Goal: Task Accomplishment & Management: Manage account settings

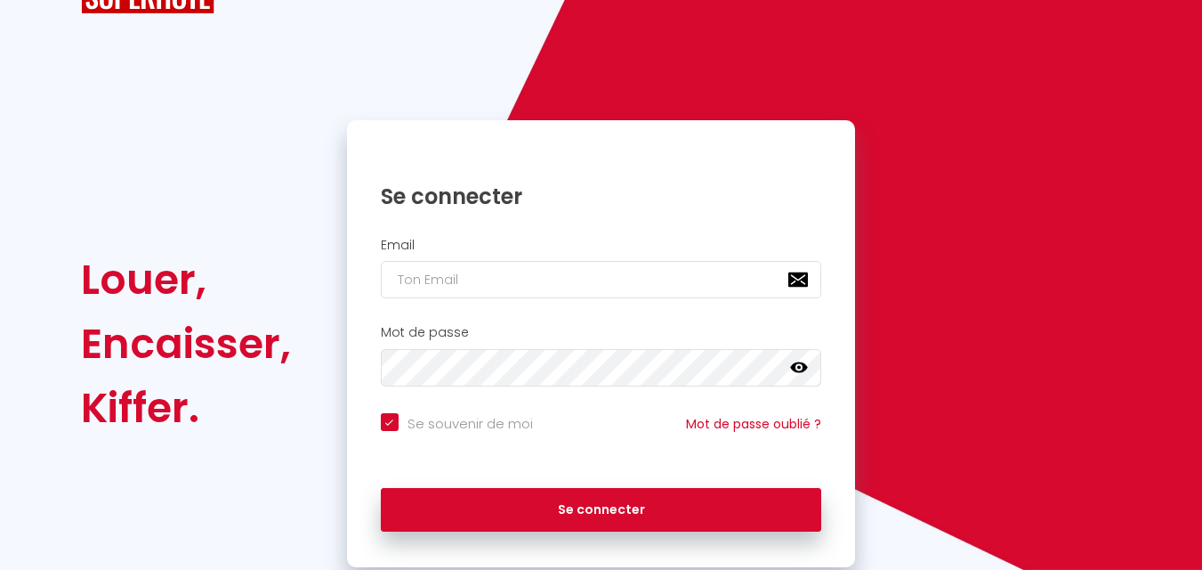
scroll to position [122, 0]
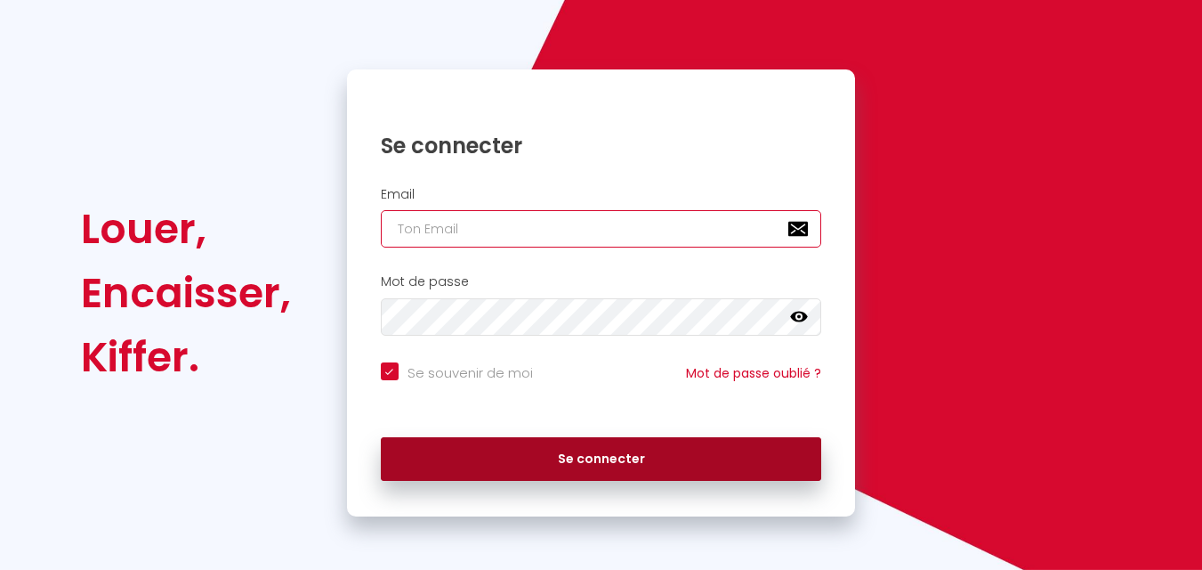
type input "[EMAIL_ADDRESS][DOMAIN_NAME]"
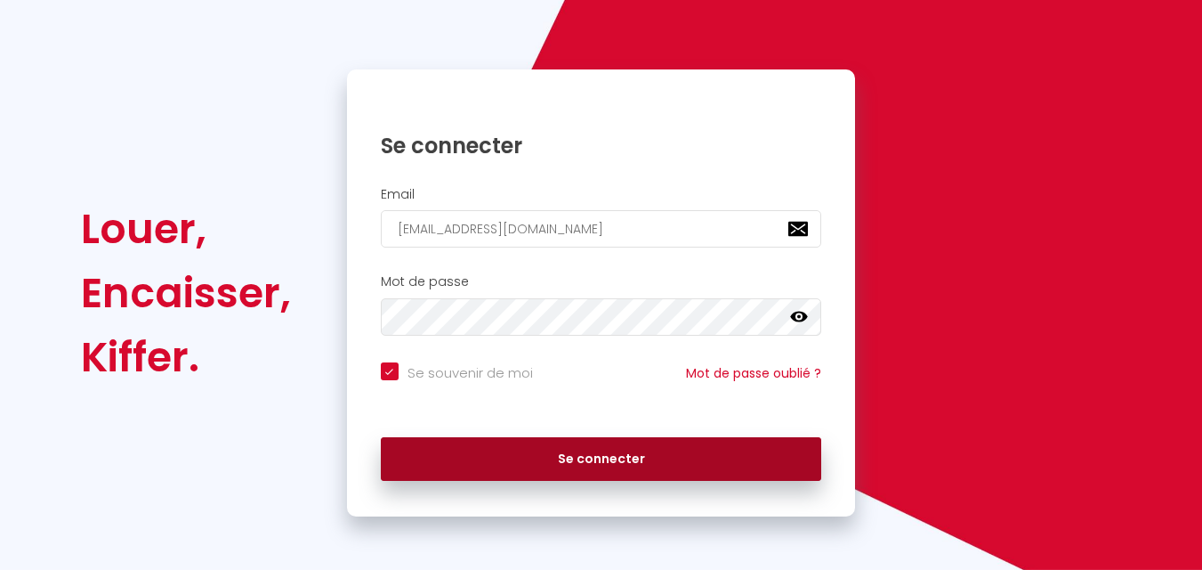
click at [607, 464] on button "Se connecter" at bounding box center [601, 459] width 441 height 45
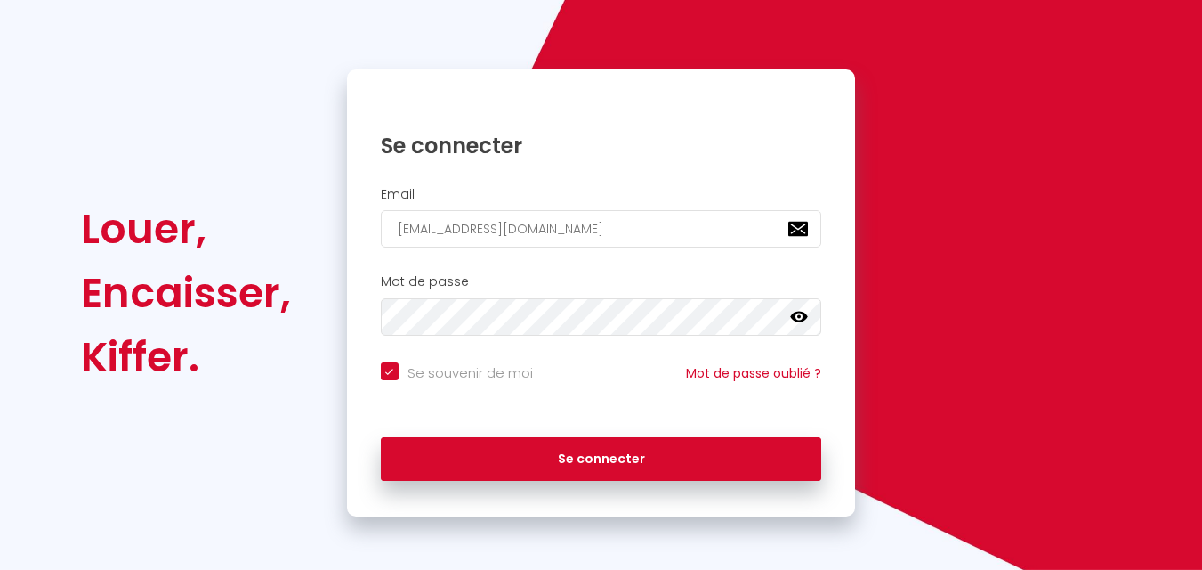
checkbox input "true"
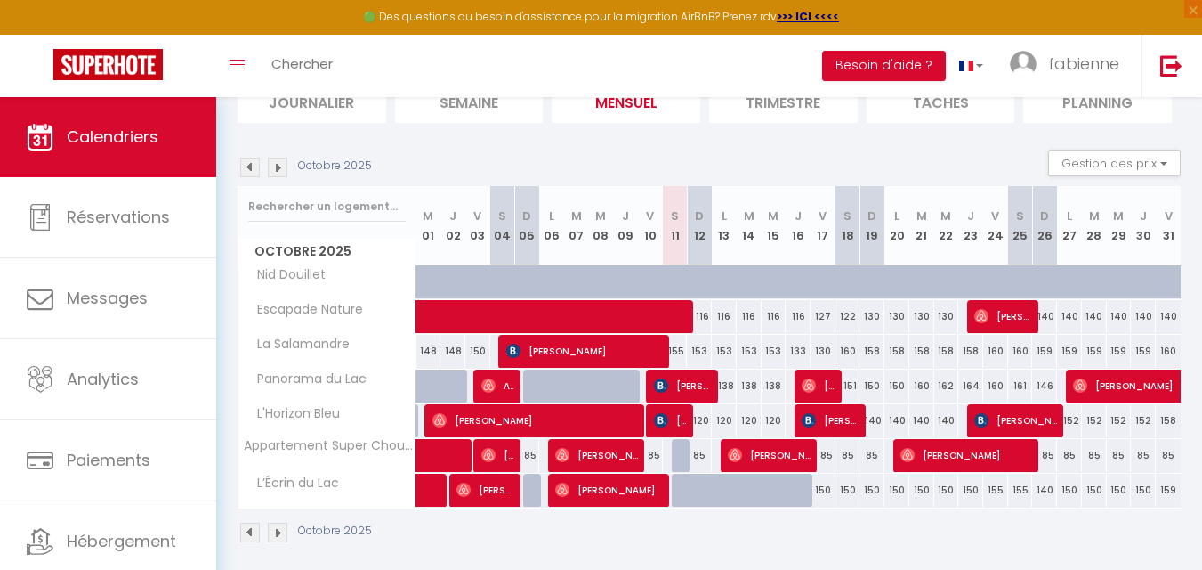
scroll to position [153, 0]
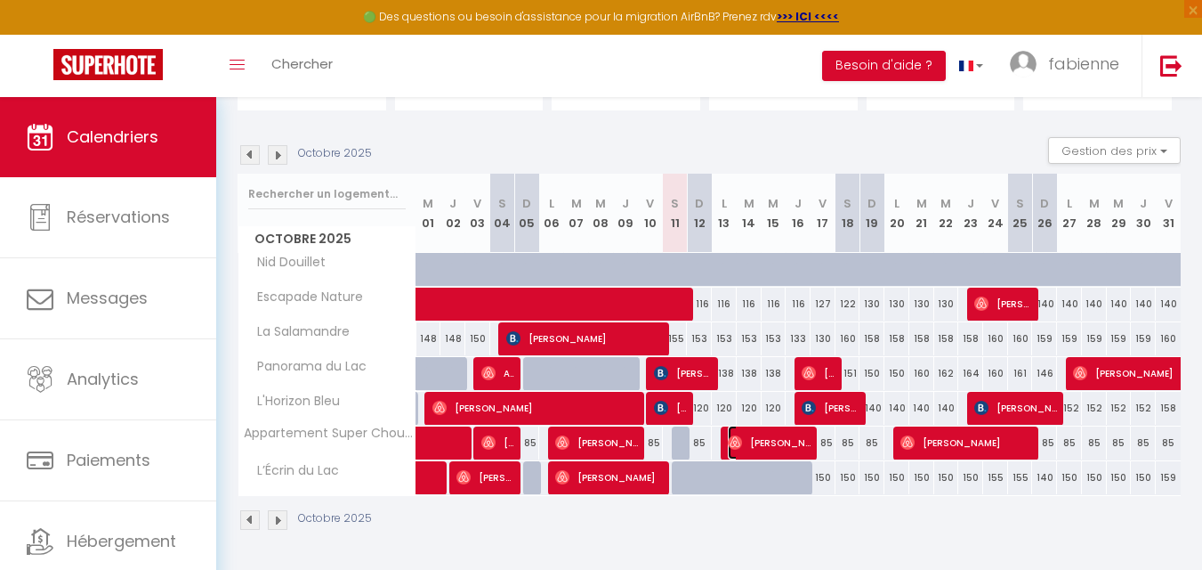
click at [768, 442] on span "[PERSON_NAME]" at bounding box center [769, 442] width 83 height 34
select select "OK"
select select "0"
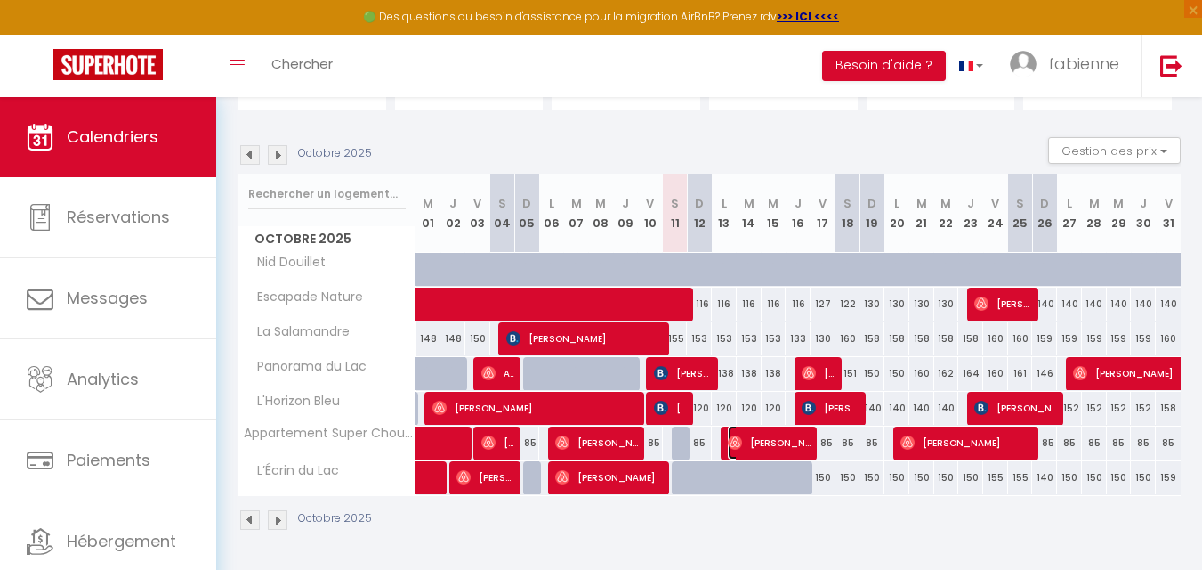
select select "1"
select select
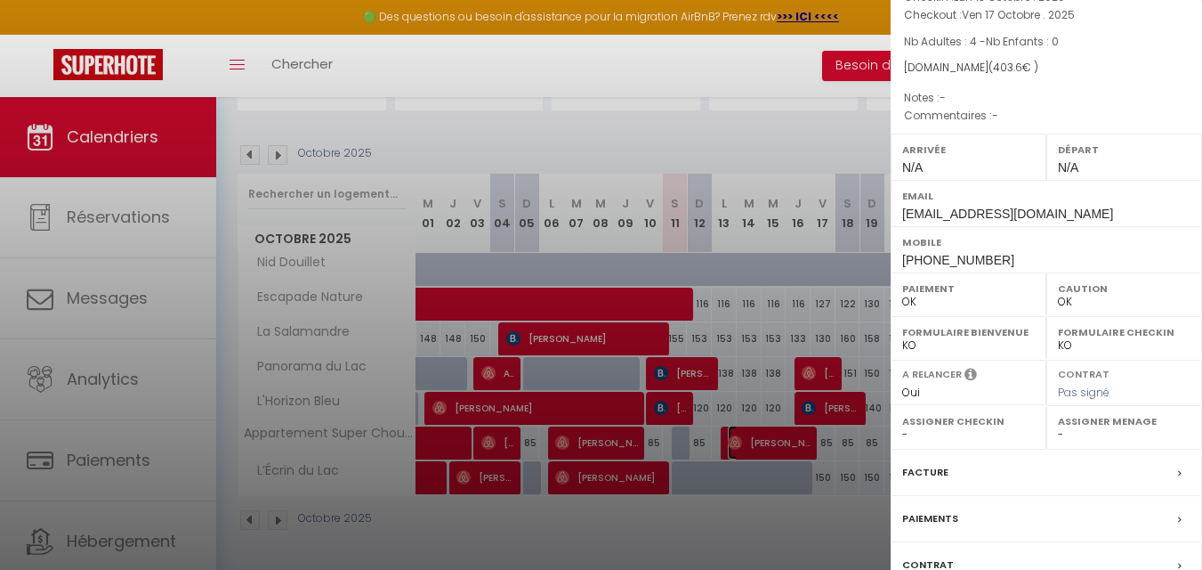
scroll to position [260, 0]
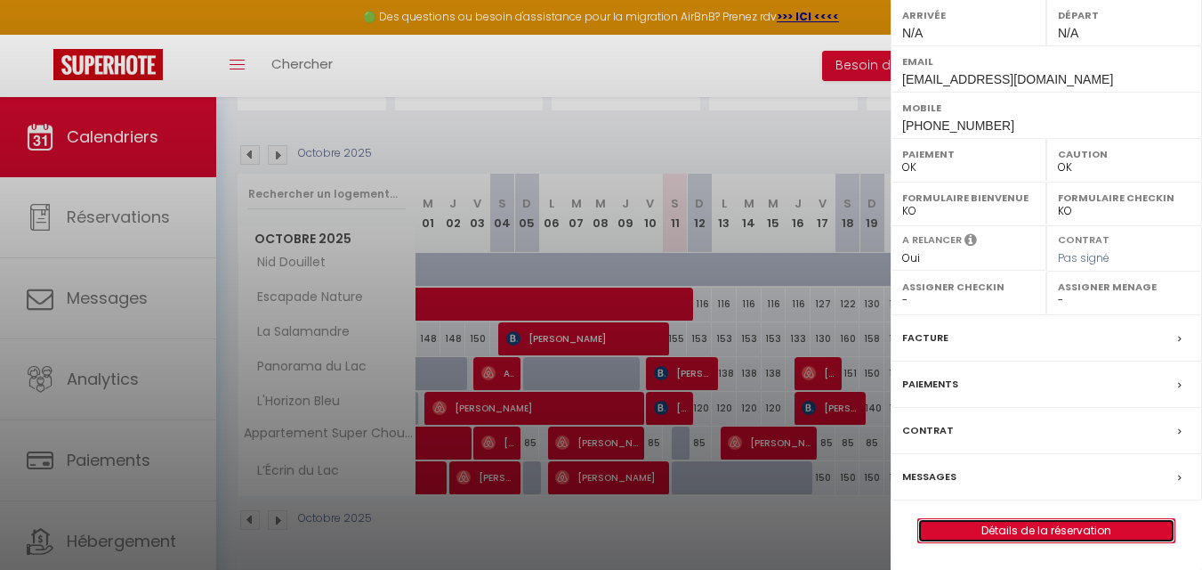
click at [1072, 531] on link "Détails de la réservation" at bounding box center [1047, 530] width 256 height 23
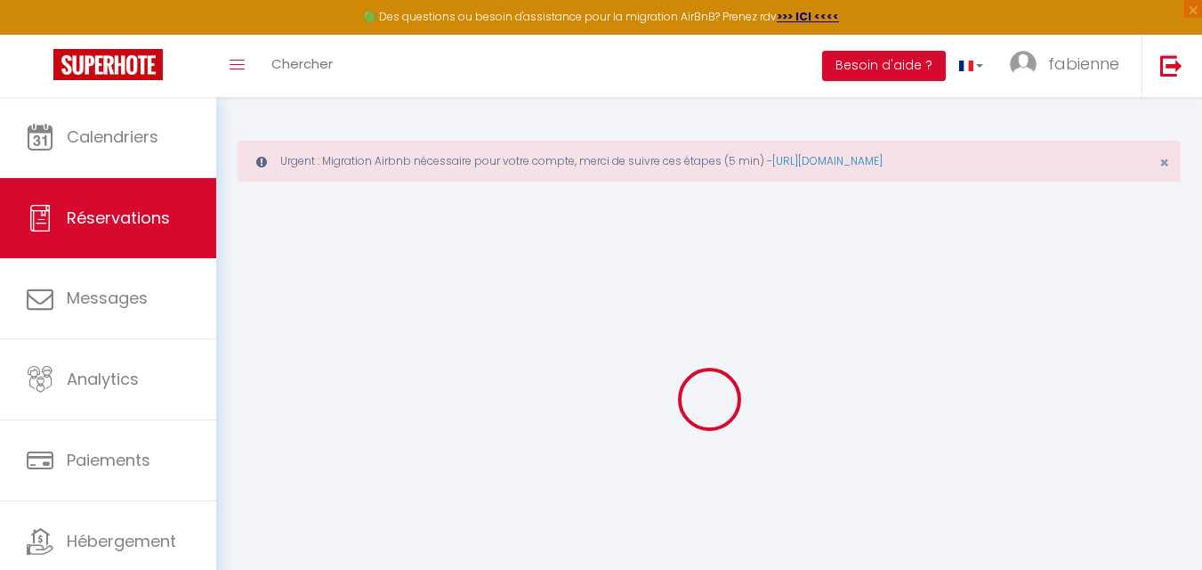
type input "[PERSON_NAME]"
type input "Fournier"
type input "[EMAIL_ADDRESS][DOMAIN_NAME]"
type input "[PHONE_NUMBER]"
select select
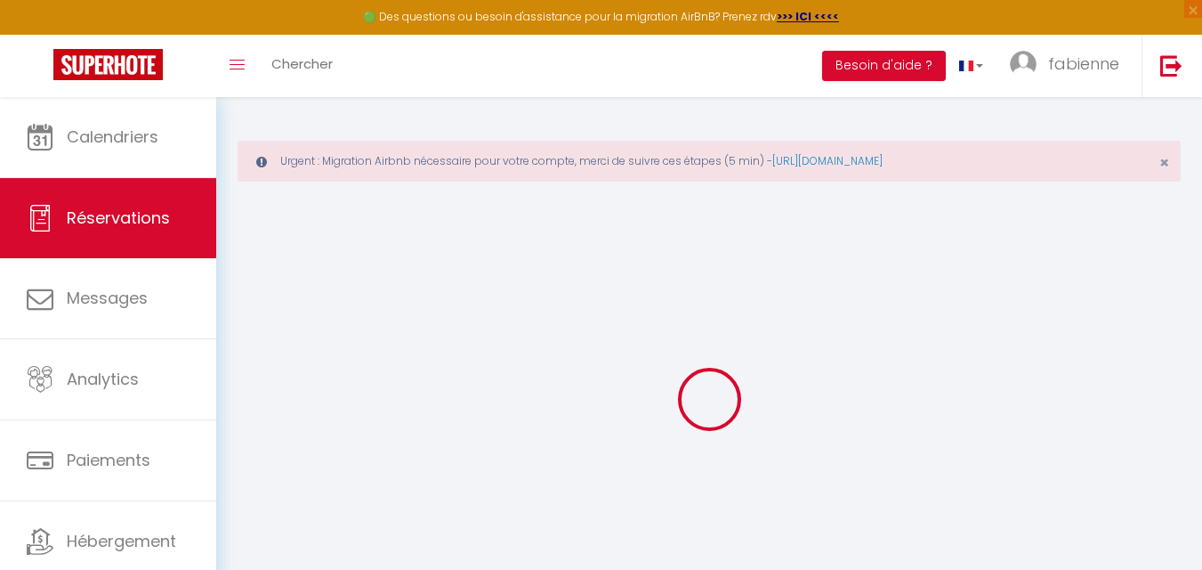
type input "73.8"
select select "67354"
select select "1"
select select
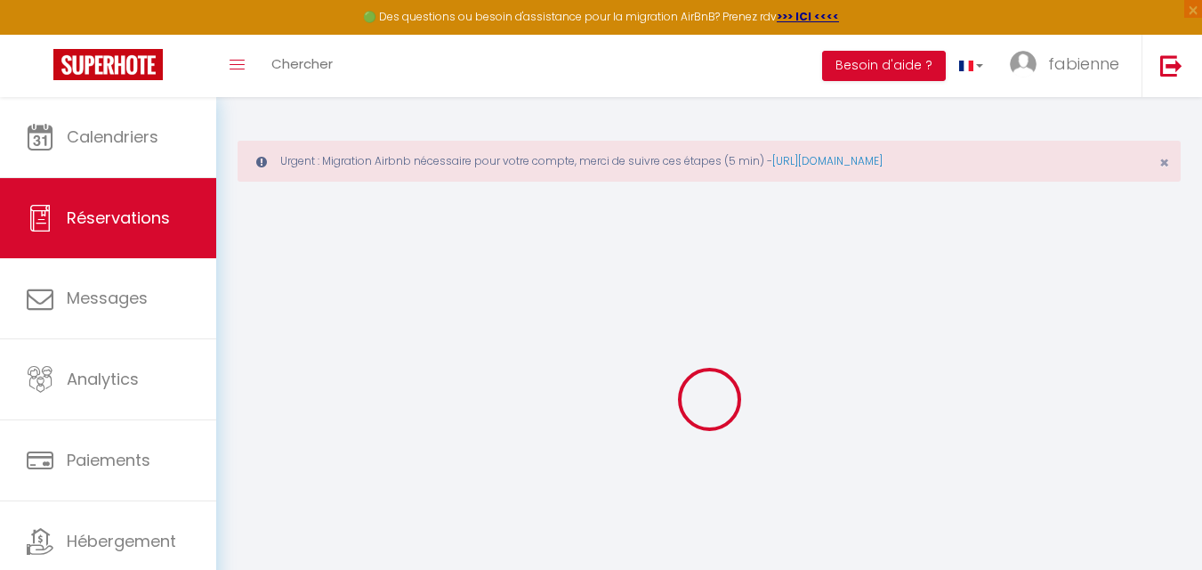
type input "4"
select select "12"
select select
type input "340"
checkbox input "false"
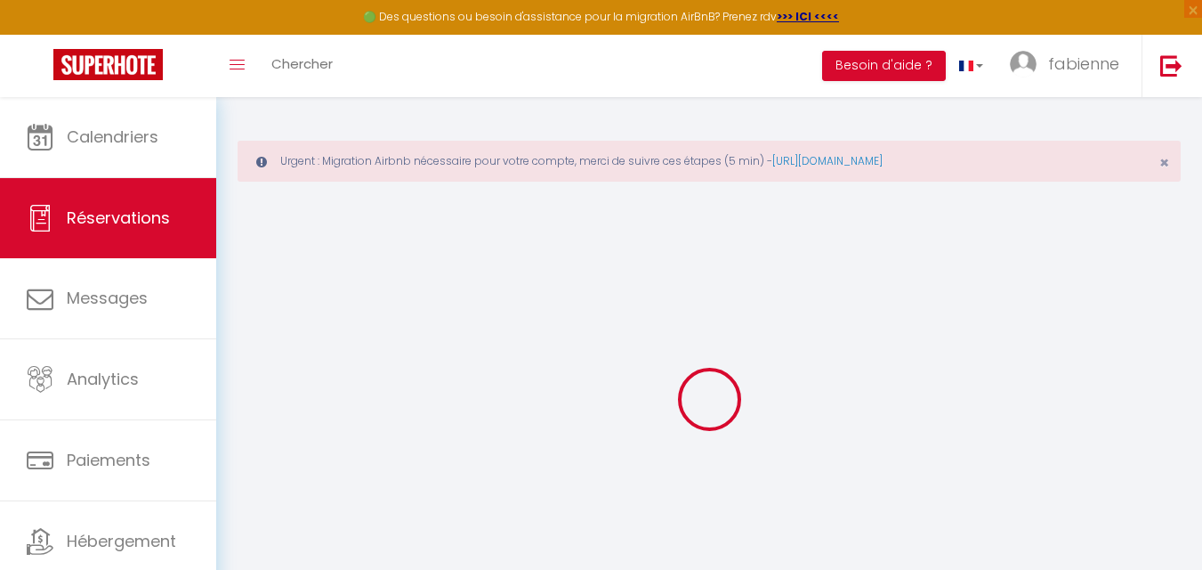
type input "0"
select select "1"
type input "0"
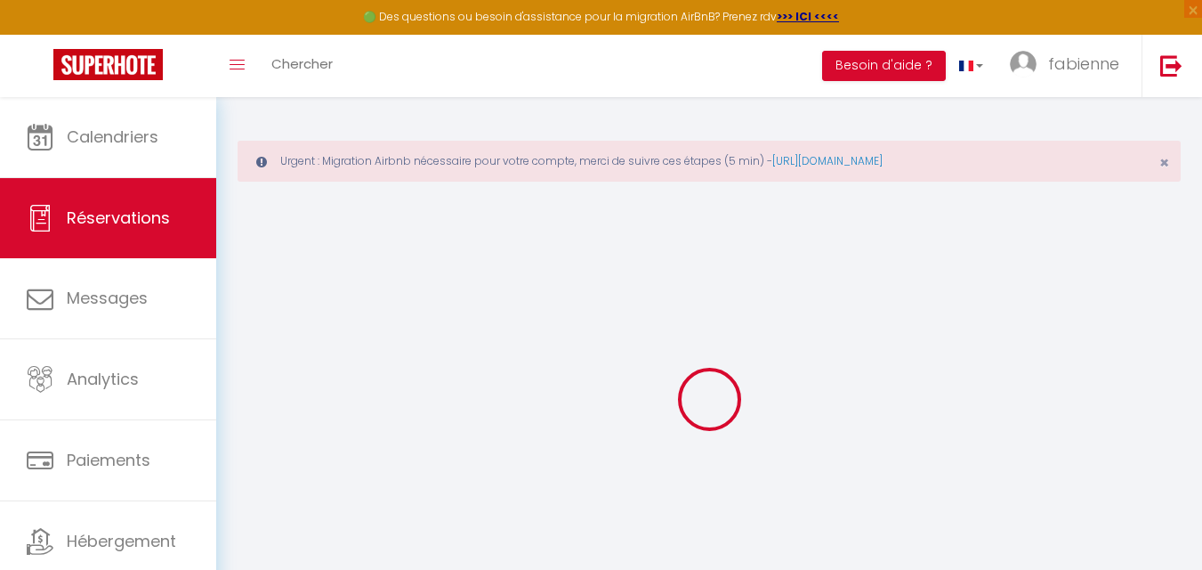
select select
select select "15"
checkbox input "false"
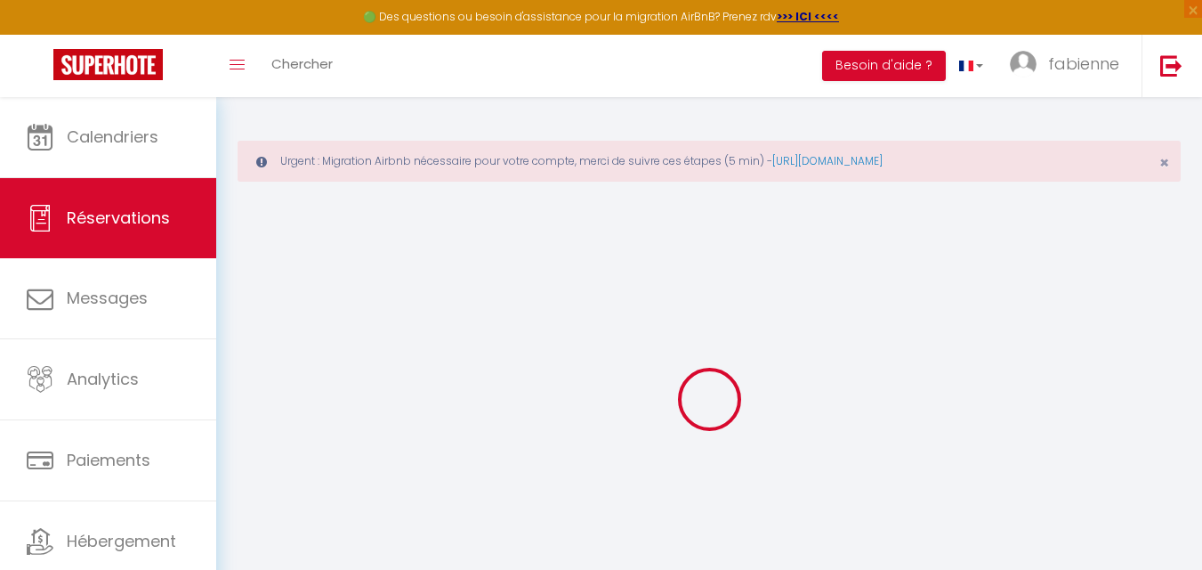
select select
checkbox input "false"
select select
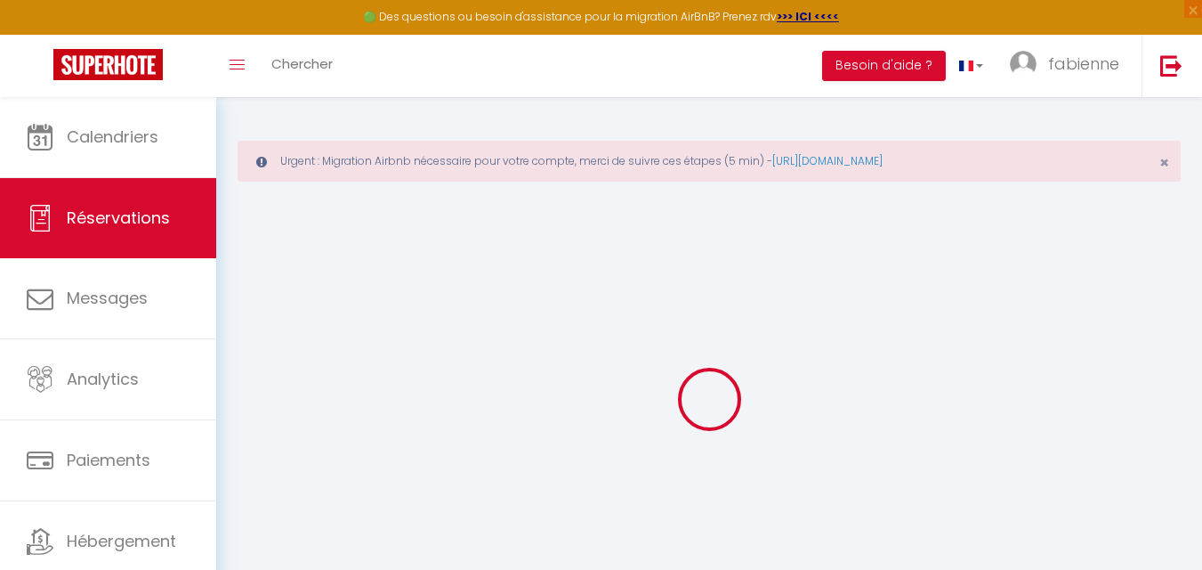
select select
checkbox input "false"
select select
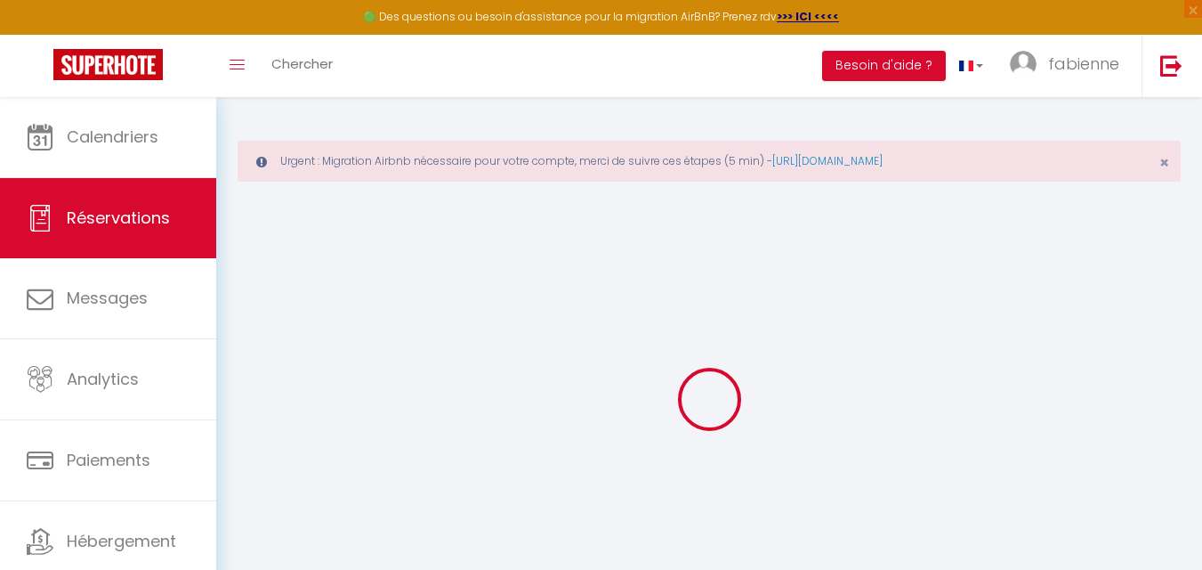
select select
checkbox input "false"
select select
type input "50"
type input "13.6"
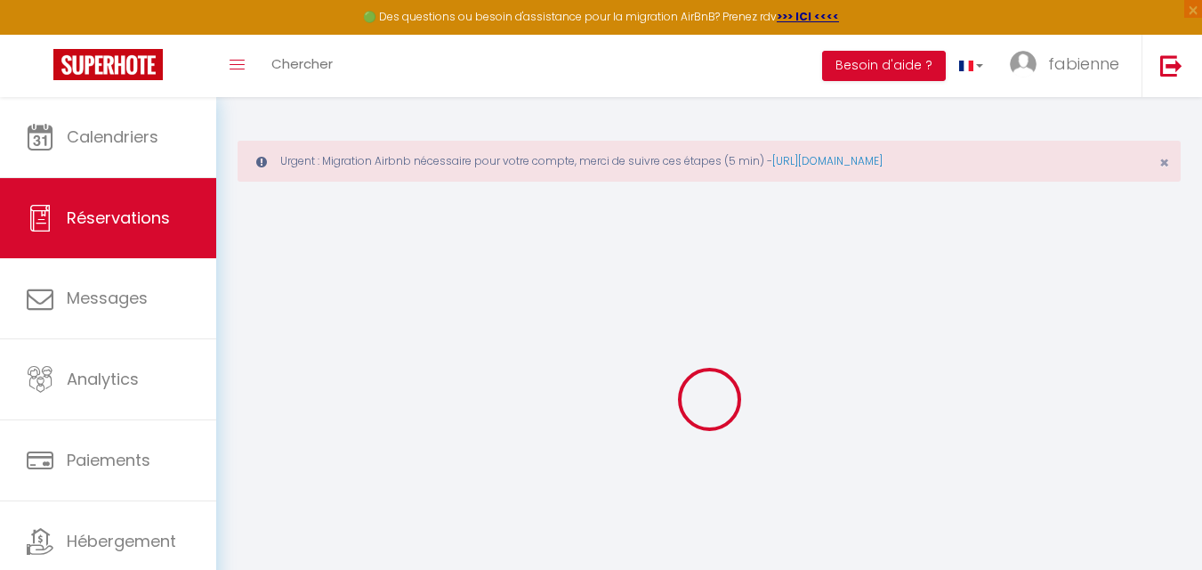
select select
checkbox input "false"
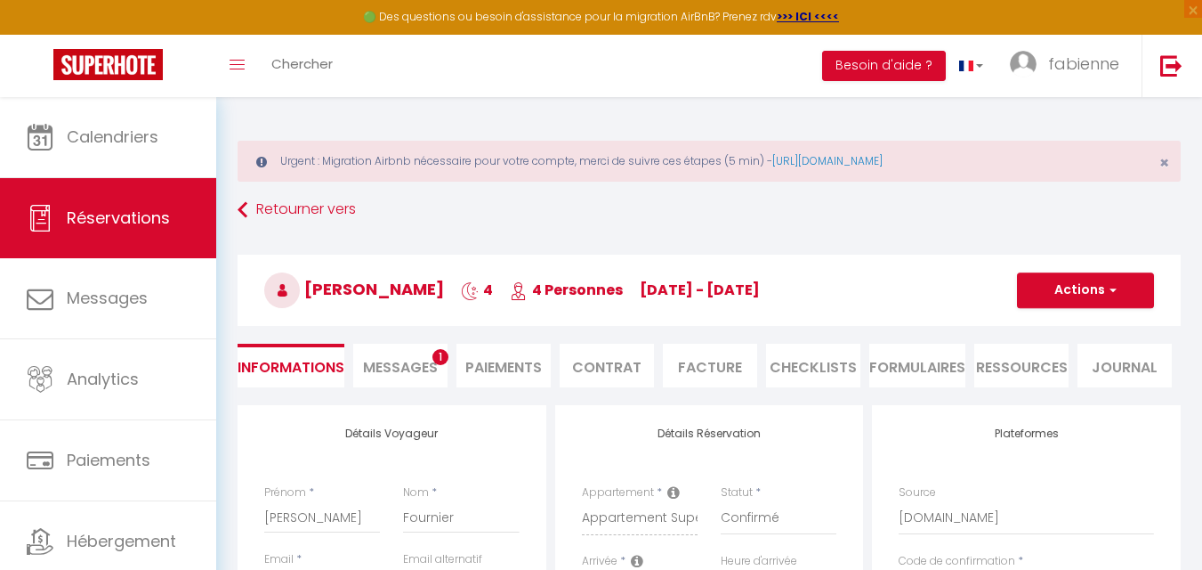
select select
checkbox input "false"
select select
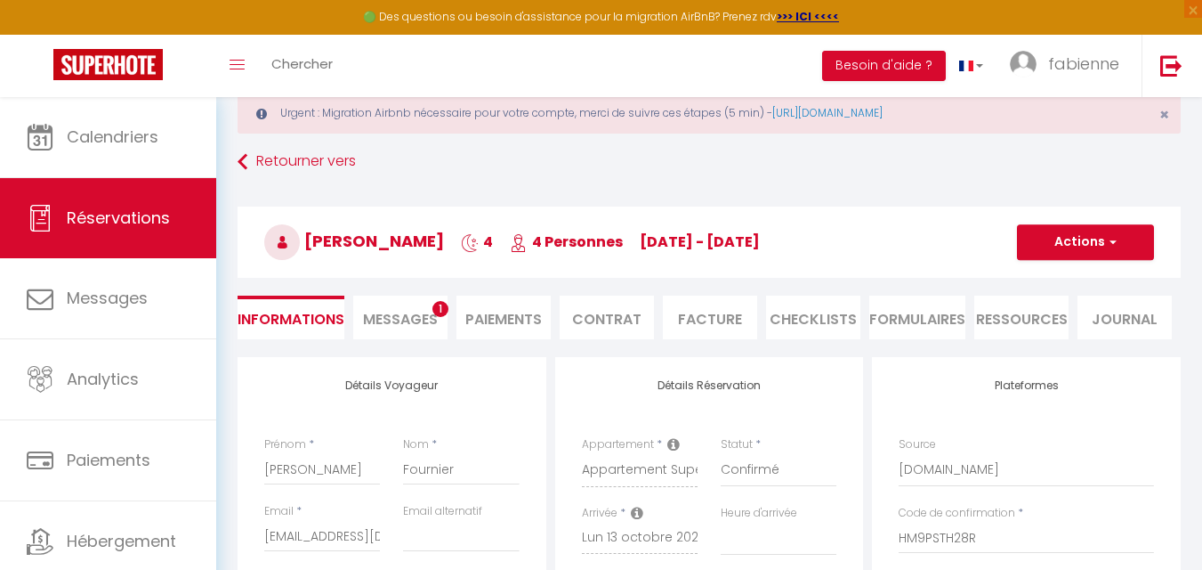
scroll to position [267, 0]
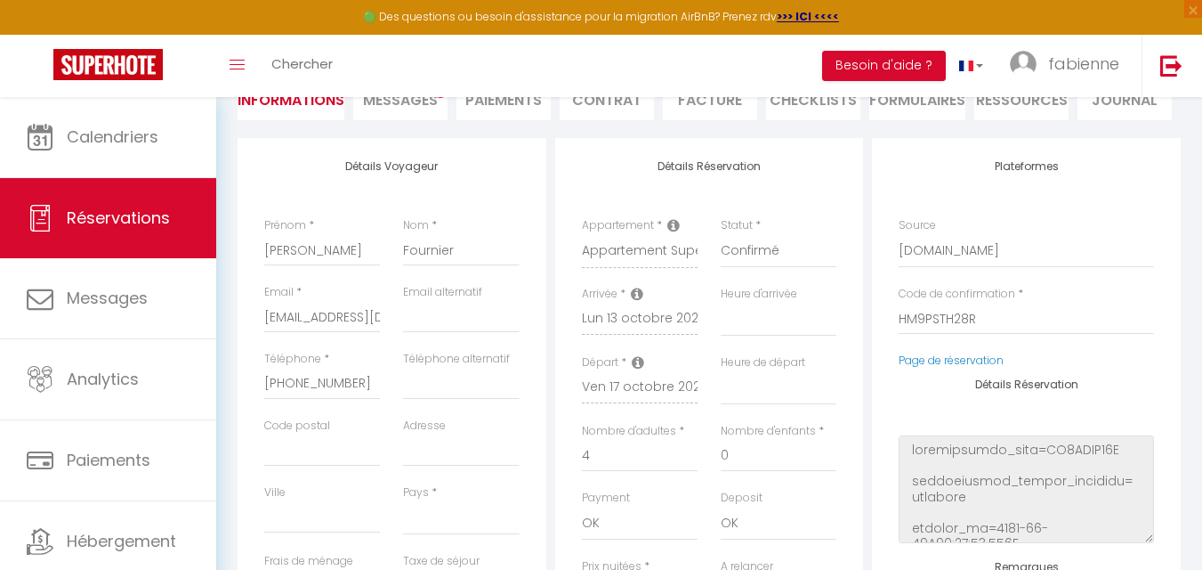
click at [379, 106] on span "Messages" at bounding box center [400, 100] width 75 height 20
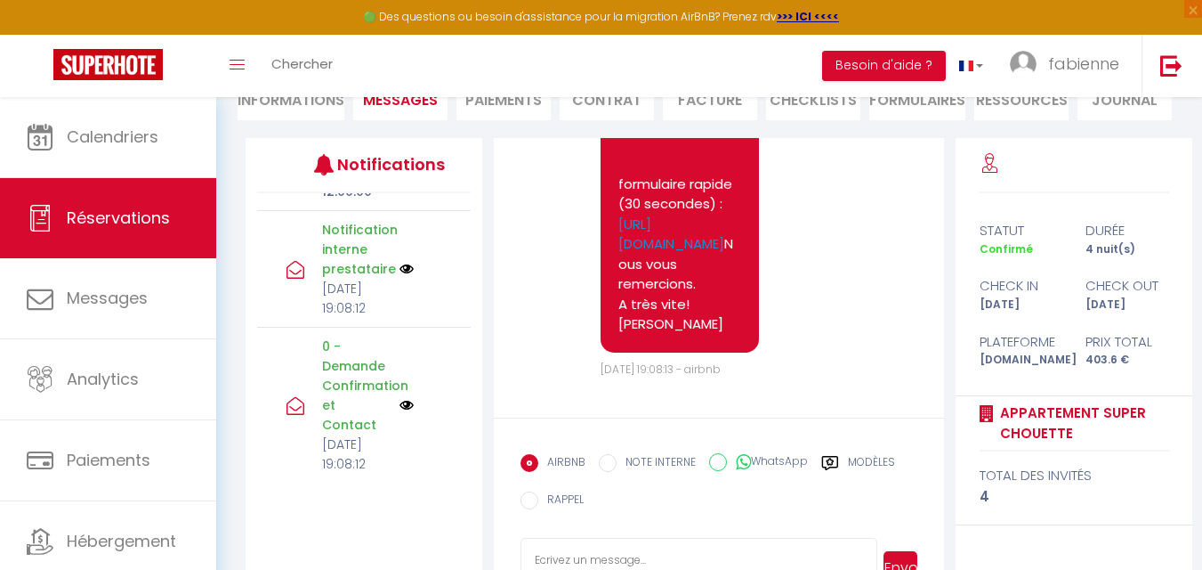
scroll to position [303, 0]
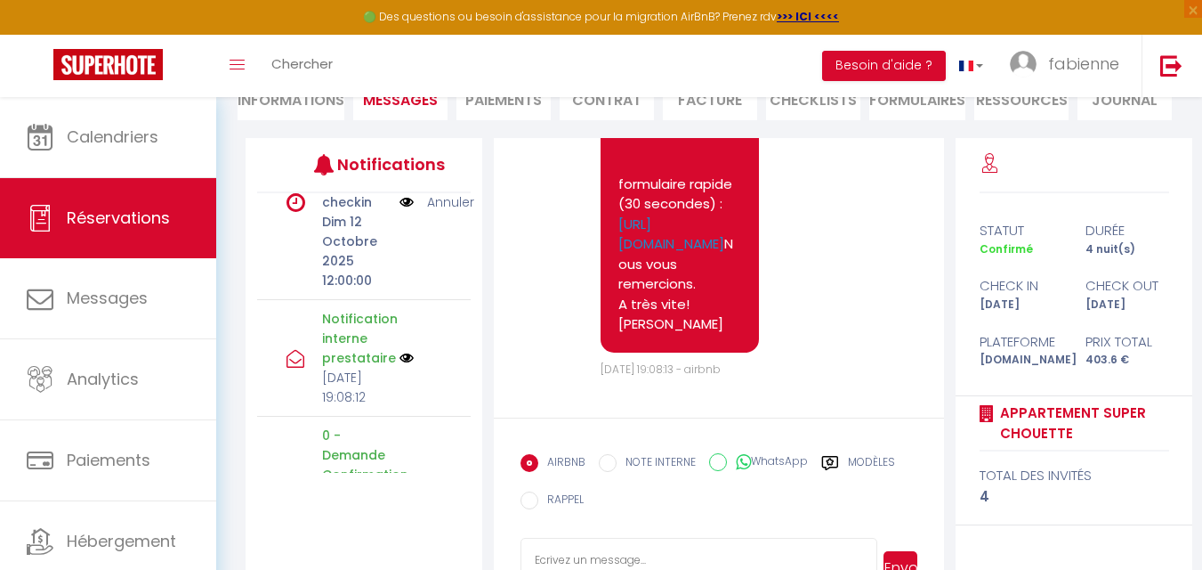
click at [400, 365] on img at bounding box center [407, 358] width 14 height 14
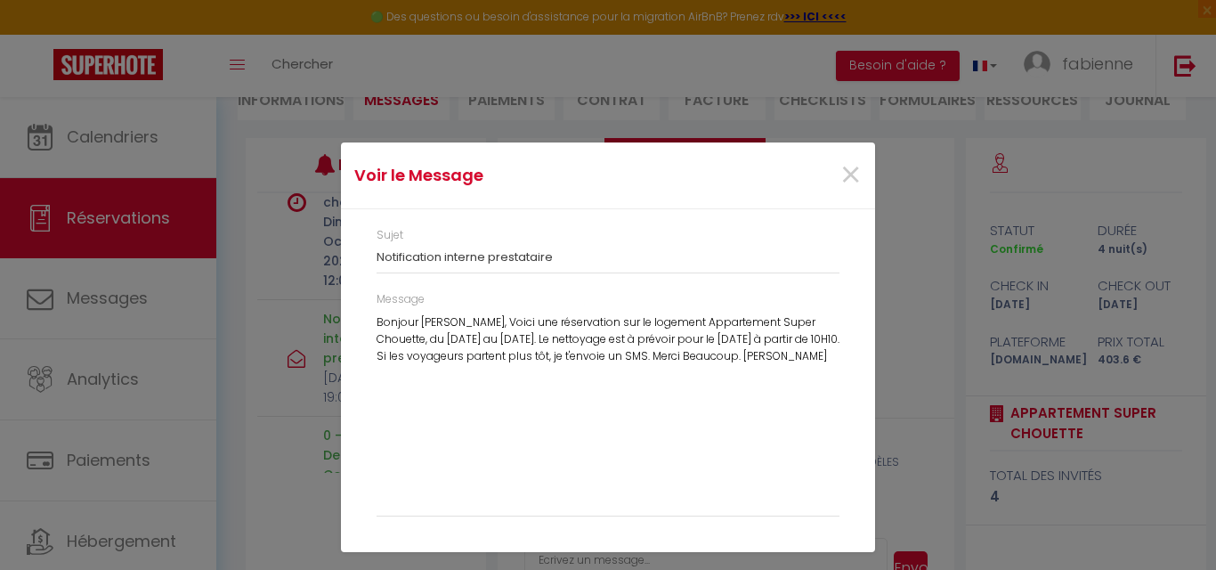
click at [279, 459] on div "Voir le Message × Sujet Notification interne prestataire Message [PERSON_NAME],…" at bounding box center [608, 285] width 1216 height 570
click at [839, 175] on span "×" at bounding box center [850, 175] width 22 height 53
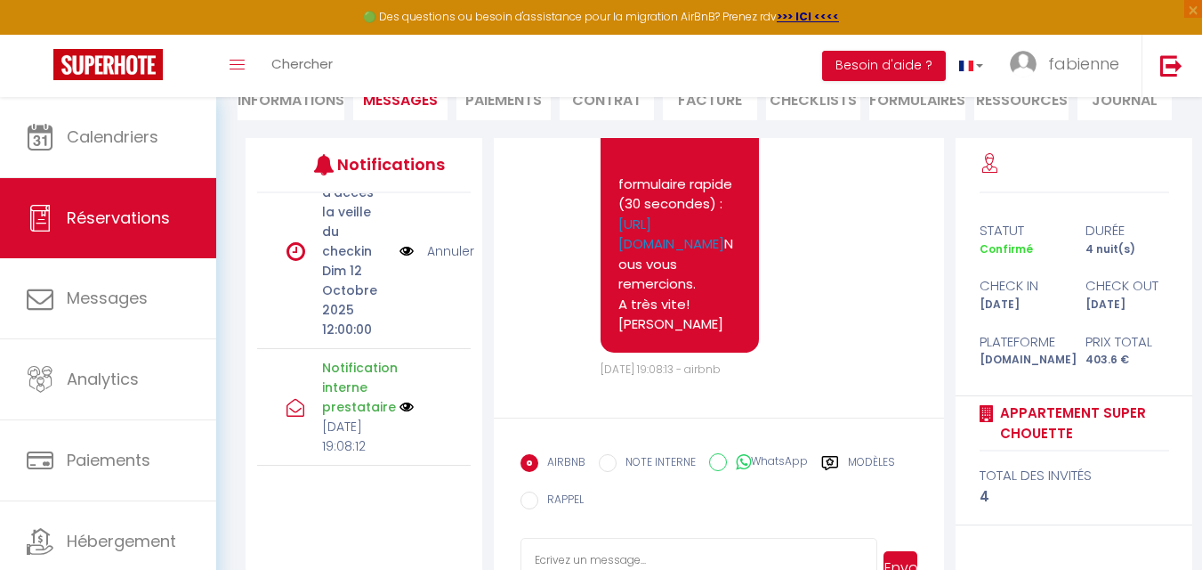
scroll to position [214, 0]
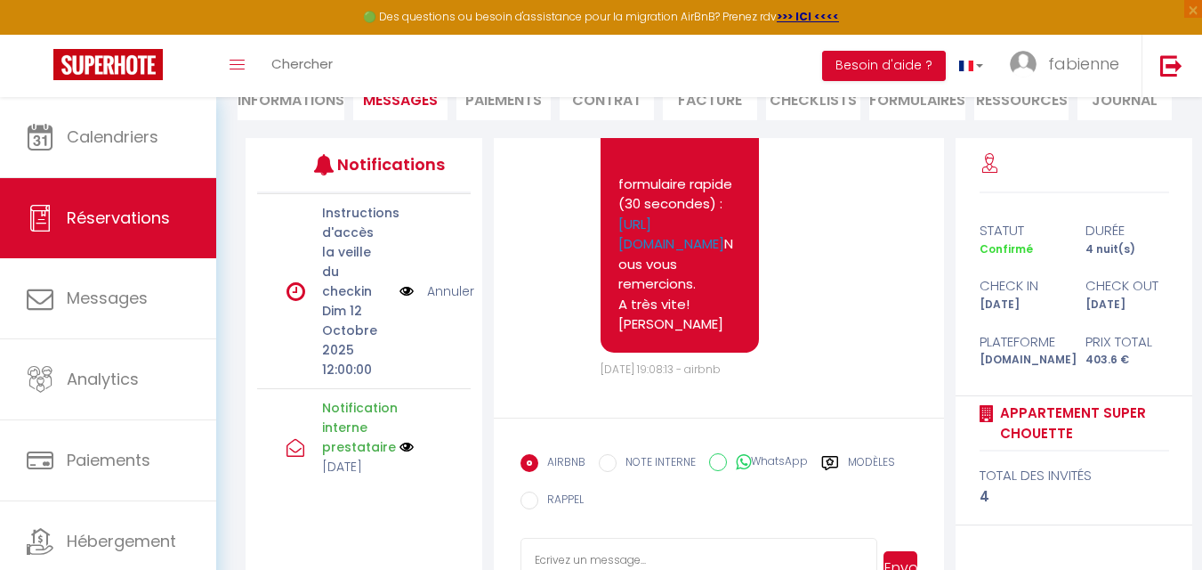
click at [444, 293] on link "Annuler" at bounding box center [450, 291] width 47 height 20
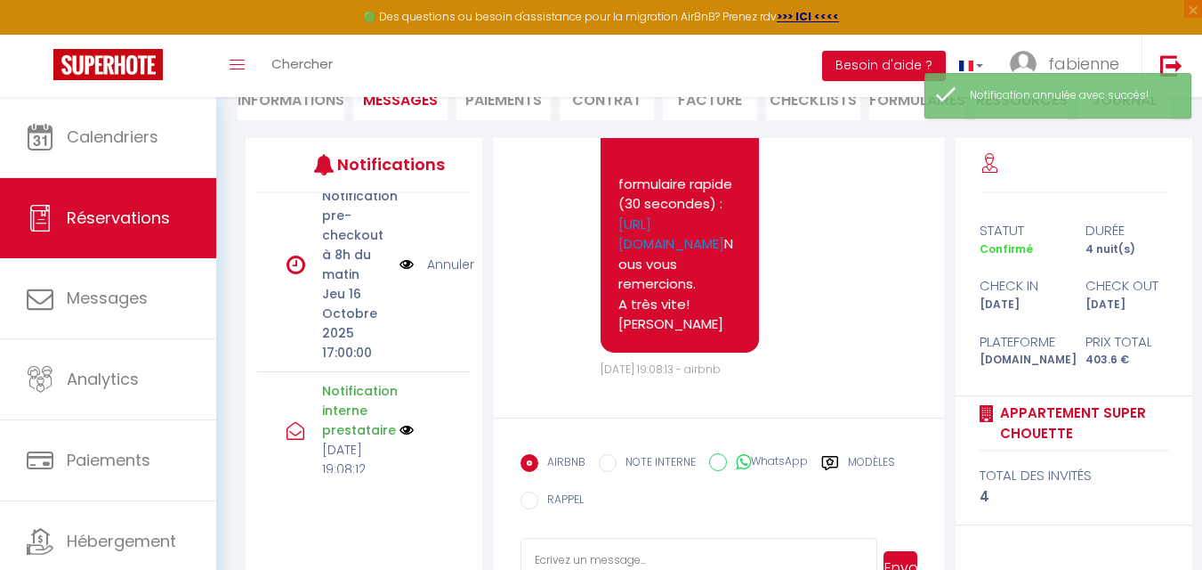
scroll to position [0, 0]
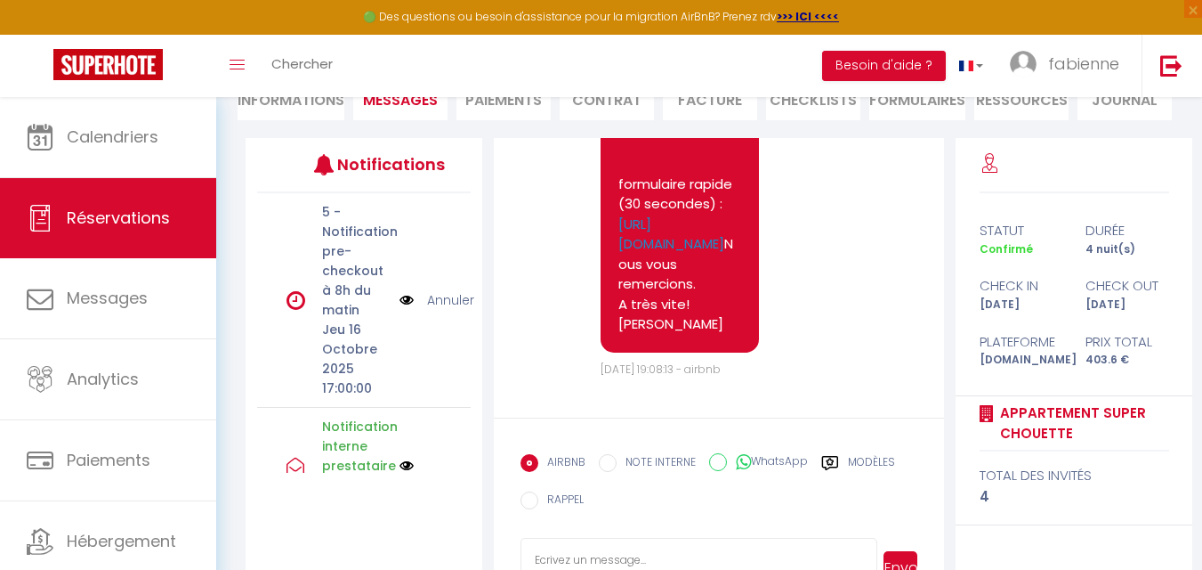
click at [437, 302] on link "Annuler" at bounding box center [450, 300] width 47 height 20
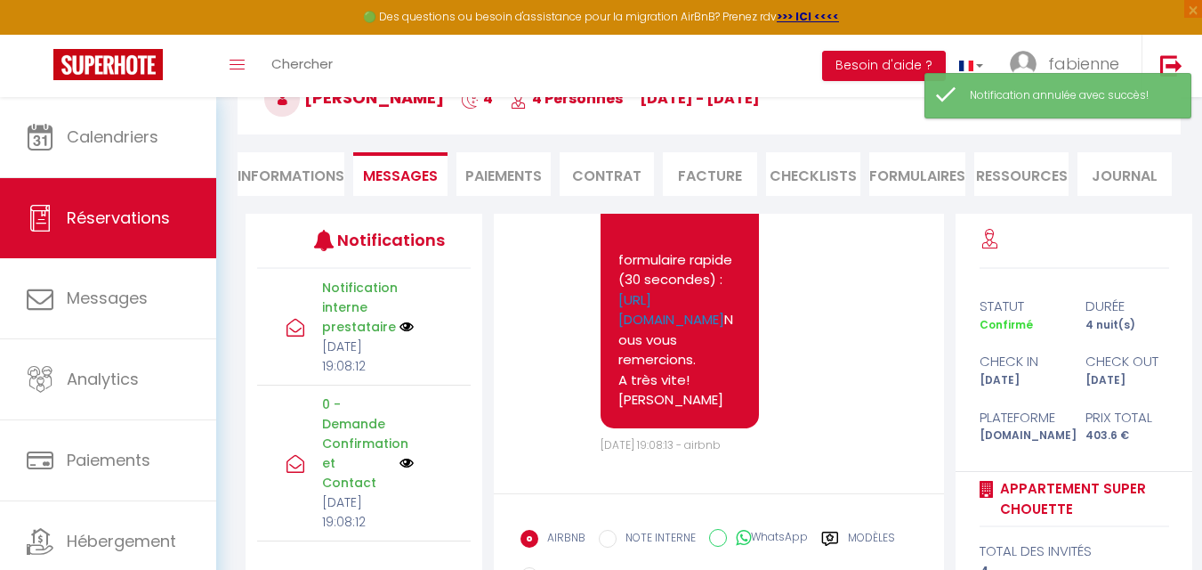
scroll to position [178, 0]
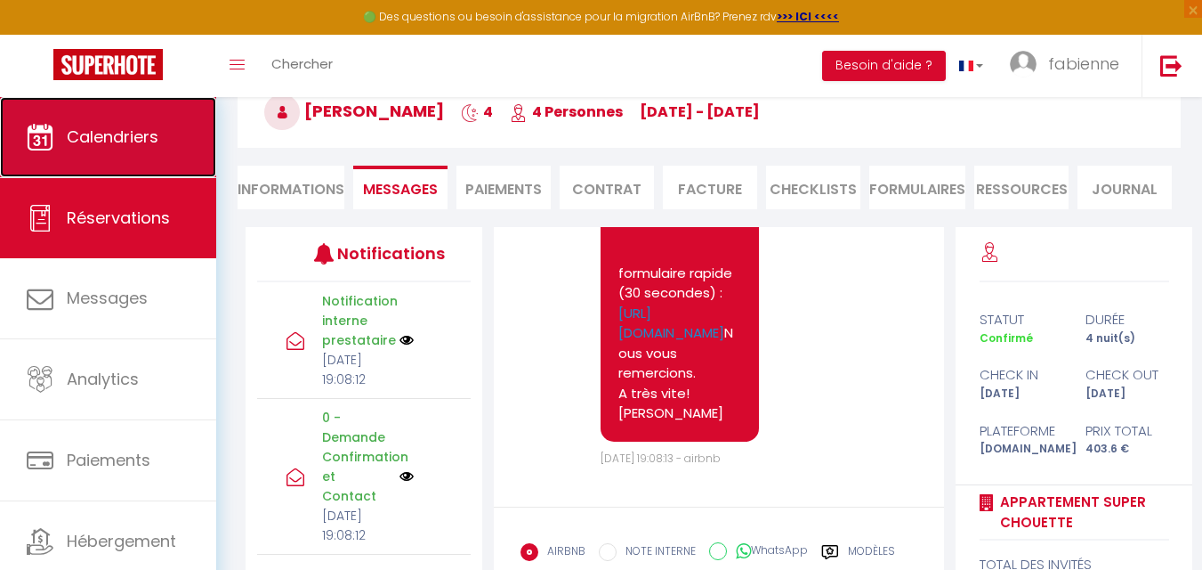
click at [148, 145] on span "Calendriers" at bounding box center [113, 136] width 92 height 22
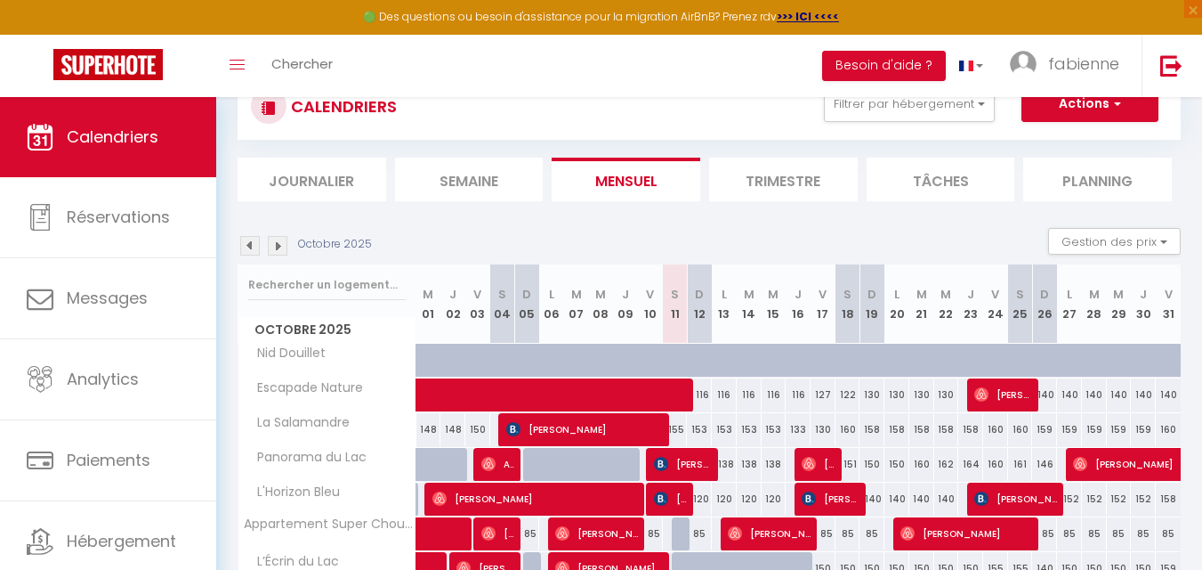
scroll to position [229, 0]
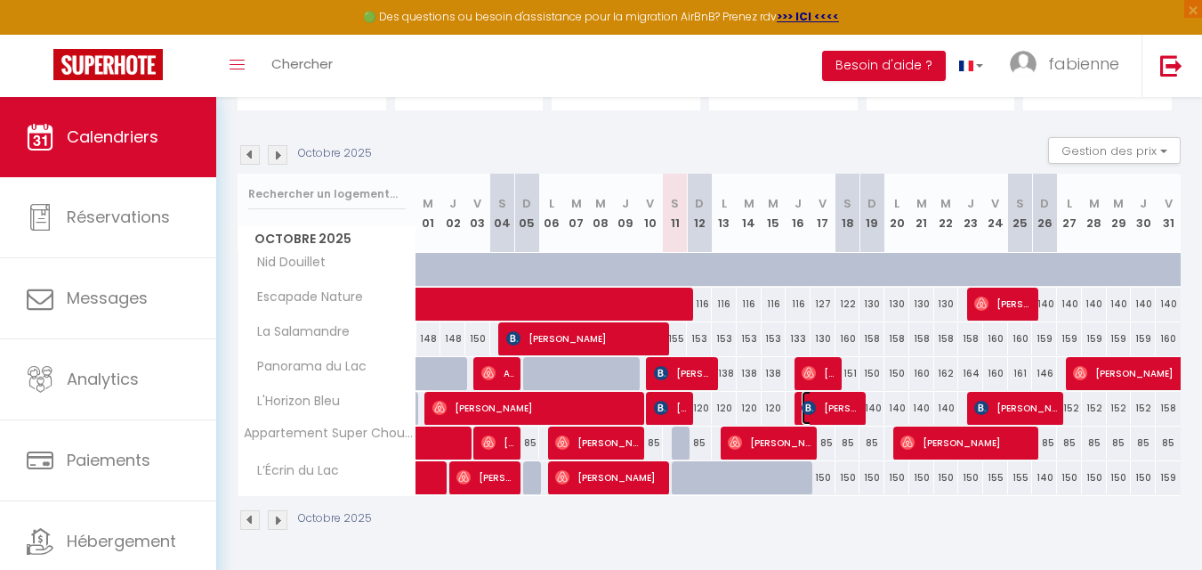
click at [823, 406] on span "[PERSON_NAME]" at bounding box center [831, 408] width 58 height 34
select select "OK"
select select "KO"
select select "0"
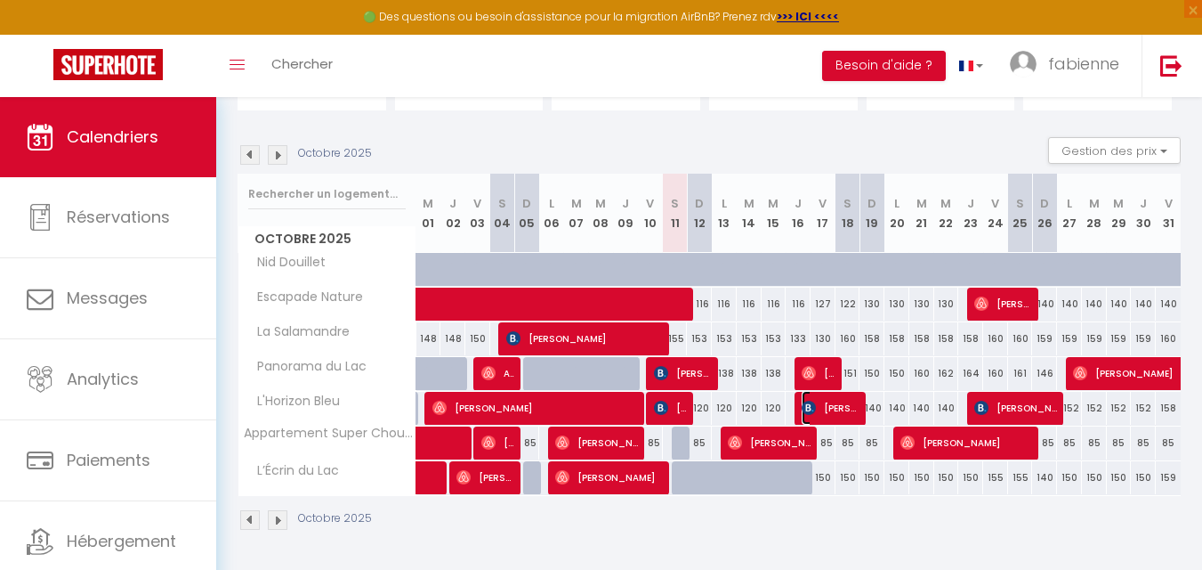
select select "1"
select select
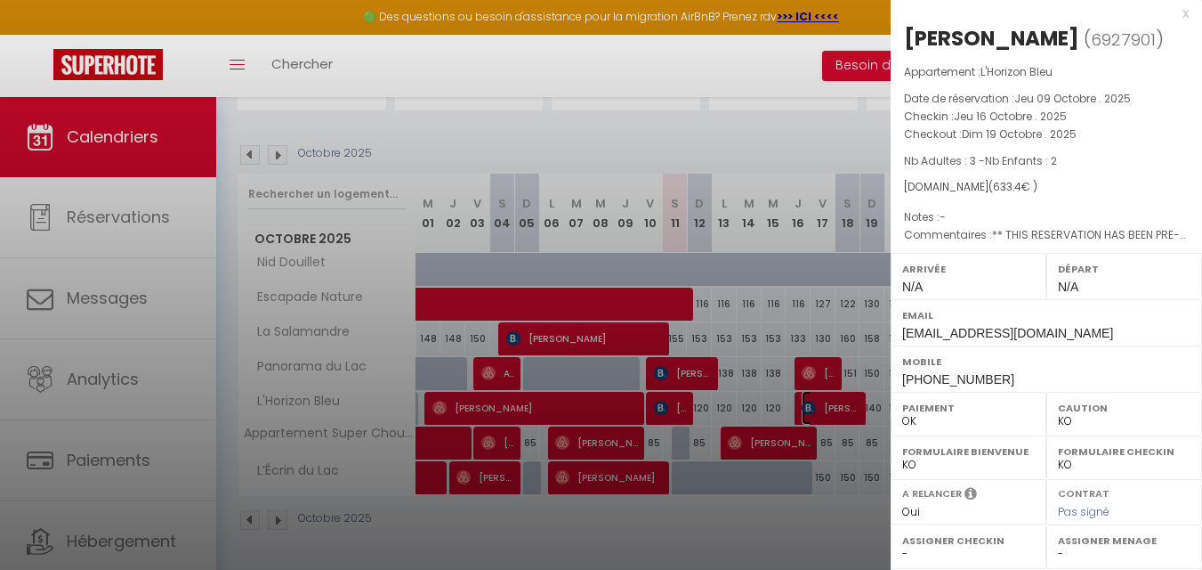
scroll to position [0, 0]
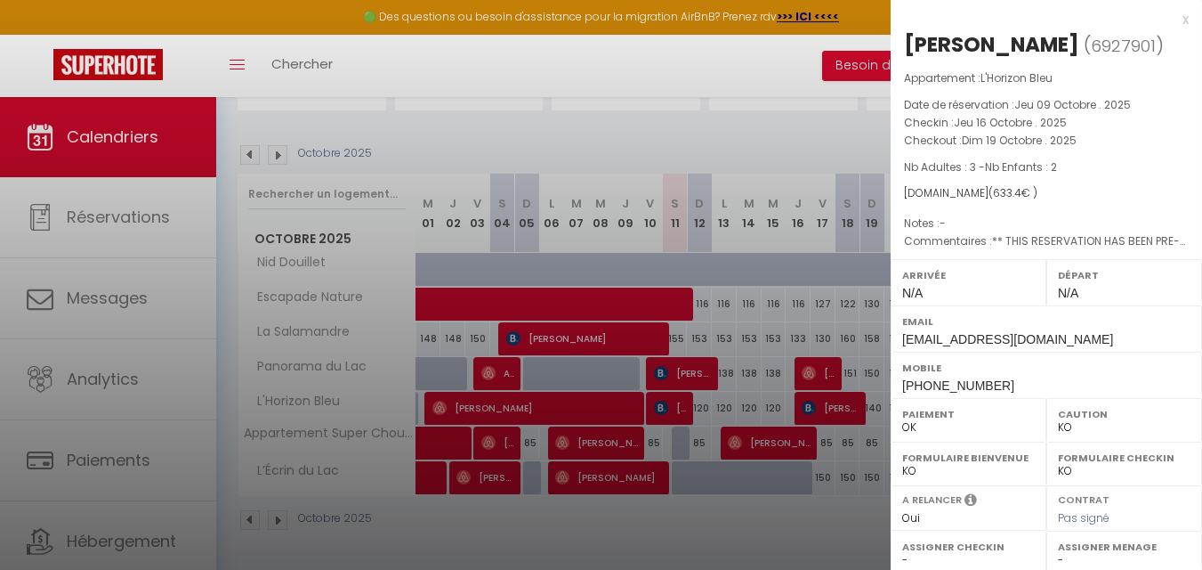
click at [830, 528] on div at bounding box center [601, 285] width 1202 height 570
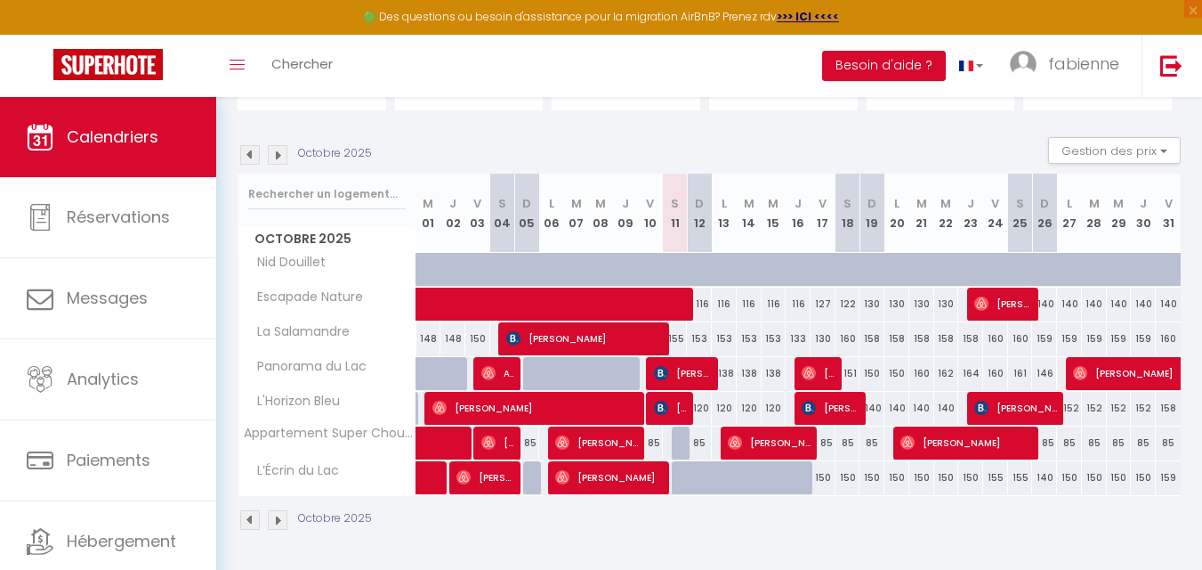
click at [831, 541] on div "Octobre 2025" at bounding box center [709, 522] width 943 height 53
click at [1154, 150] on button "Gestion des prix" at bounding box center [1114, 150] width 133 height 27
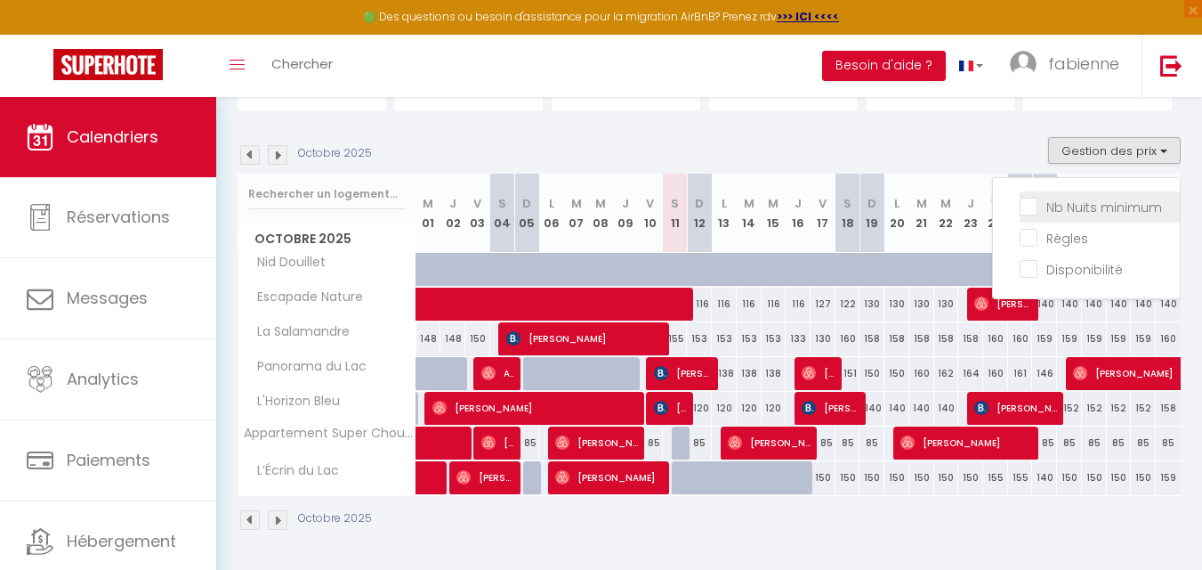
click at [1032, 208] on input "Nb Nuits minimum" at bounding box center [1100, 206] width 160 height 18
checkbox input "true"
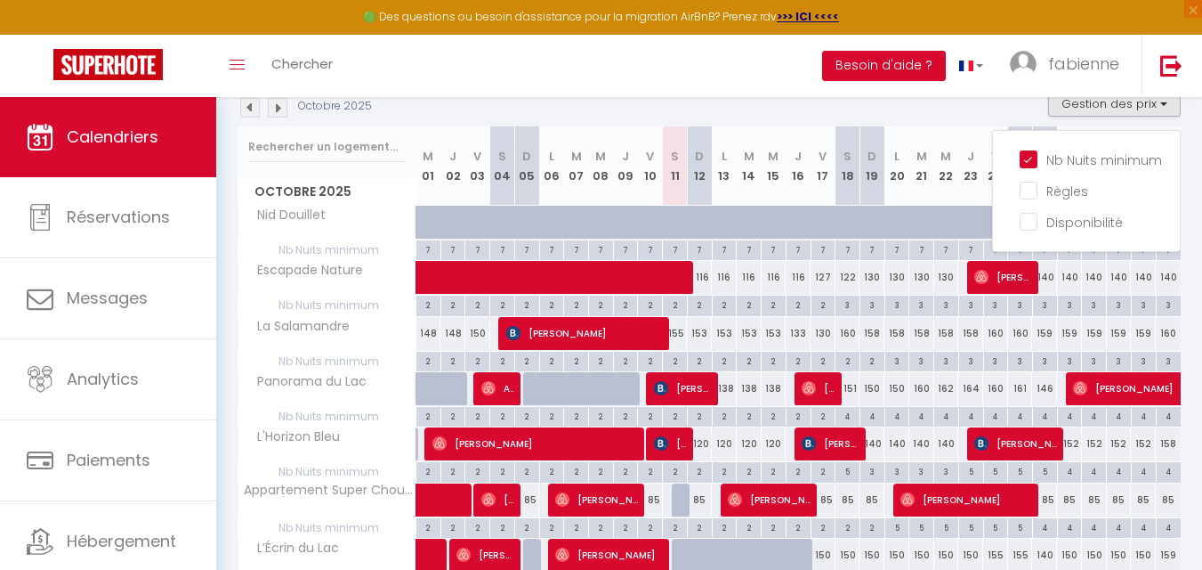
scroll to position [318, 0]
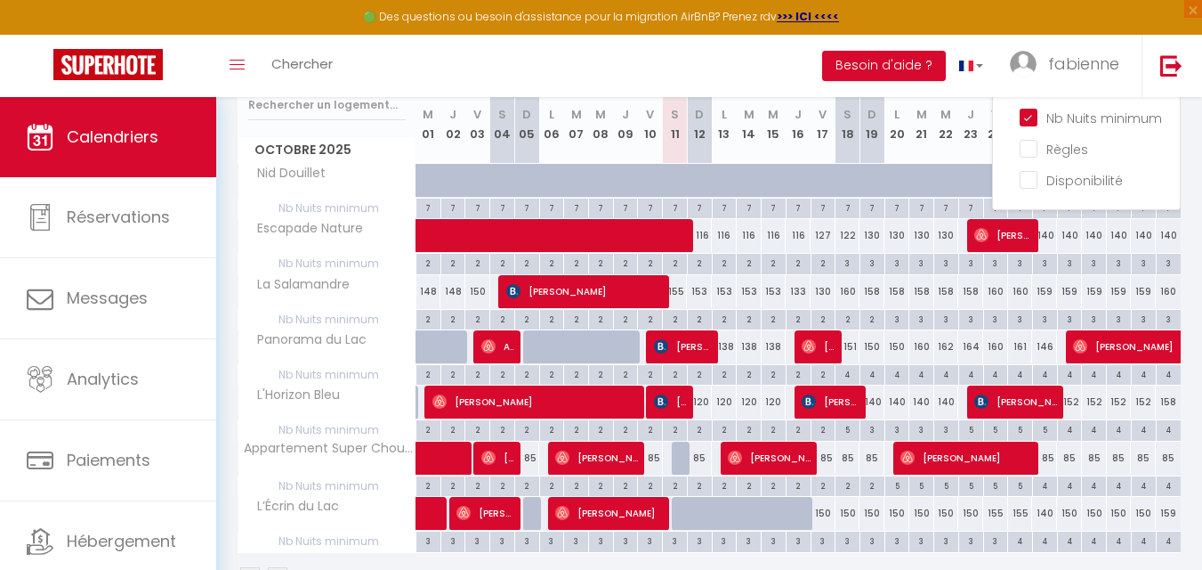
click at [1049, 562] on div "Octobre 2025" at bounding box center [709, 579] width 943 height 53
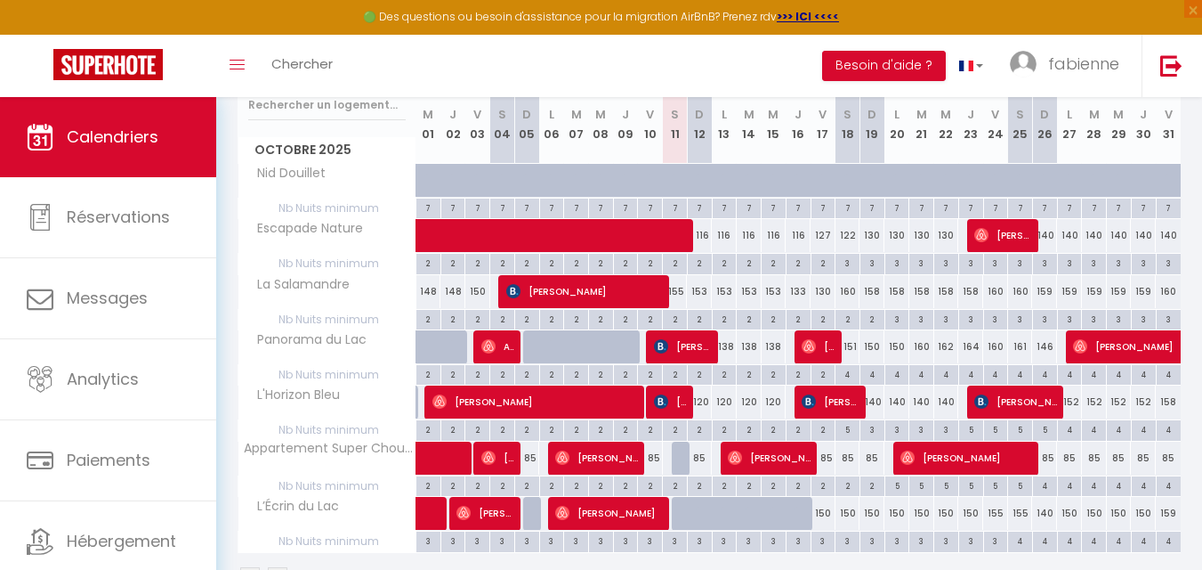
click at [846, 263] on div "3" at bounding box center [848, 262] width 24 height 17
type input "3"
type input "Sam 18 Octobre 2025"
type input "Dim 19 Octobre 2025"
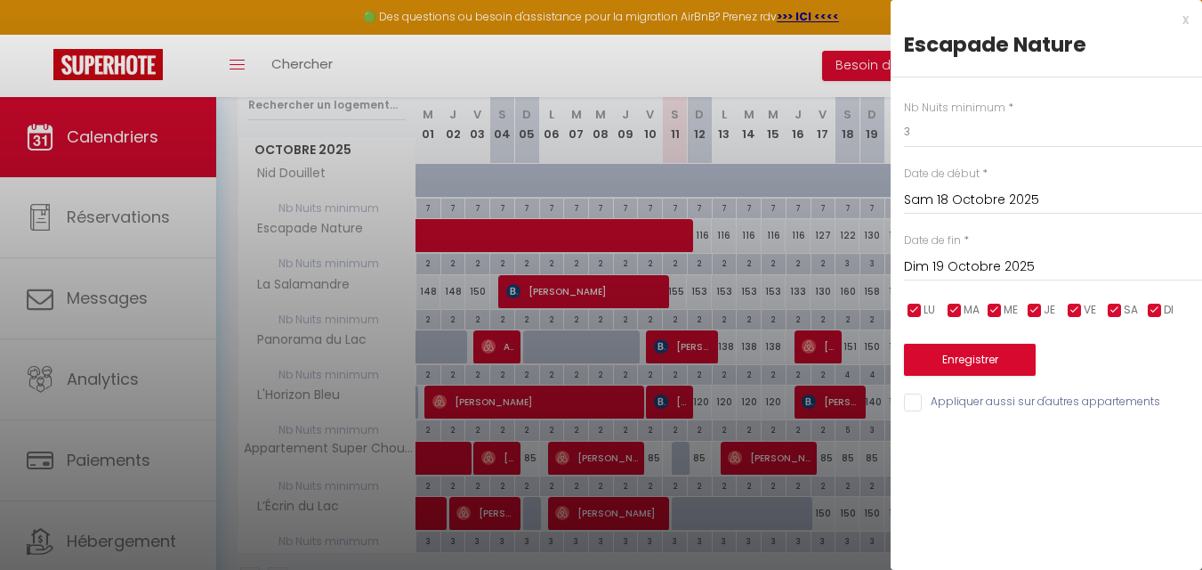
click at [846, 263] on div at bounding box center [601, 285] width 1202 height 570
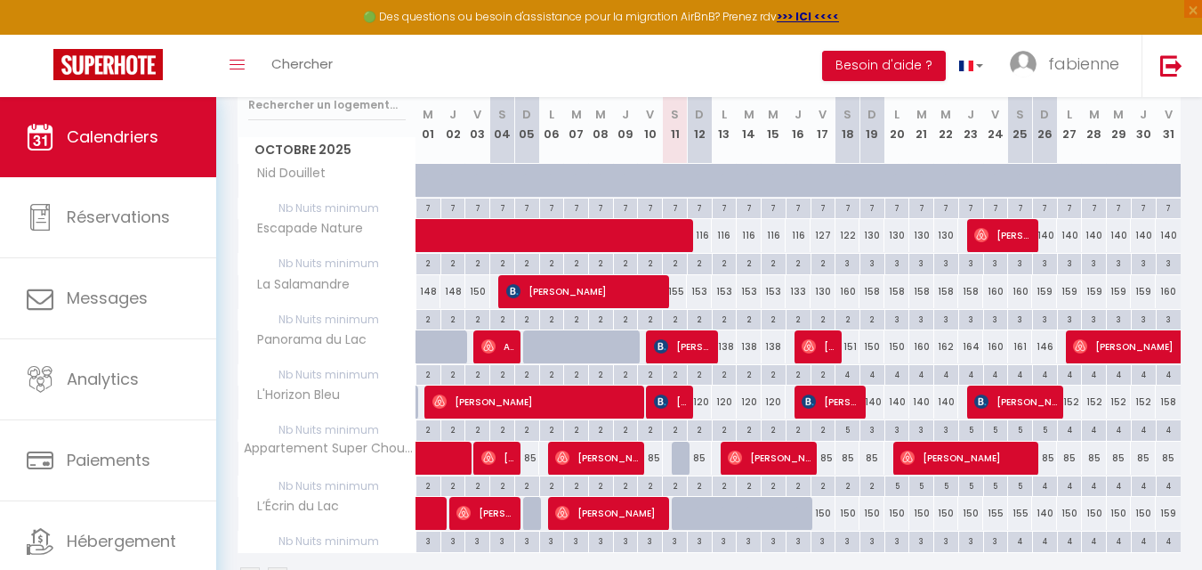
click at [846, 263] on div "3" at bounding box center [848, 262] width 24 height 17
type input "3"
type input "Sam 18 Octobre 2025"
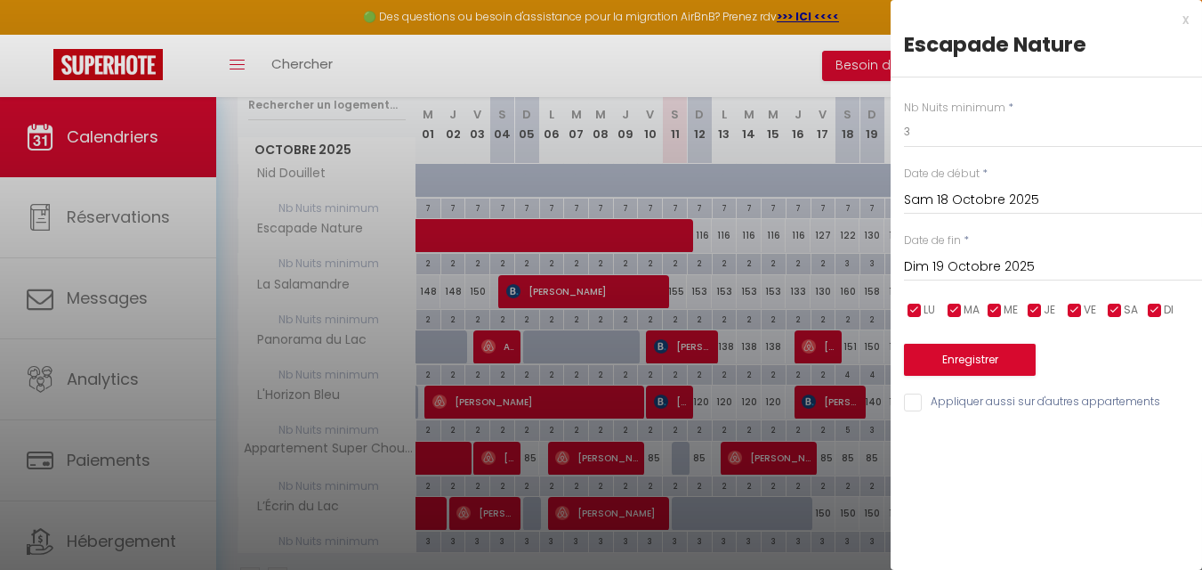
click at [969, 263] on input "Dim 19 Octobre 2025" at bounding box center [1053, 266] width 298 height 23
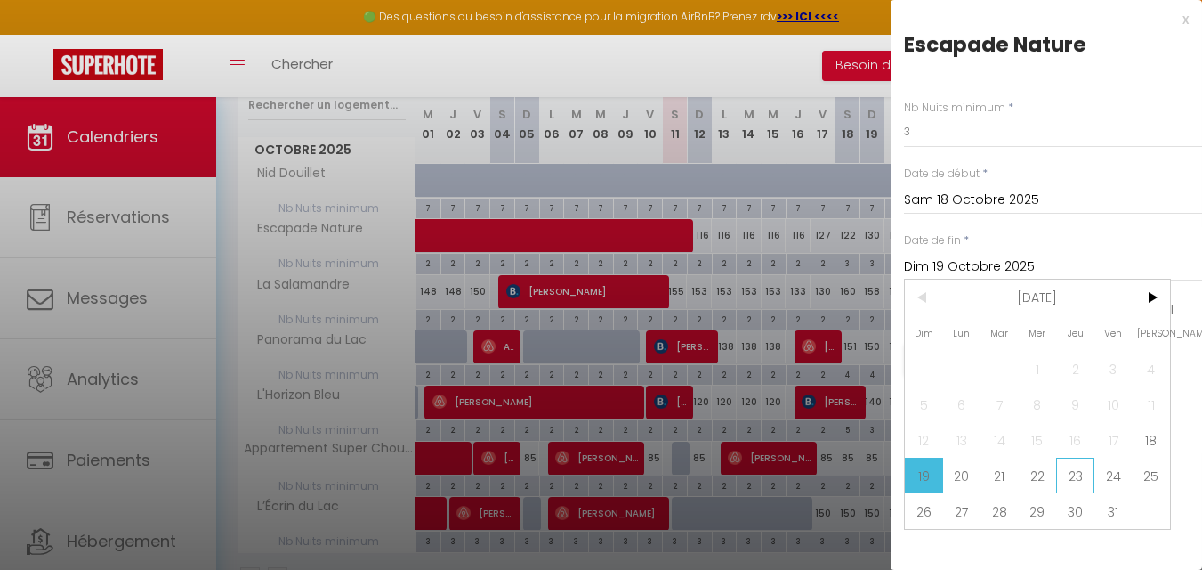
click at [1086, 477] on span "23" at bounding box center [1075, 475] width 38 height 36
type input "Jeu 23 Octobre 2025"
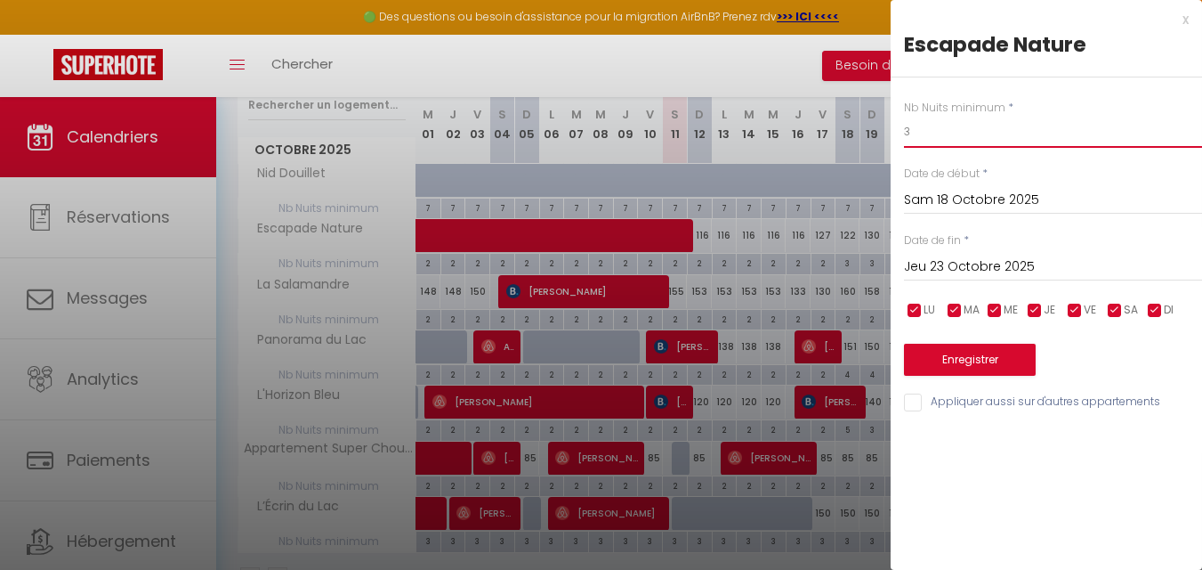
drag, startPoint x: 933, startPoint y: 127, endPoint x: 835, endPoint y: 119, distance: 98.2
click at [838, 124] on body "🟢 Des questions ou besoin d'assistance pour la migration AirBnB? Prenez rdv >>>…" at bounding box center [601, 202] width 1202 height 847
type input "2"
click at [980, 360] on button "Enregistrer" at bounding box center [970, 360] width 132 height 32
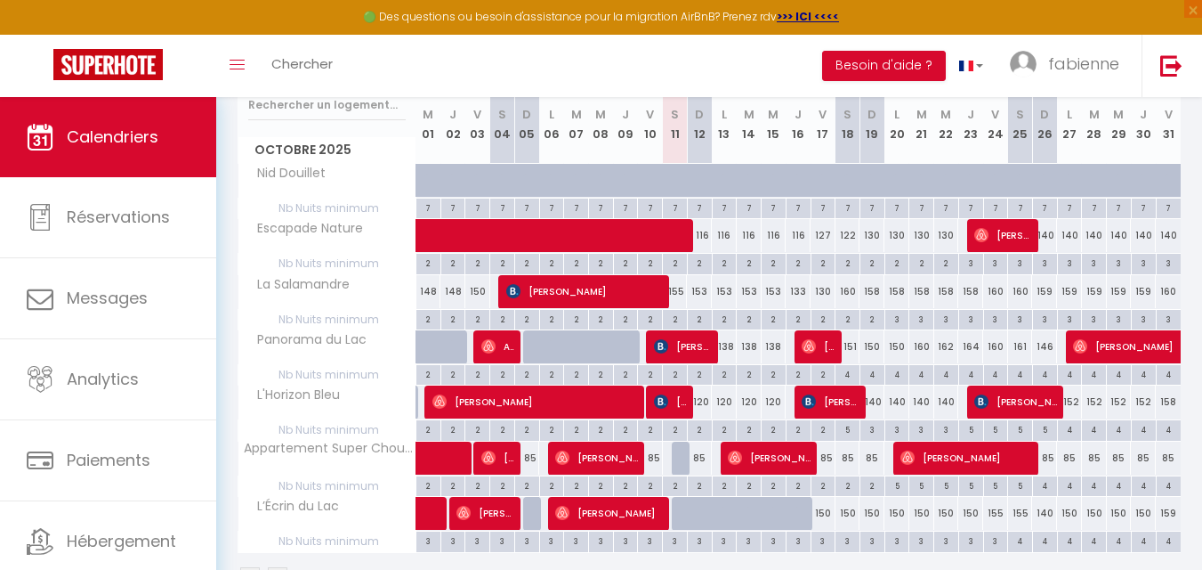
click at [847, 374] on div "4" at bounding box center [848, 373] width 24 height 17
type input "4"
type input "Sam 18 Octobre 2025"
type input "Dim 19 Octobre 2025"
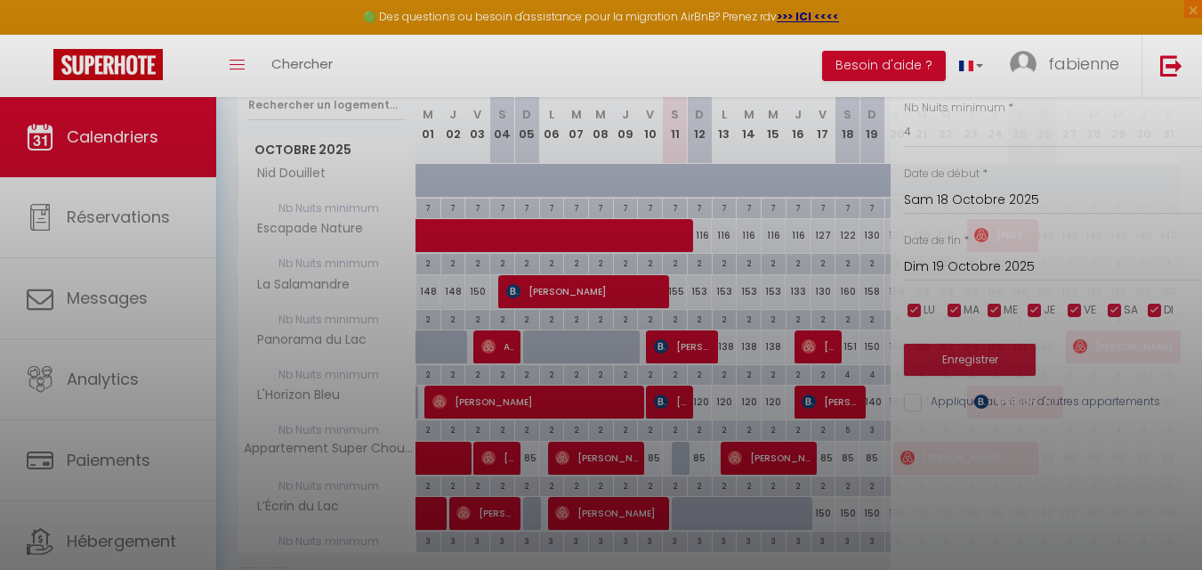
click at [847, 374] on div at bounding box center [601, 285] width 1202 height 570
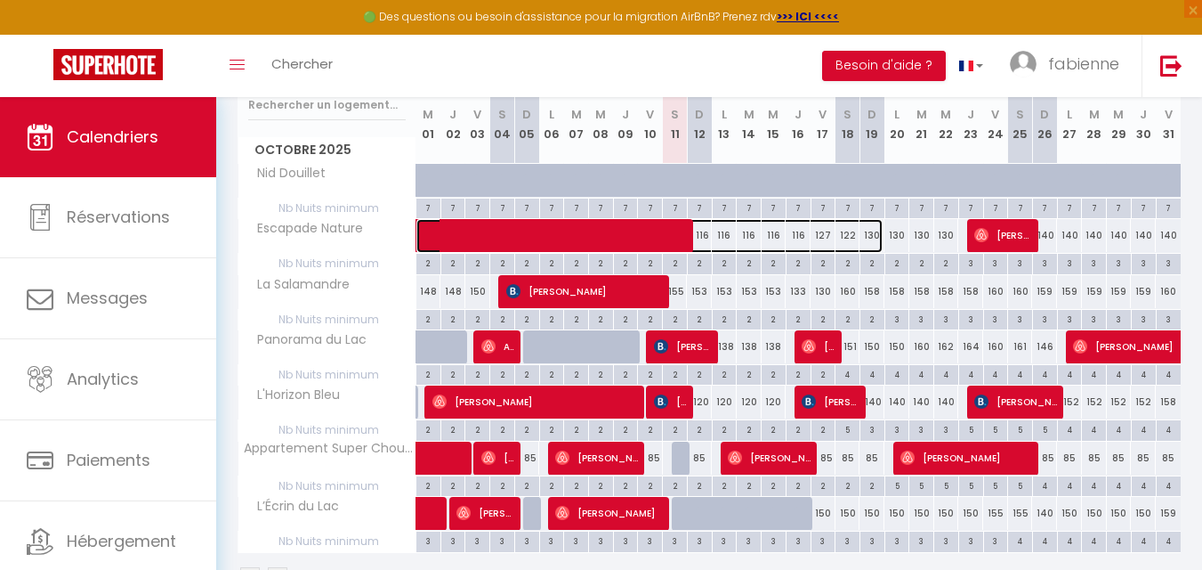
click at [597, 242] on span at bounding box center [658, 236] width 450 height 34
select select "OK"
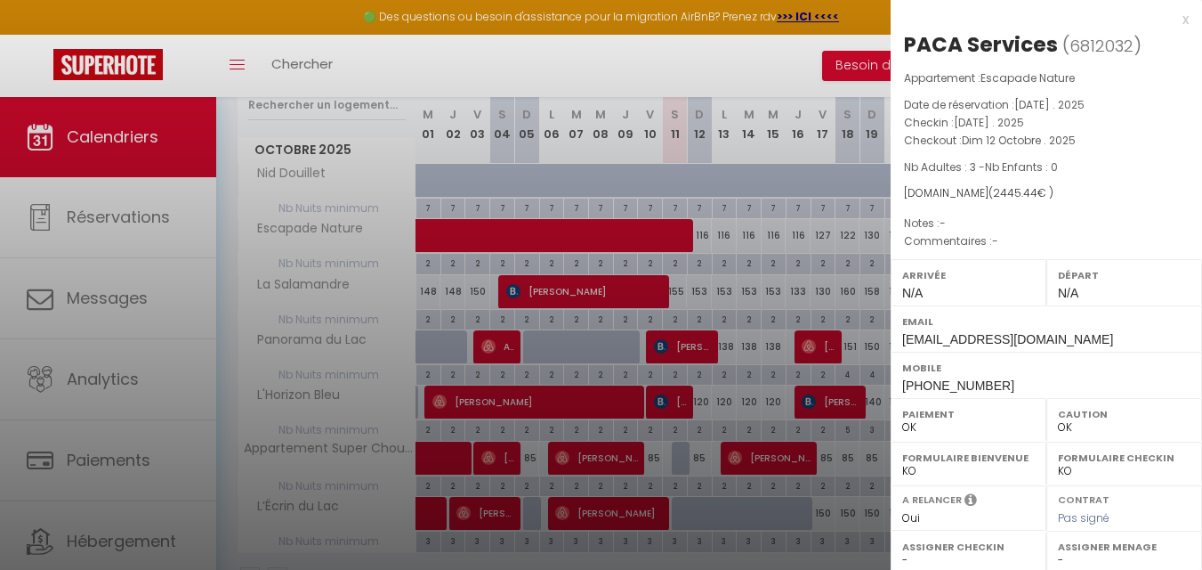
click at [676, 45] on div at bounding box center [601, 285] width 1202 height 570
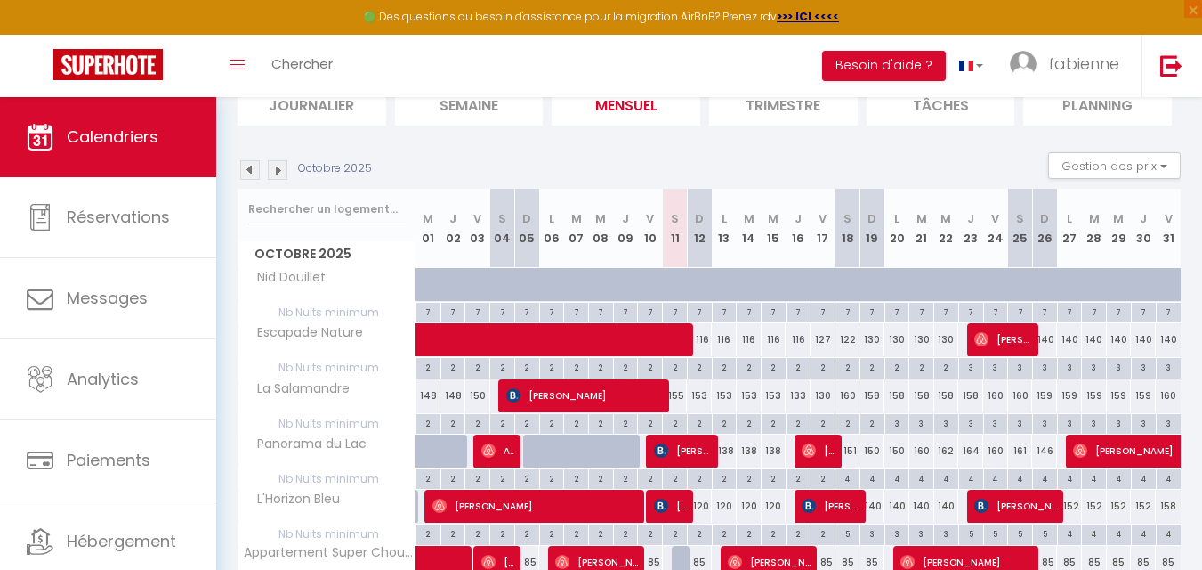
scroll to position [140, 0]
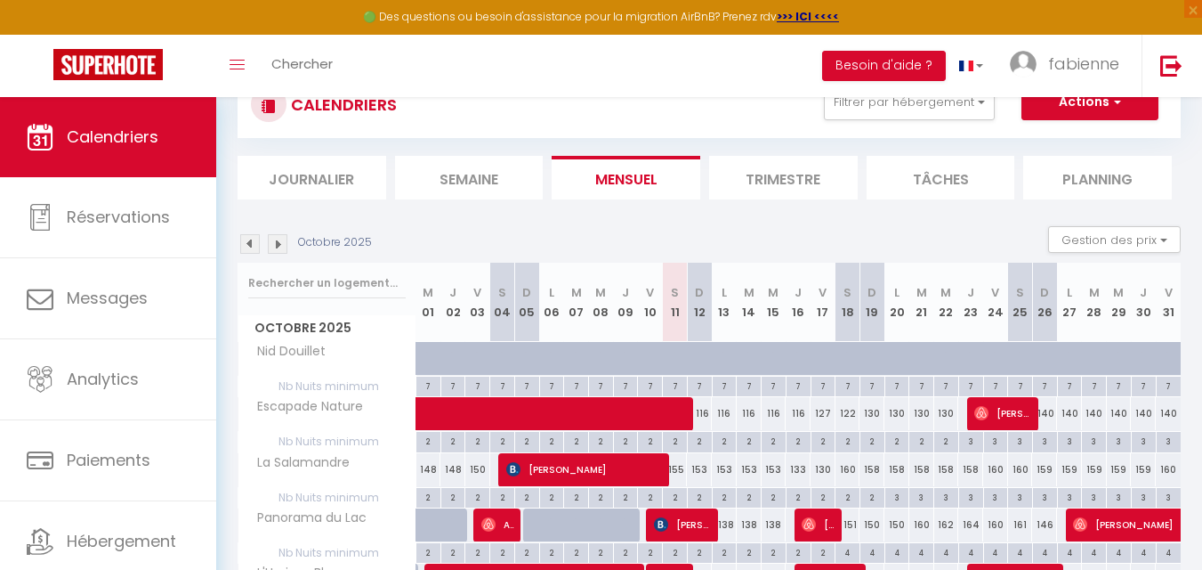
click at [279, 243] on img at bounding box center [278, 244] width 20 height 20
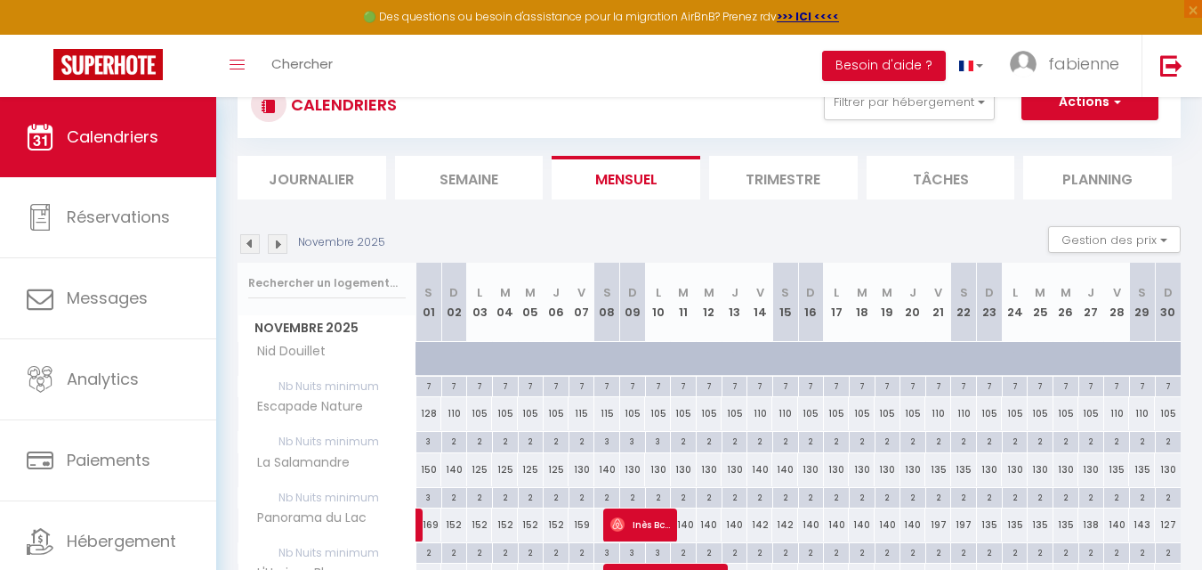
click at [279, 243] on img at bounding box center [278, 244] width 20 height 20
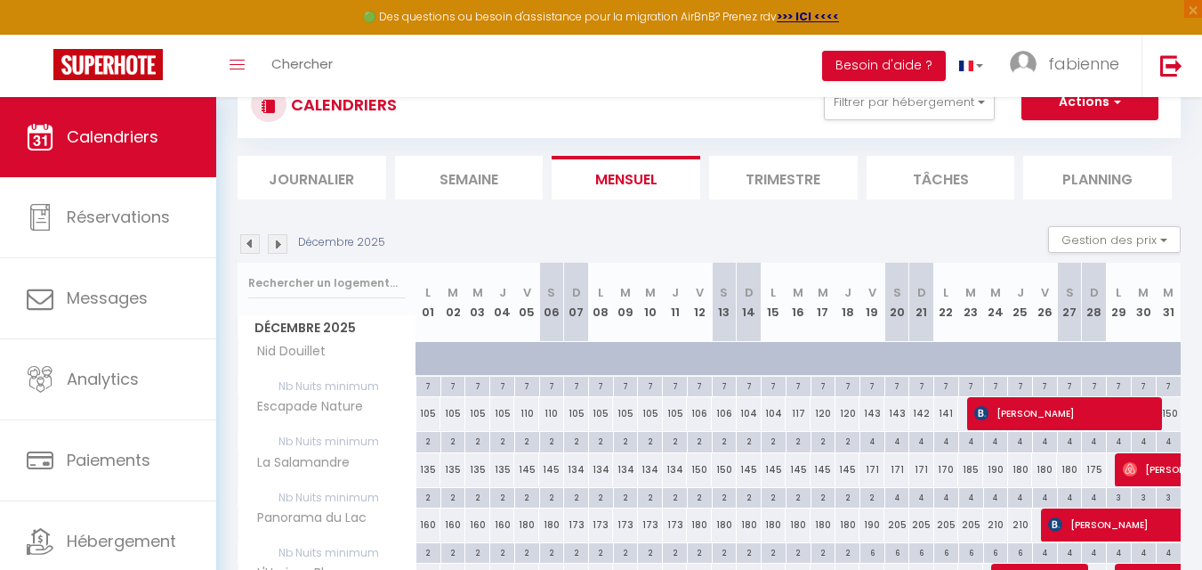
click at [279, 243] on img at bounding box center [278, 244] width 20 height 20
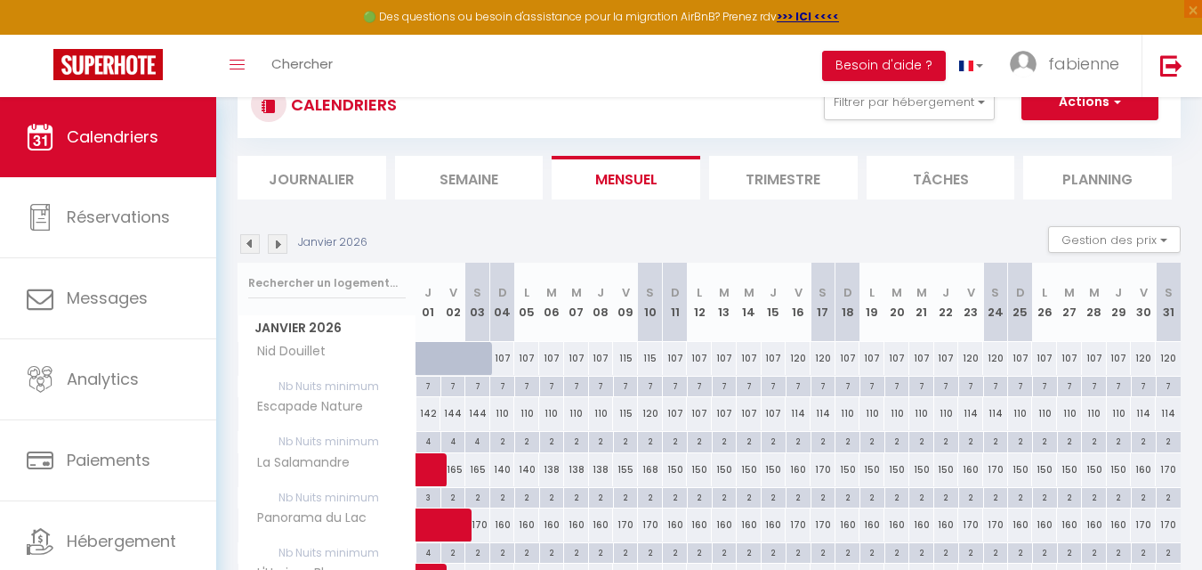
click at [279, 243] on img at bounding box center [278, 244] width 20 height 20
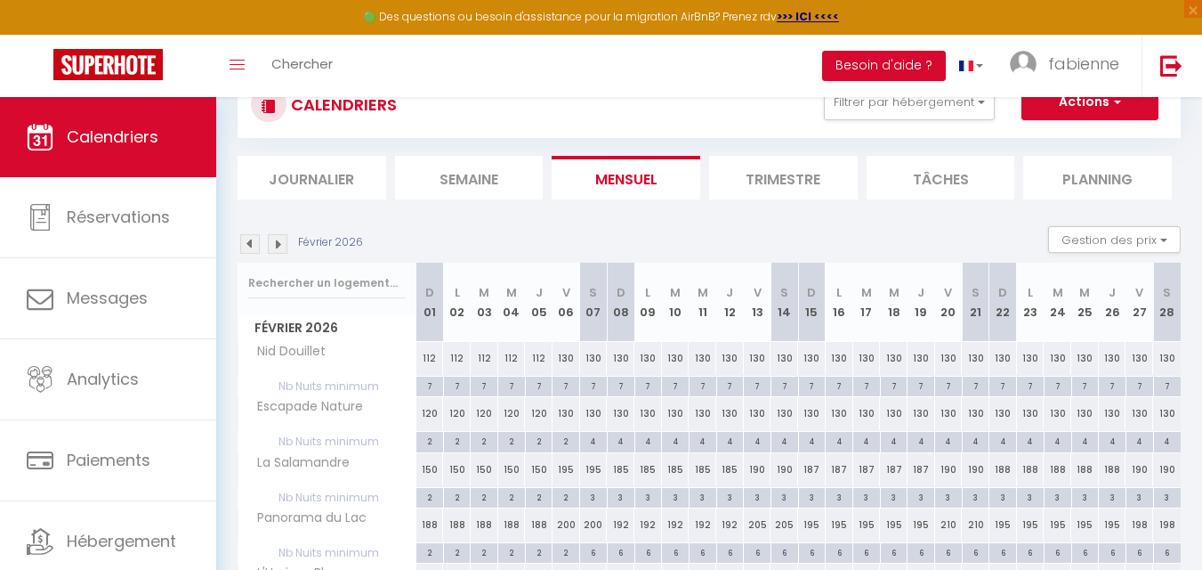
click at [279, 243] on img at bounding box center [278, 244] width 20 height 20
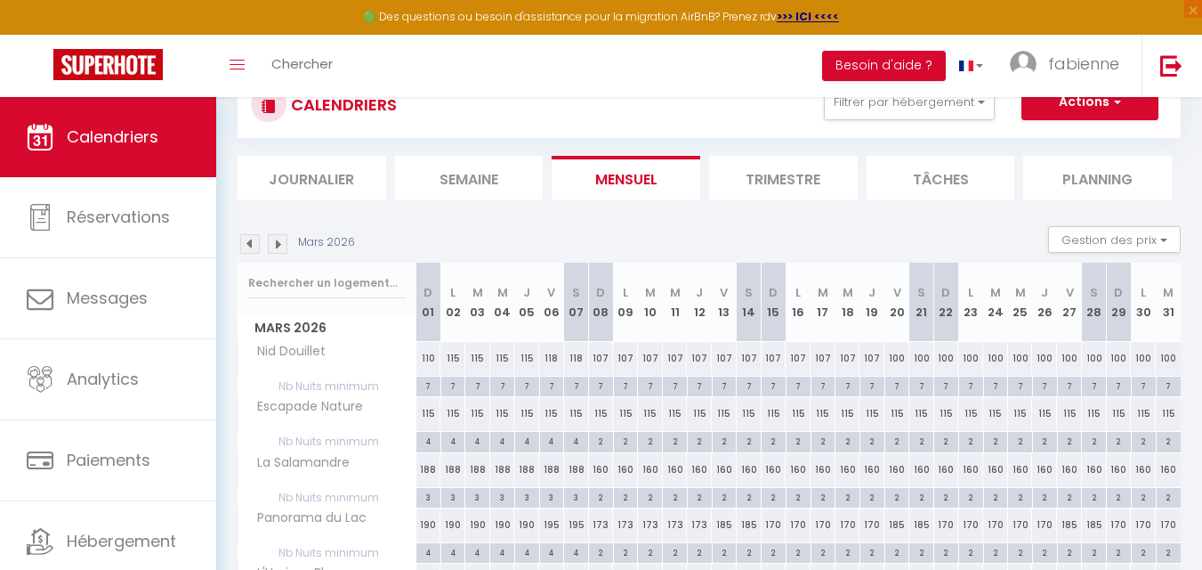
click at [279, 243] on img at bounding box center [278, 244] width 20 height 20
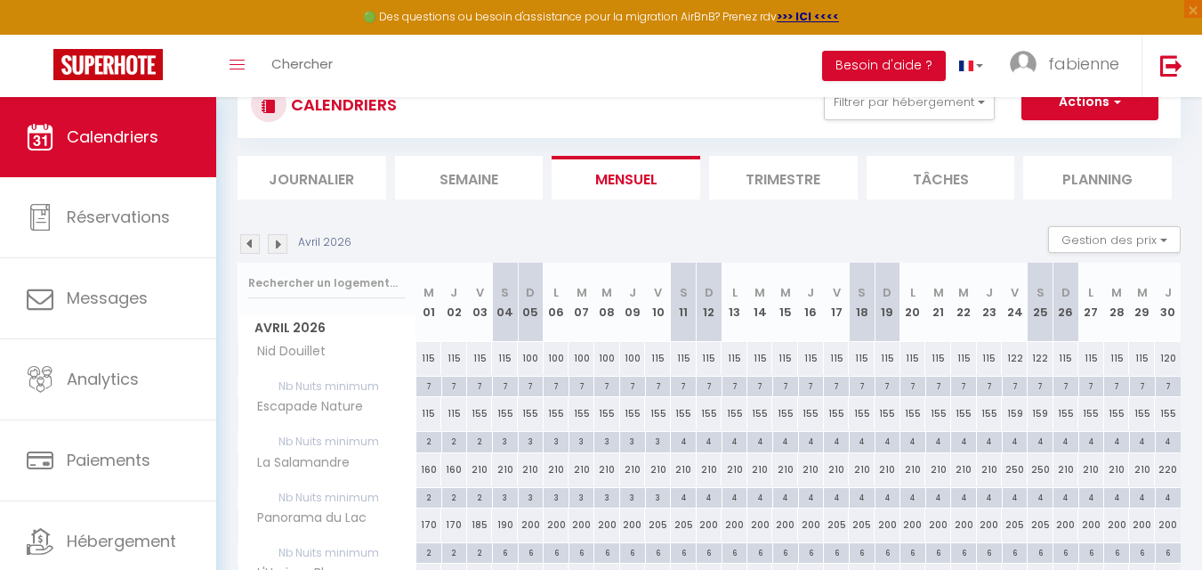
click at [279, 243] on img at bounding box center [278, 244] width 20 height 20
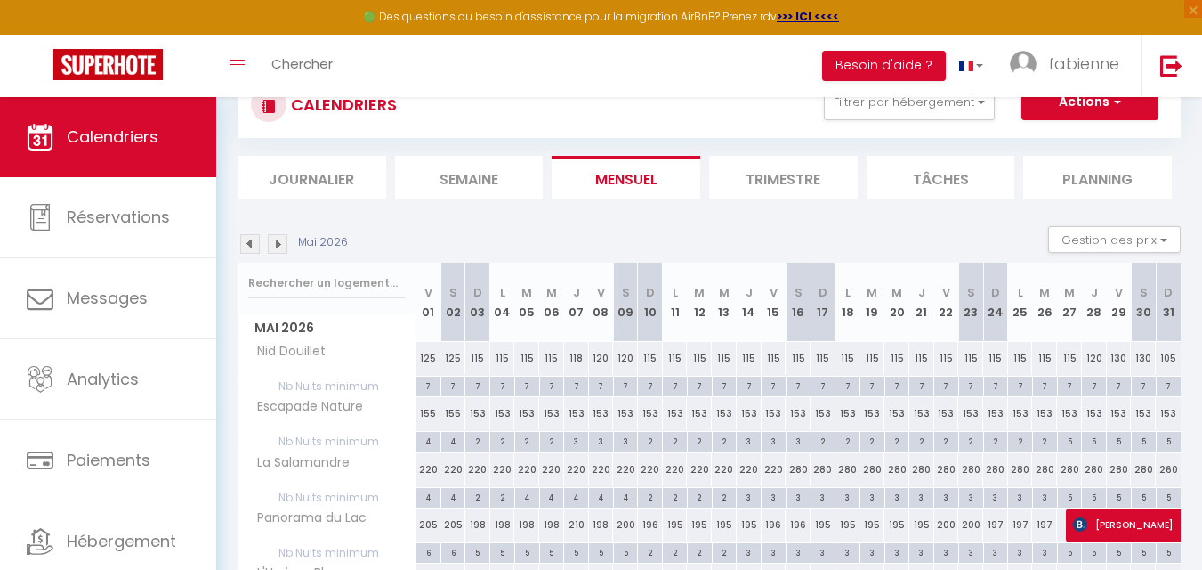
click at [279, 243] on img at bounding box center [278, 244] width 20 height 20
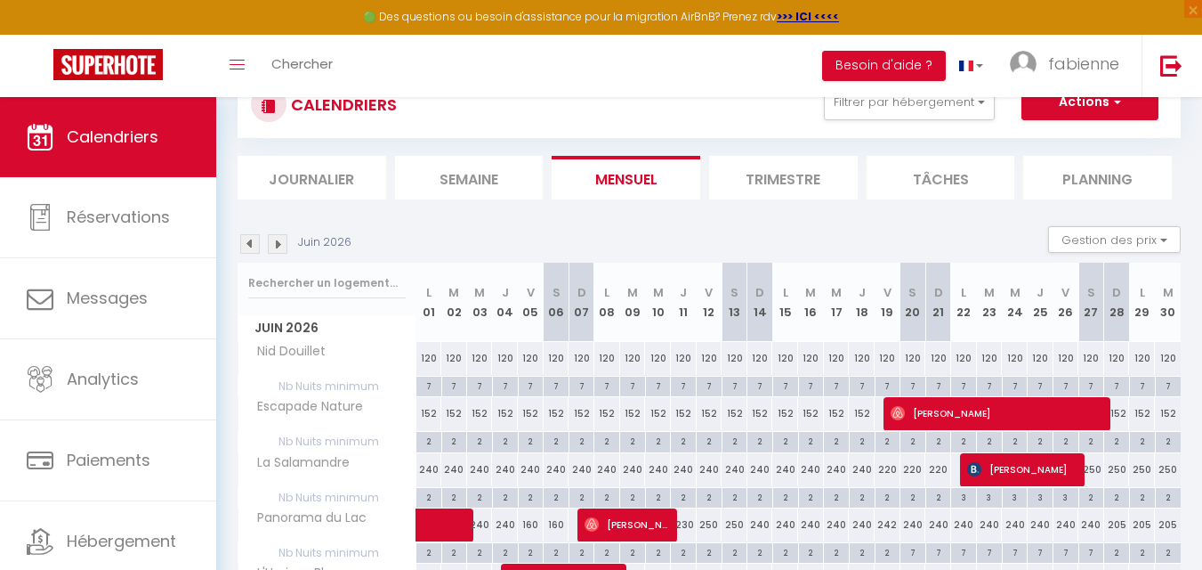
click at [279, 243] on img at bounding box center [278, 244] width 20 height 20
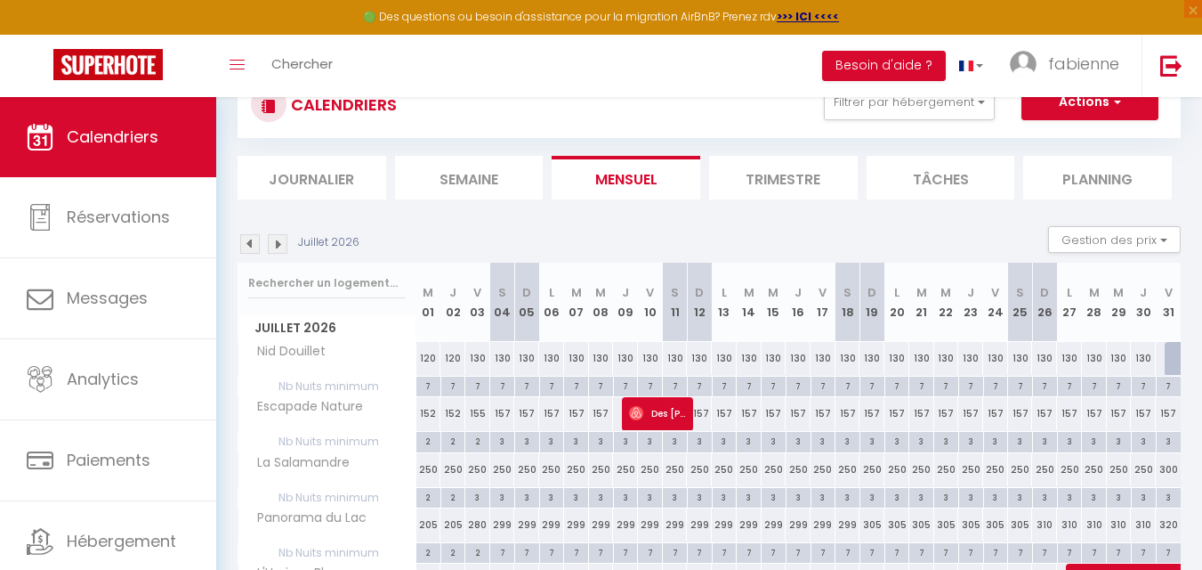
click at [279, 243] on img at bounding box center [278, 244] width 20 height 20
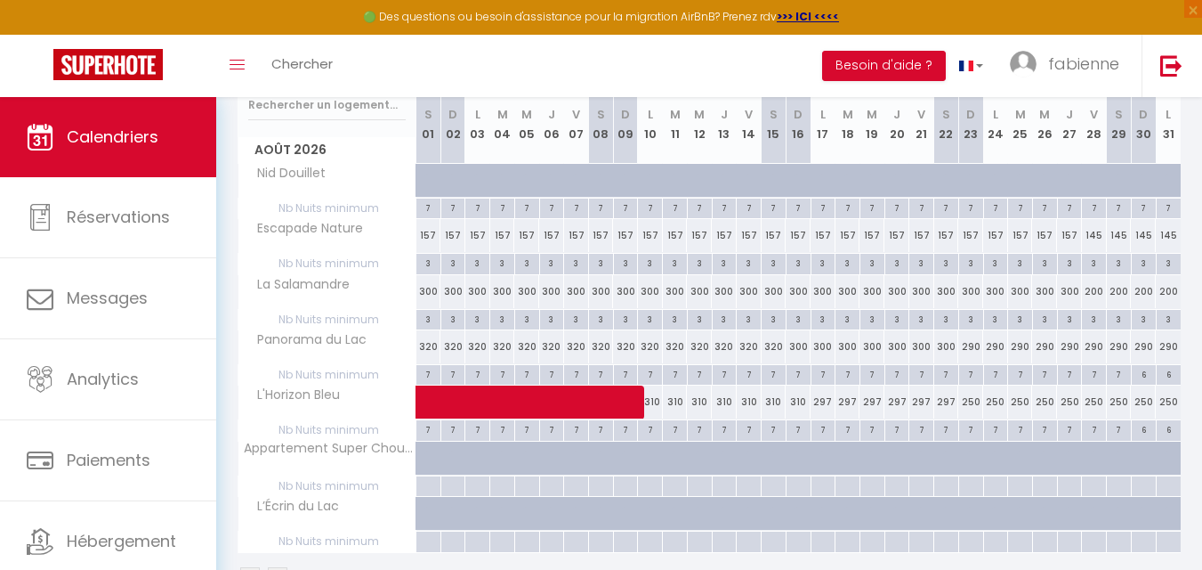
scroll to position [229, 0]
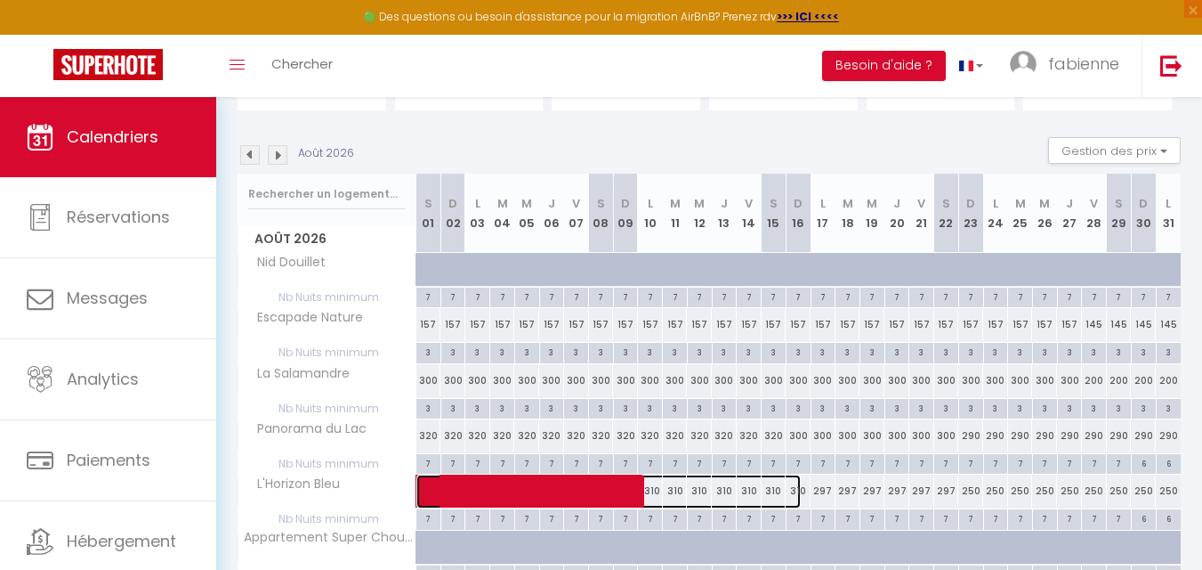
click at [506, 479] on span at bounding box center [617, 491] width 368 height 34
select select "KO"
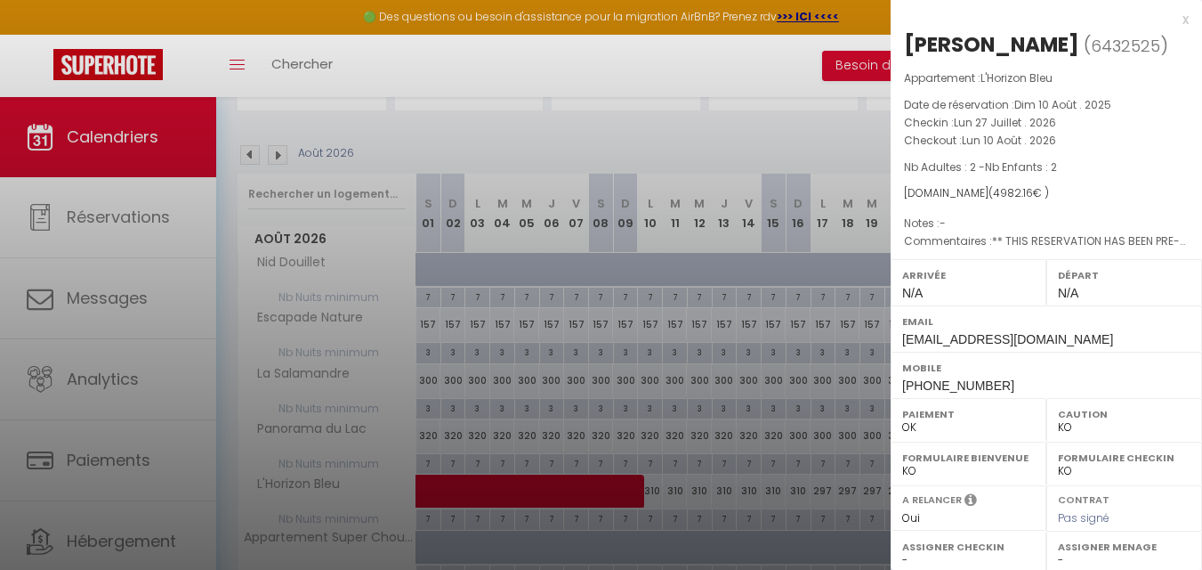
click at [1168, 15] on div "x" at bounding box center [1040, 19] width 298 height 21
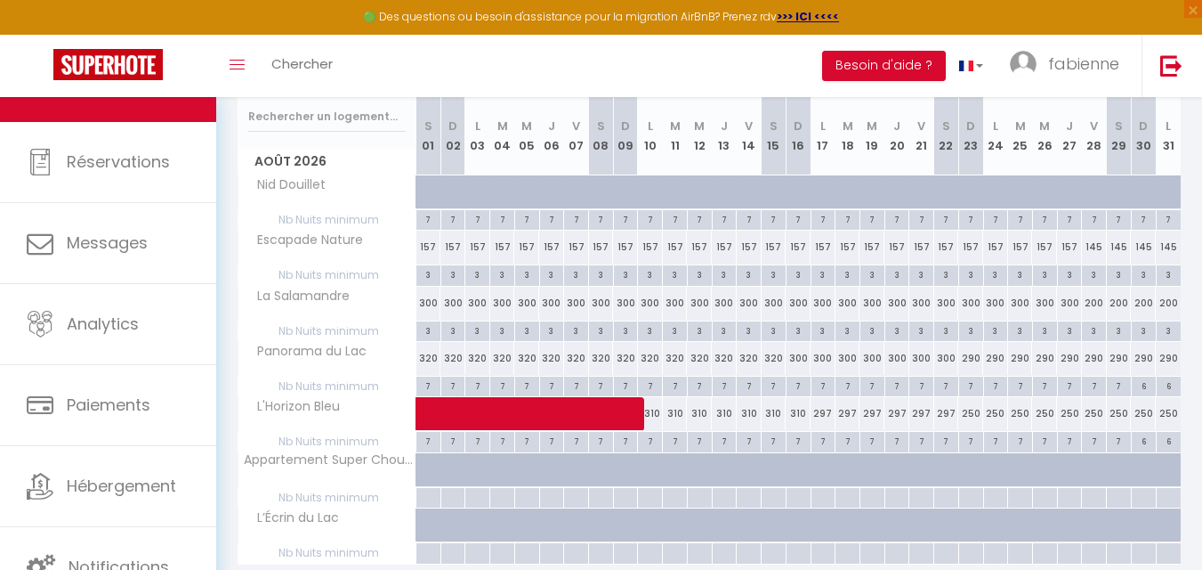
scroll to position [375, 0]
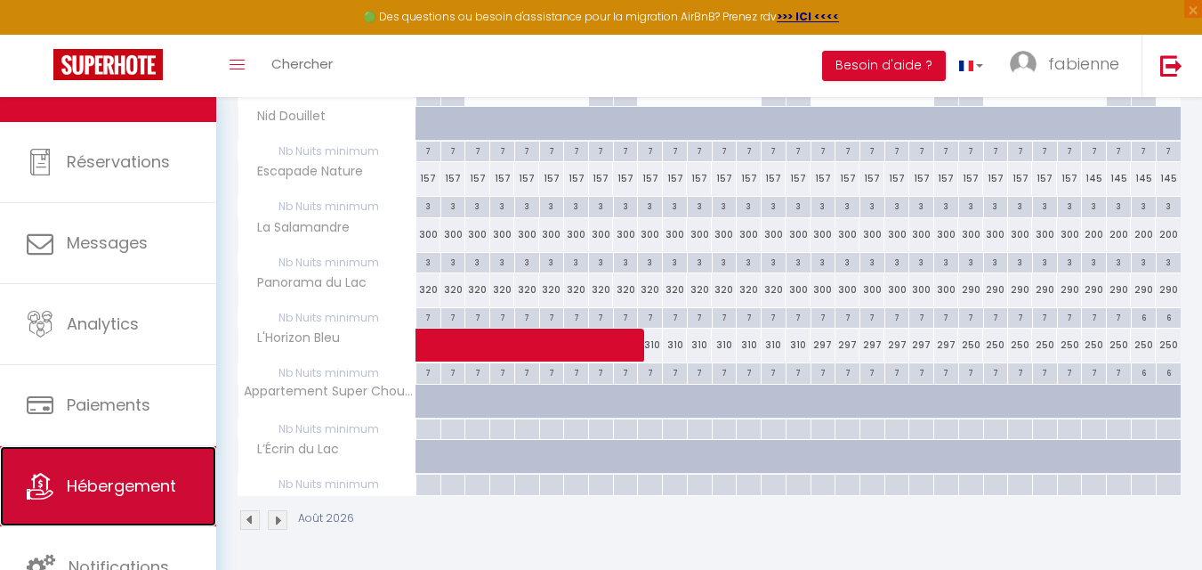
click at [81, 478] on span "Hébergement" at bounding box center [121, 485] width 109 height 22
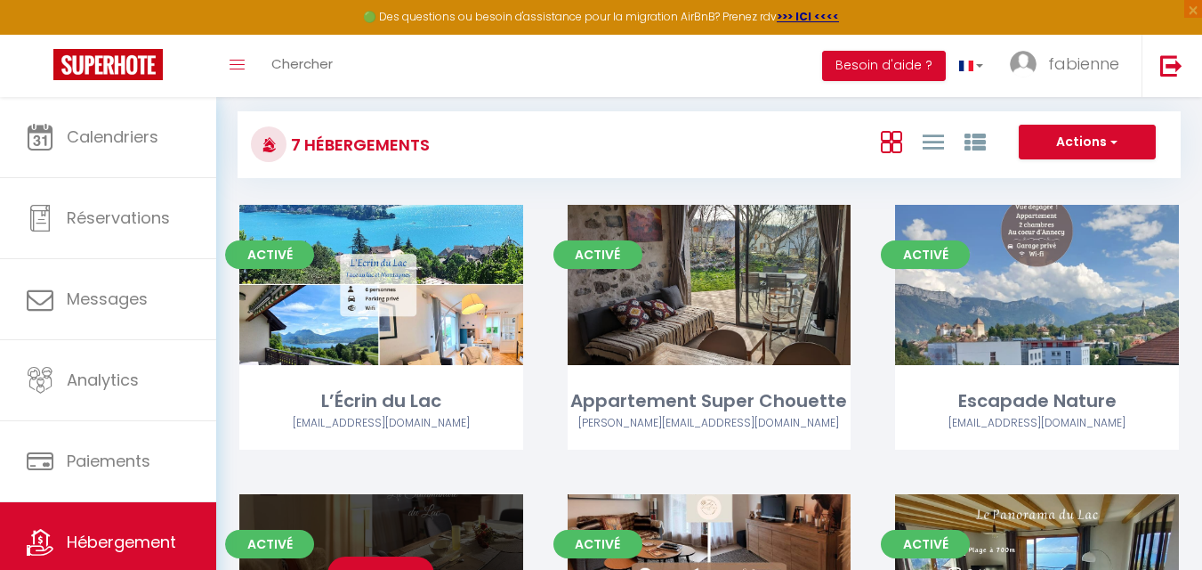
scroll to position [178, 0]
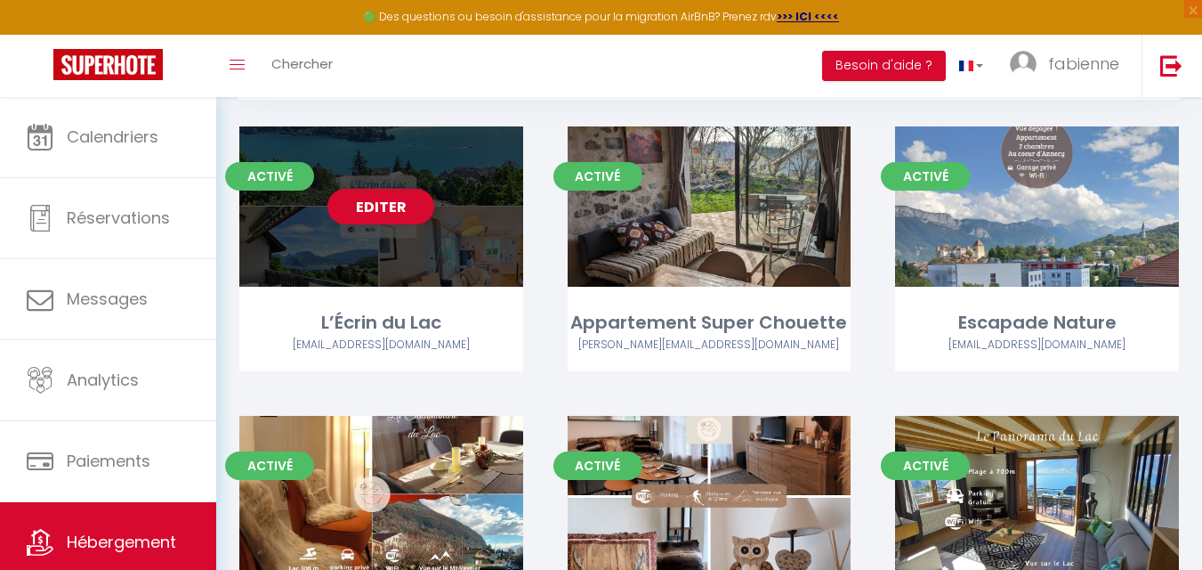
click at [407, 263] on div "Editer" at bounding box center [381, 206] width 284 height 160
select select "3"
select select "2"
select select "1"
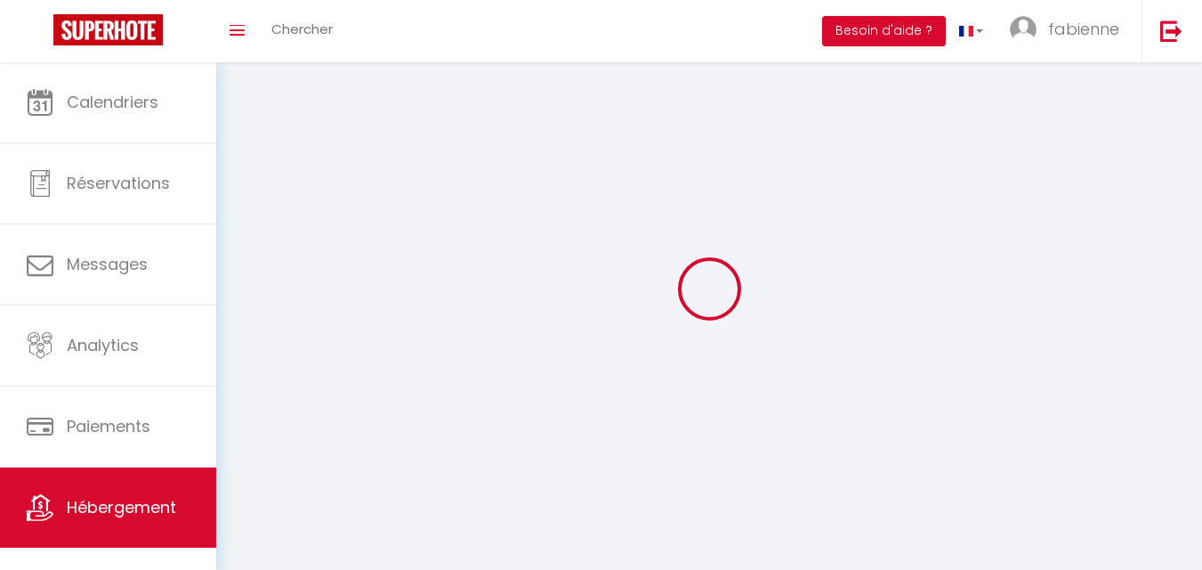
select select
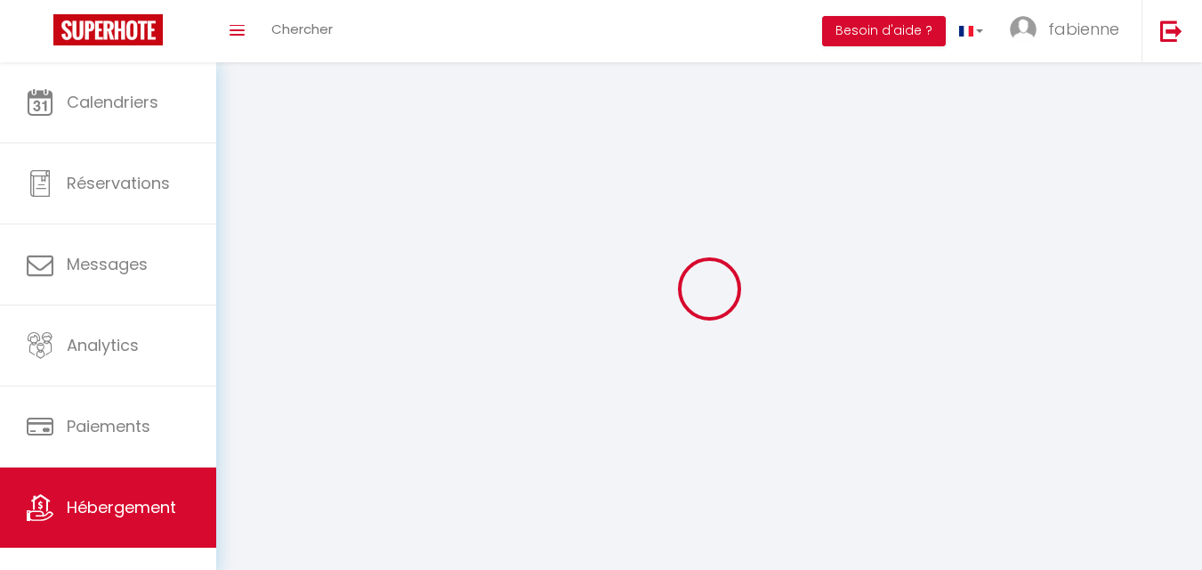
checkbox input "false"
select select
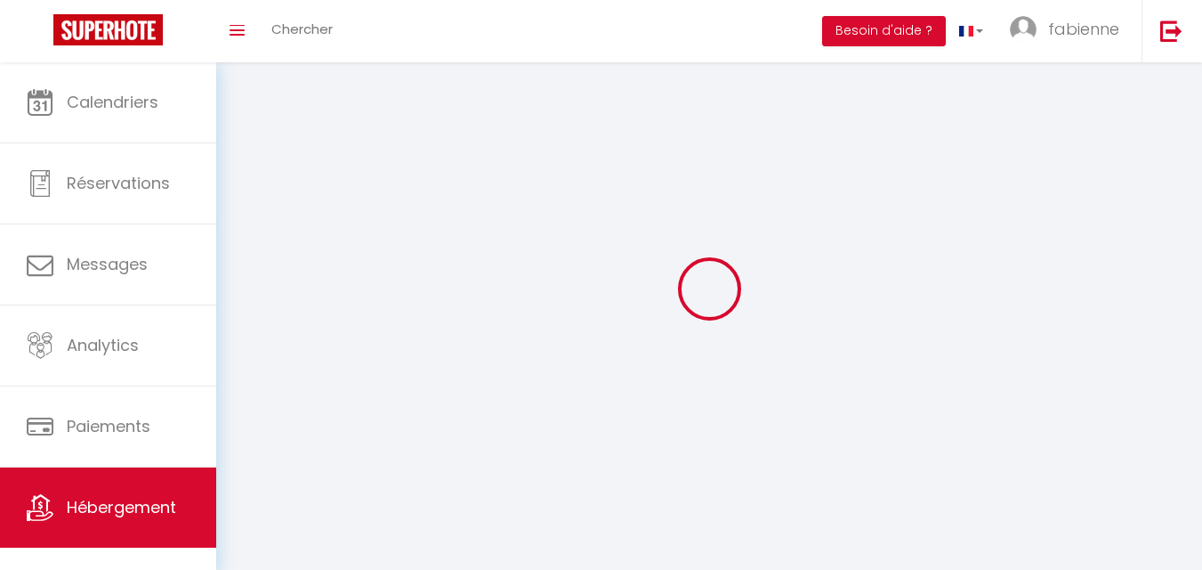
select select
select select "1"
select select
select select "28"
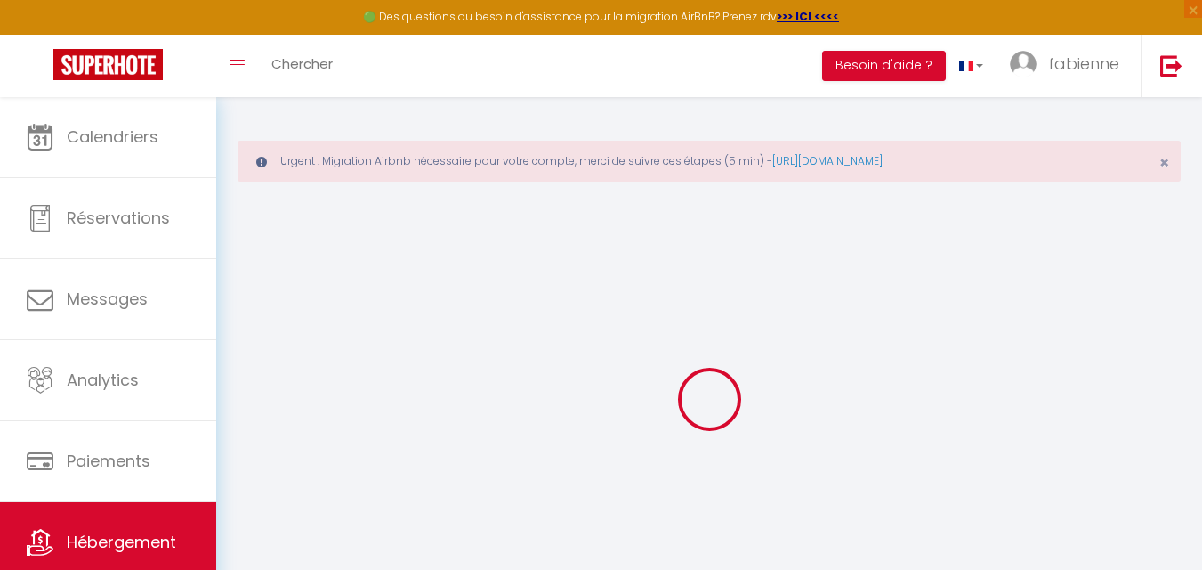
select select
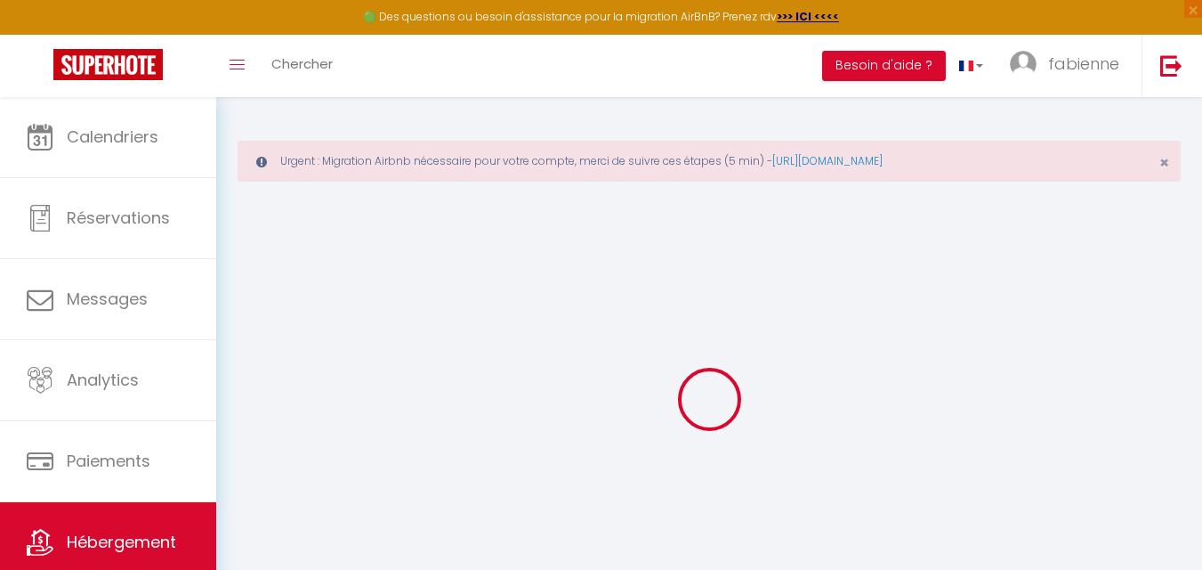
select select
checkbox input "false"
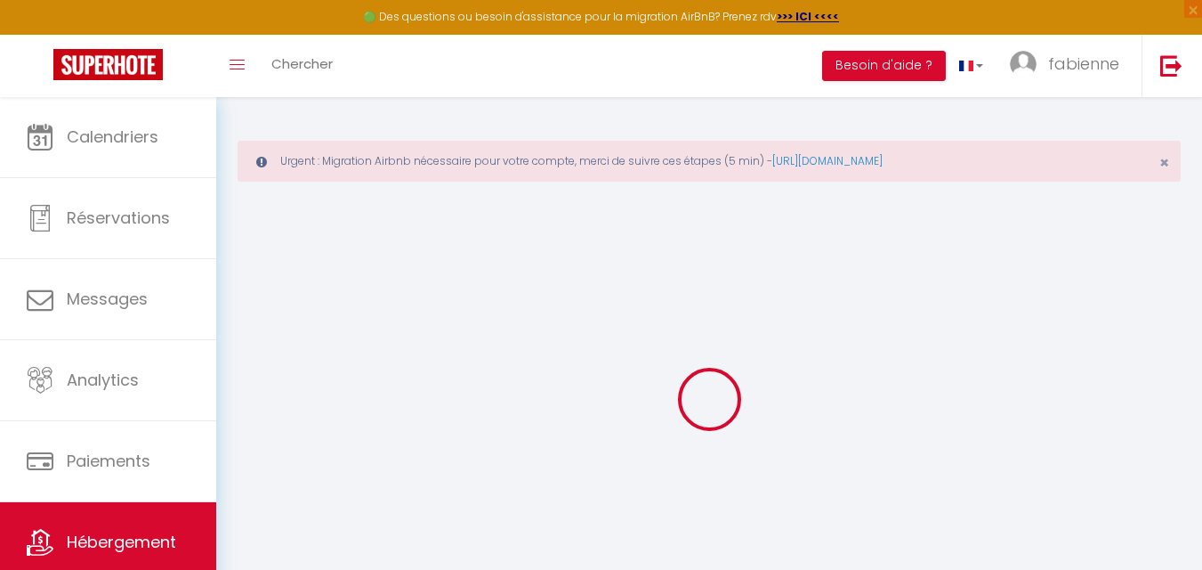
select select
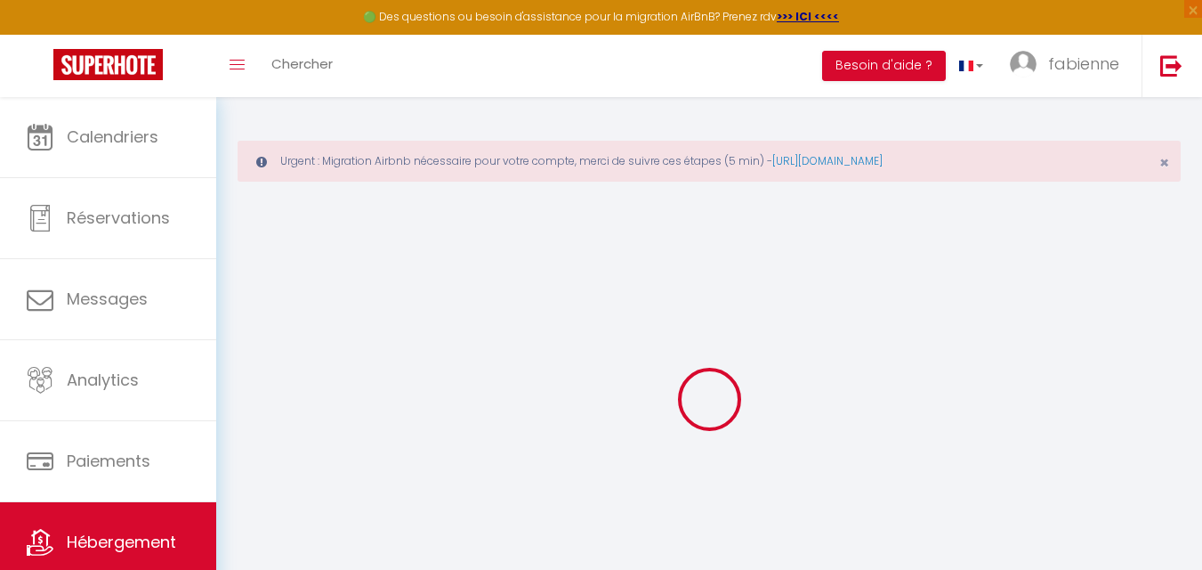
select select
checkbox input "false"
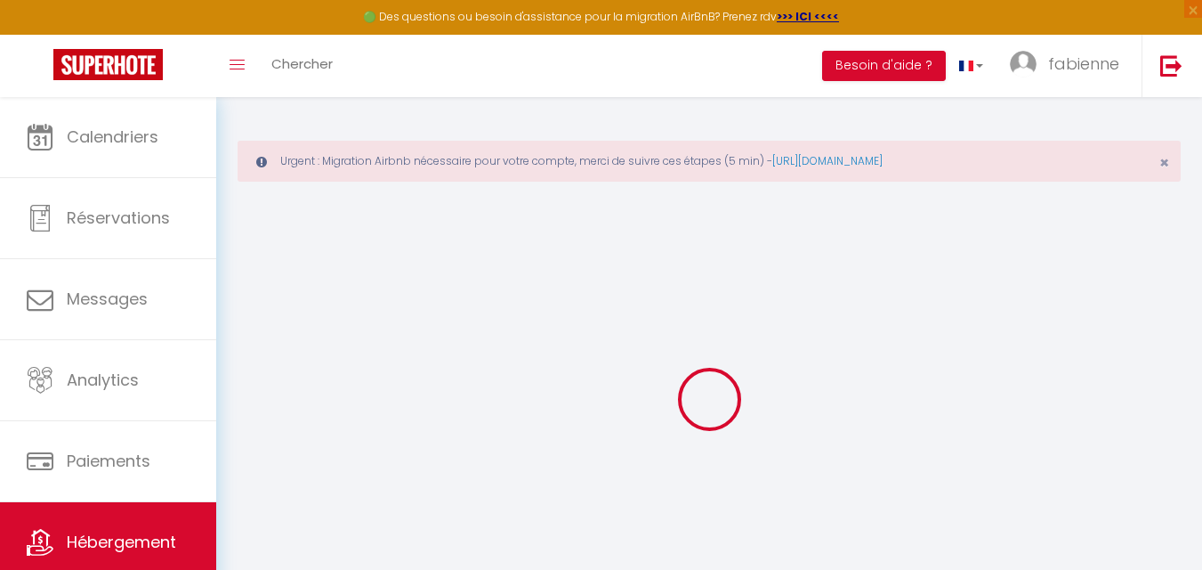
checkbox input "false"
select select
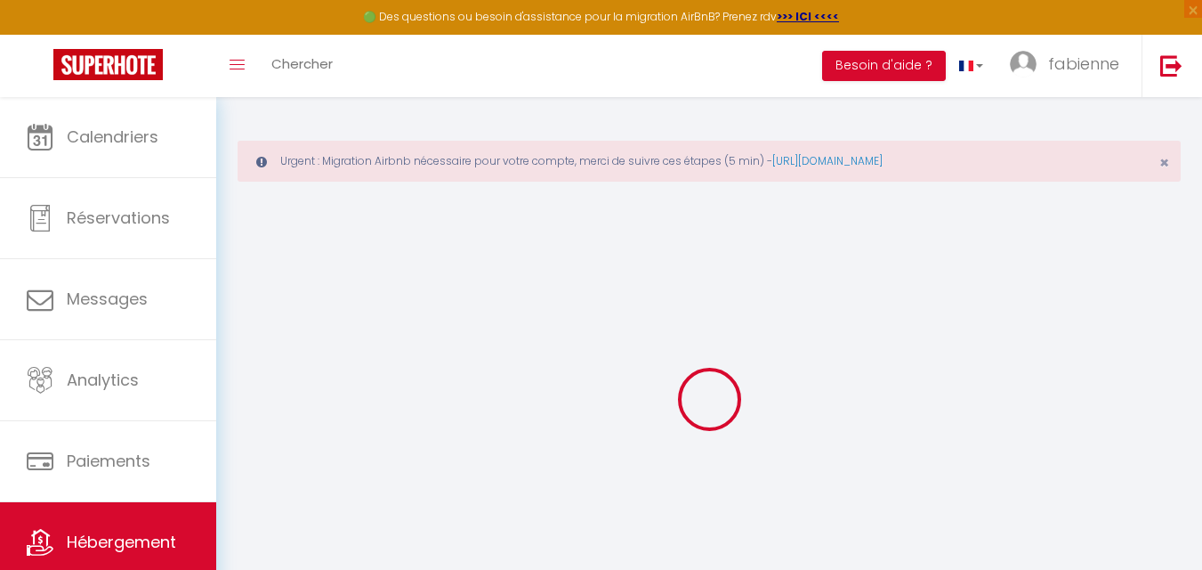
select select
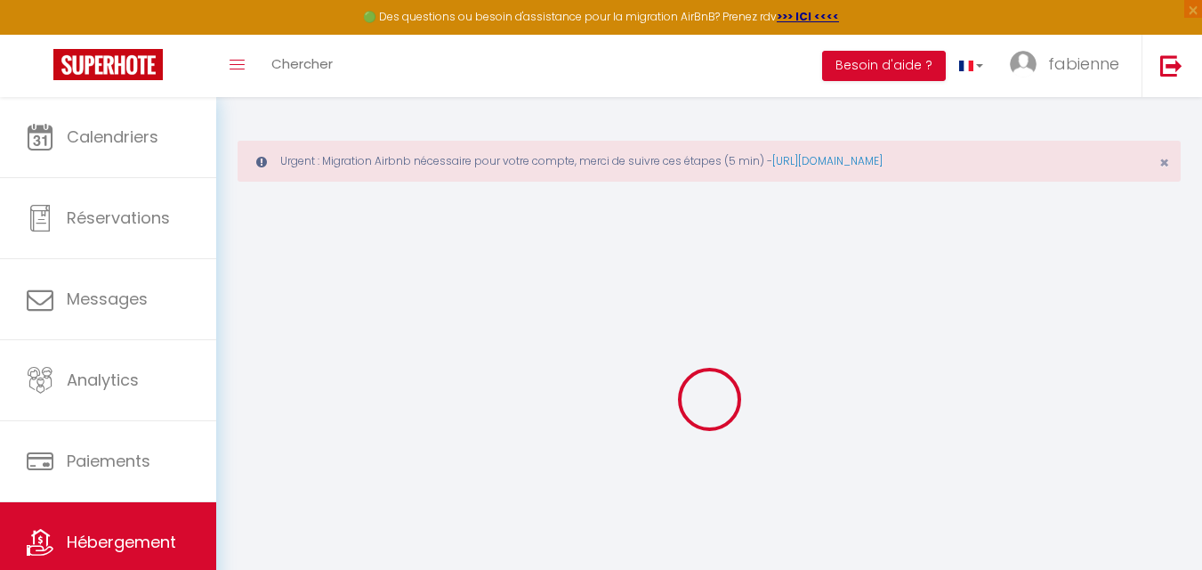
checkbox input "false"
select select
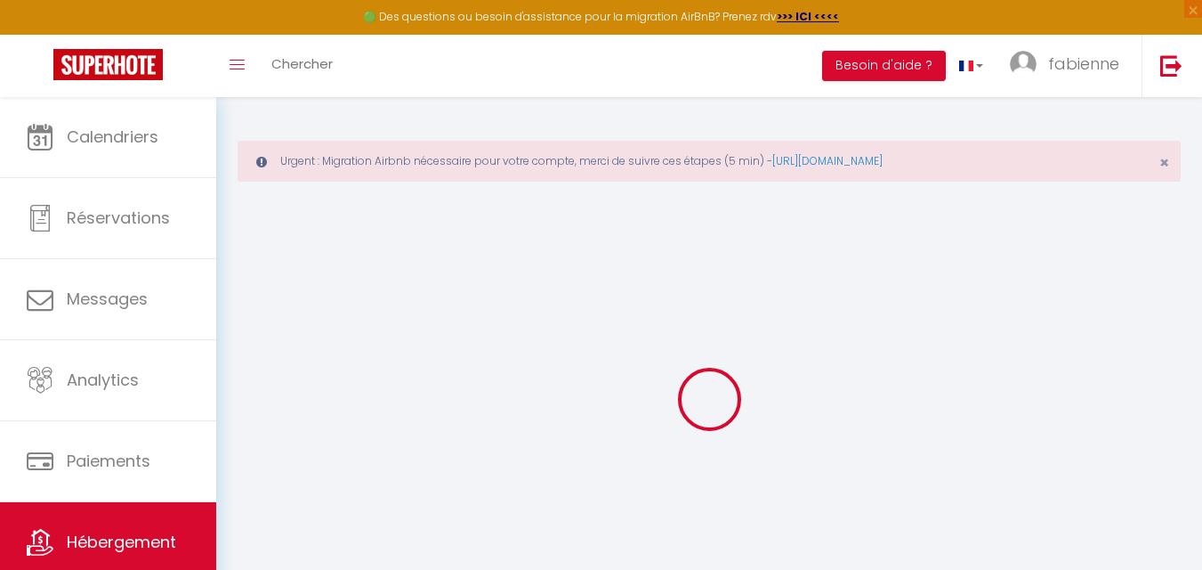
select select
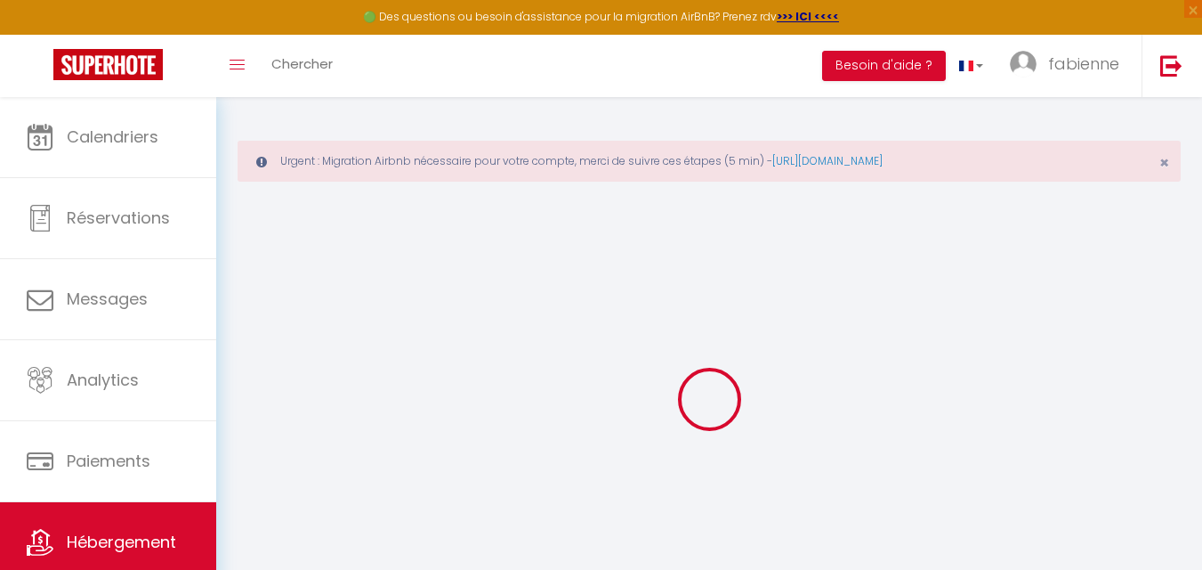
select select
checkbox input "false"
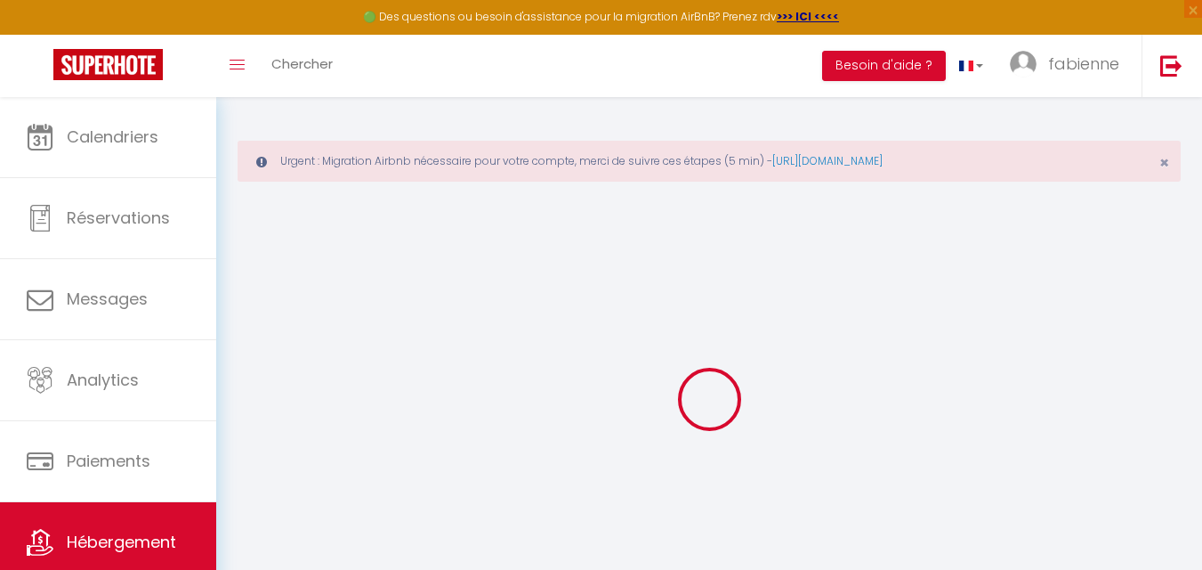
checkbox input "false"
select select
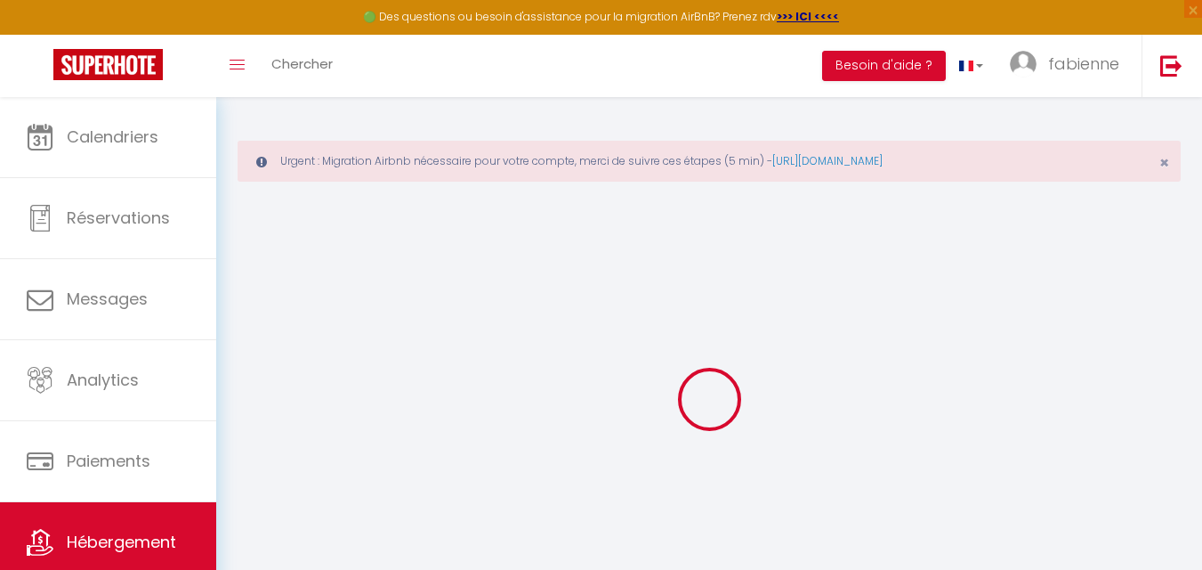
select select
checkbox input "false"
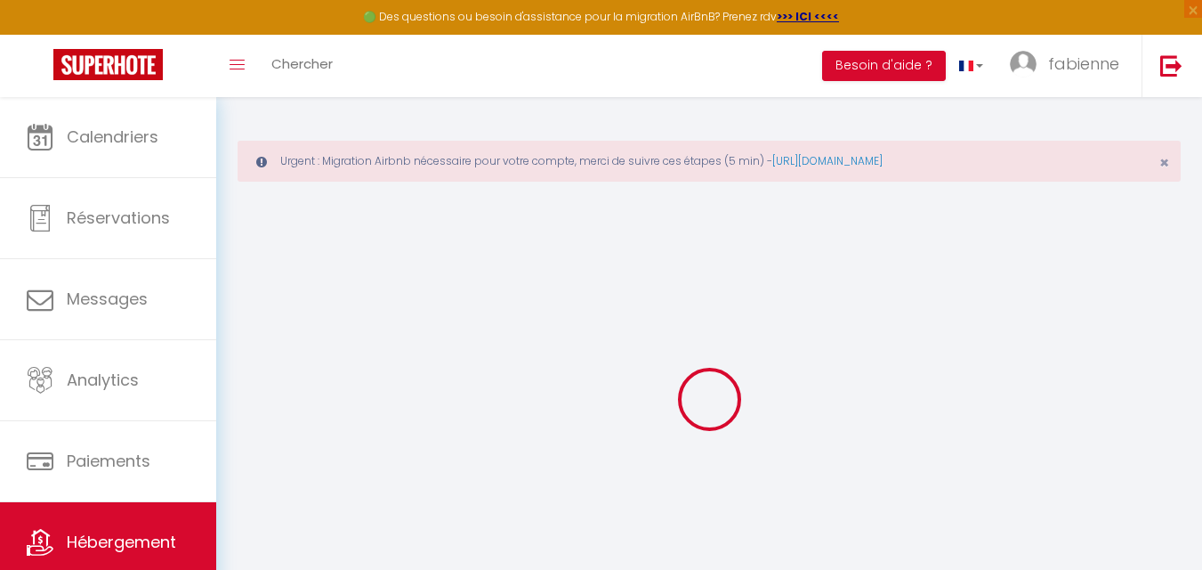
checkbox input "false"
select select
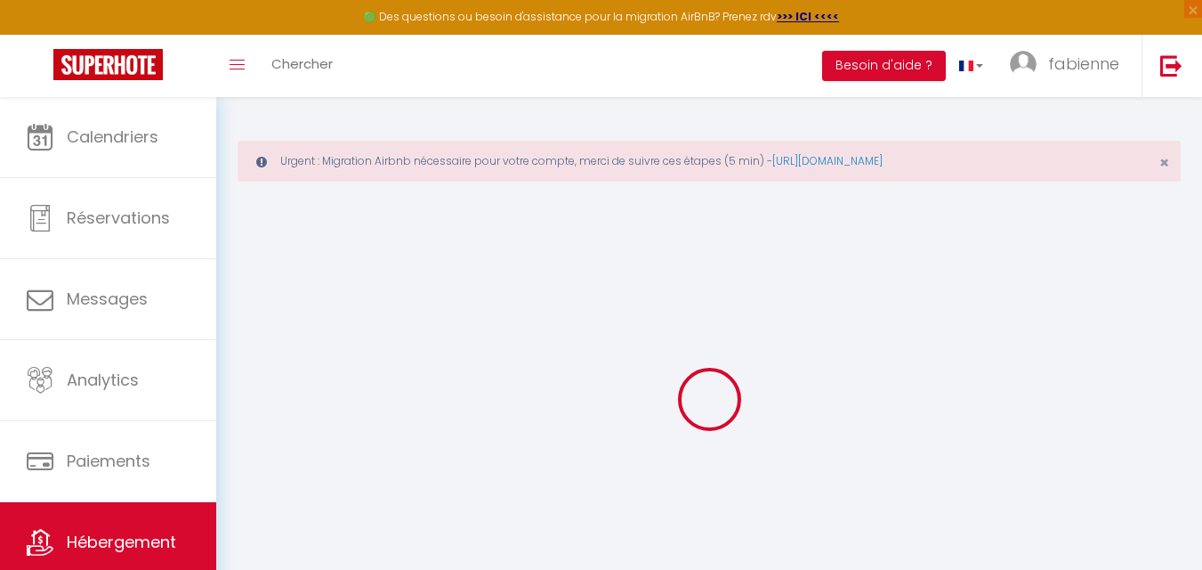
type input "L’Écrin du Lac"
type input "[PERSON_NAME]"
select select "6"
select select "3"
select select "2"
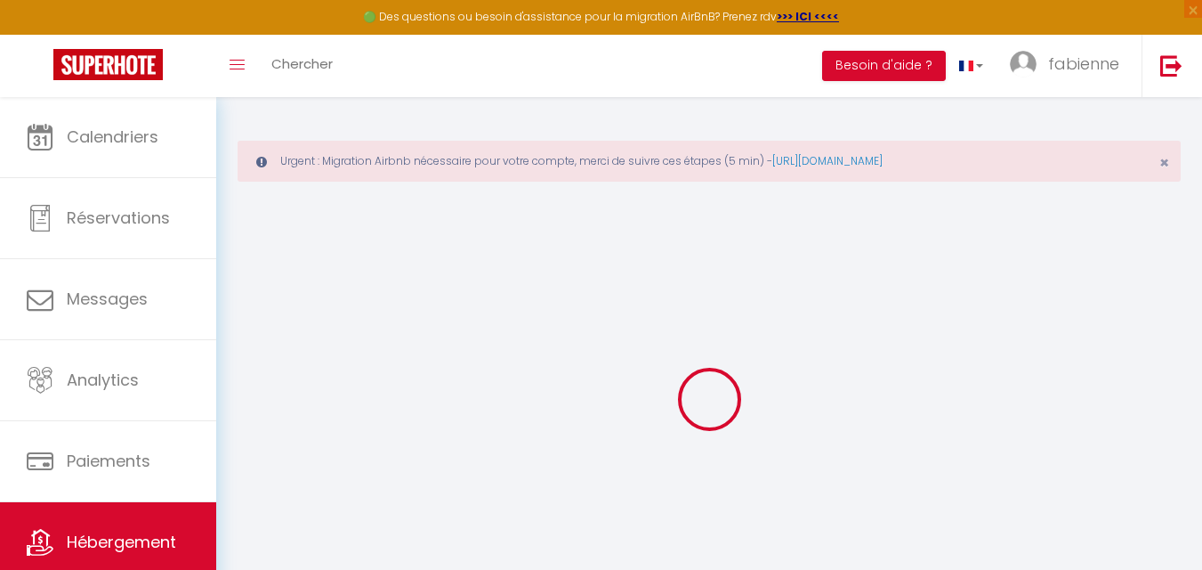
type input "252"
type input "170"
type input "550"
select select
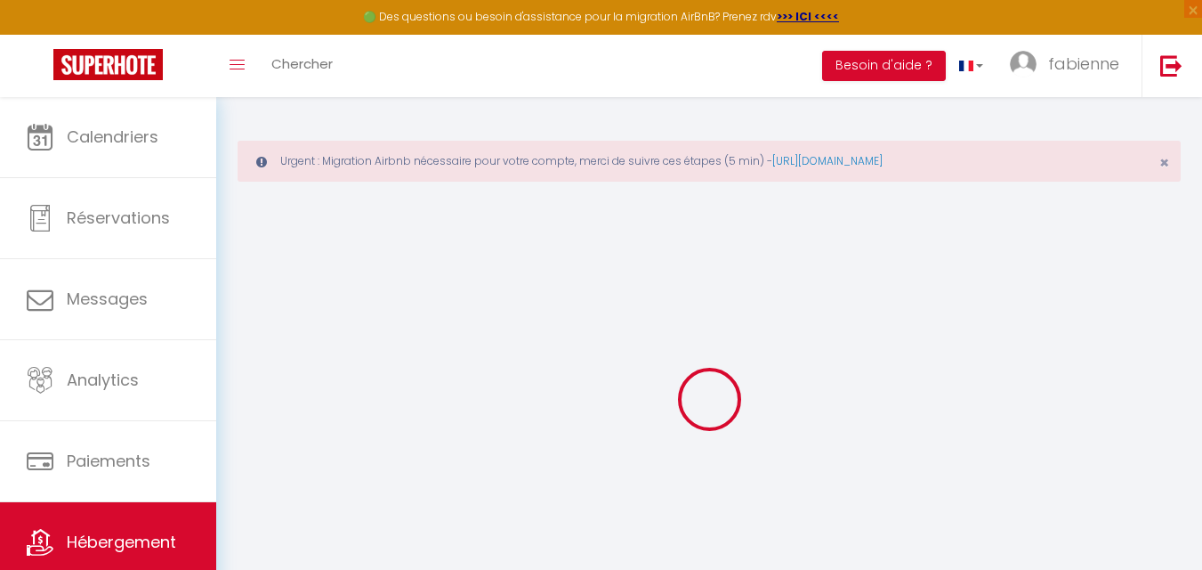
select select
type input "1186 route de [GEOGRAPHIC_DATA]"
type input "74290"
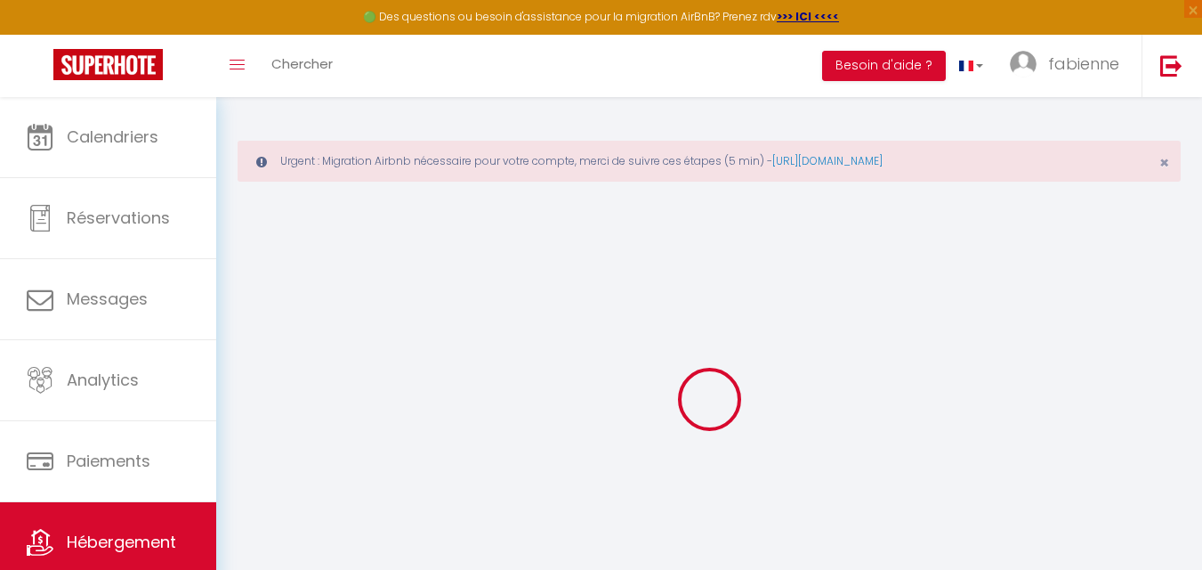
type input "Talloires"
type input "[EMAIL_ADDRESS][DOMAIN_NAME]"
select select
checkbox input "false"
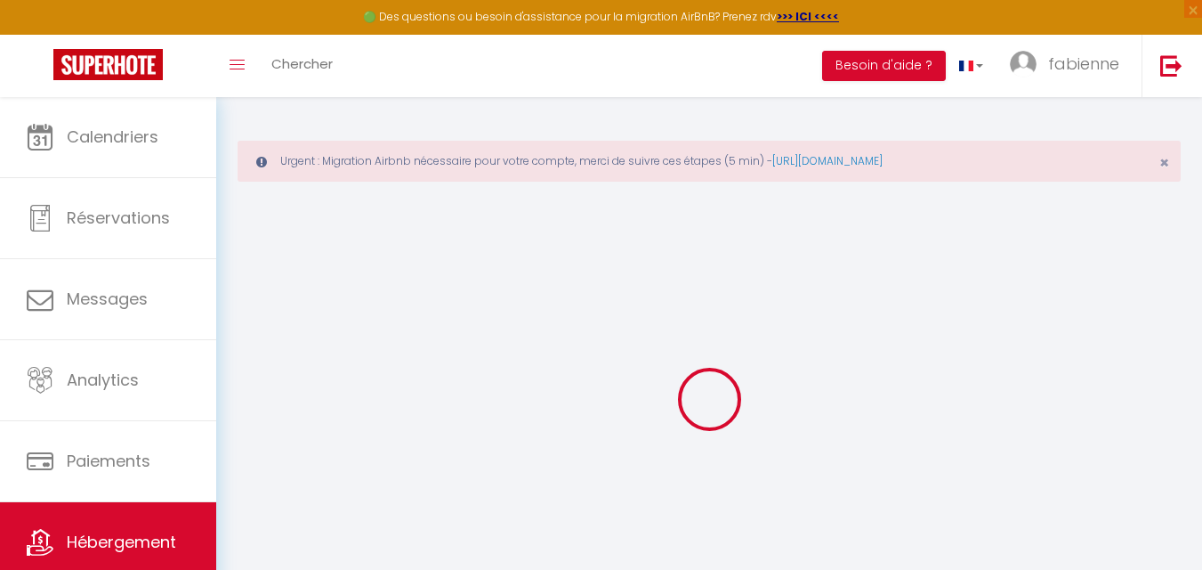
checkbox input "false"
type input "0"
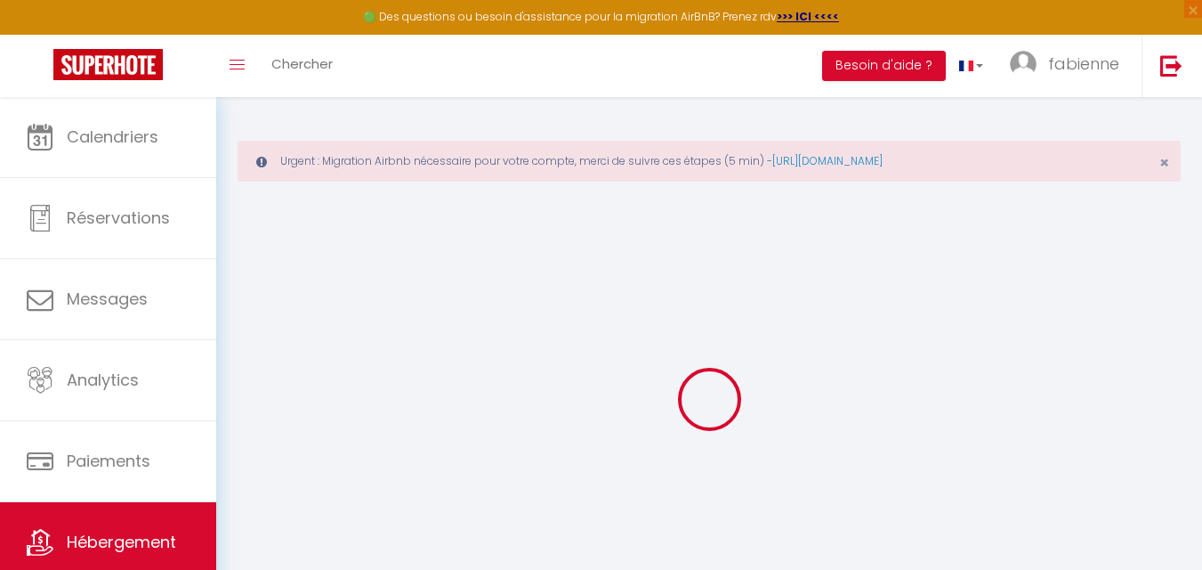
type input "0"
select select
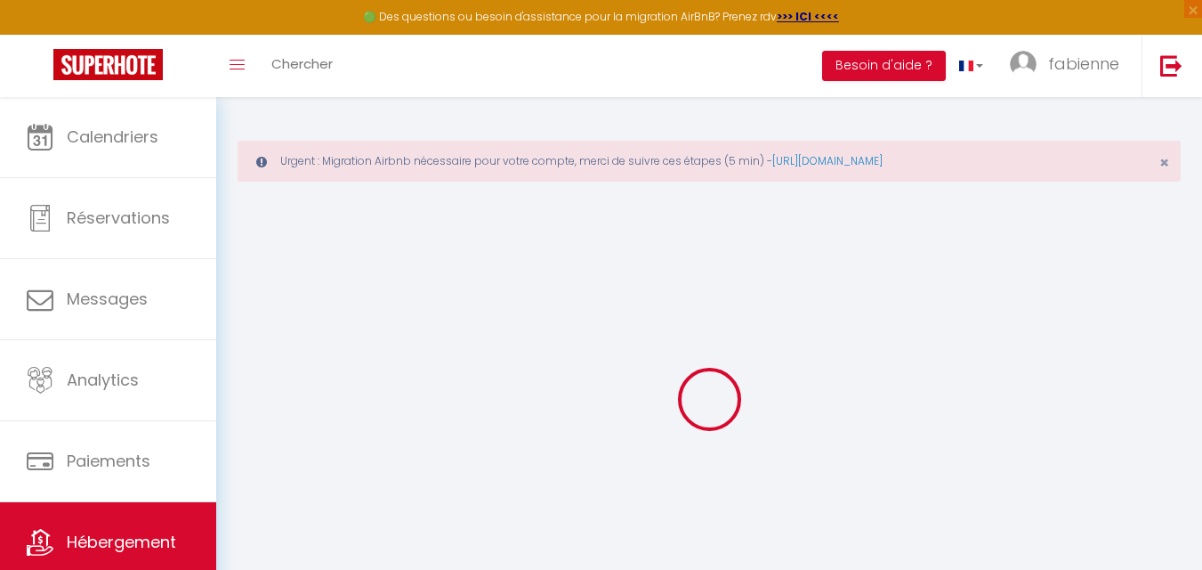
select select
checkbox input "false"
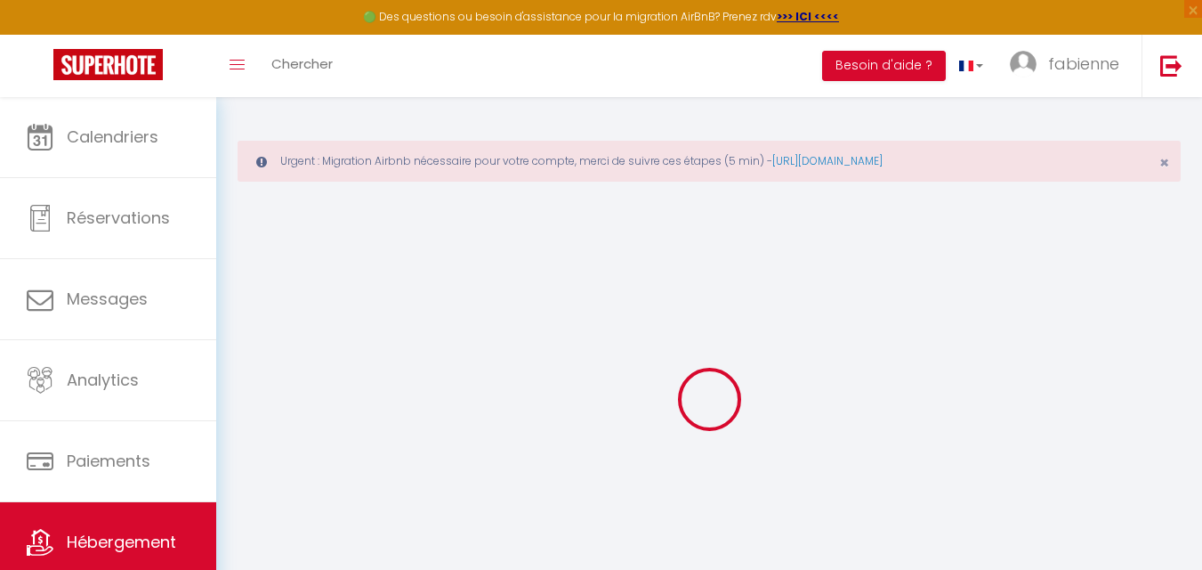
checkbox input "false"
select select
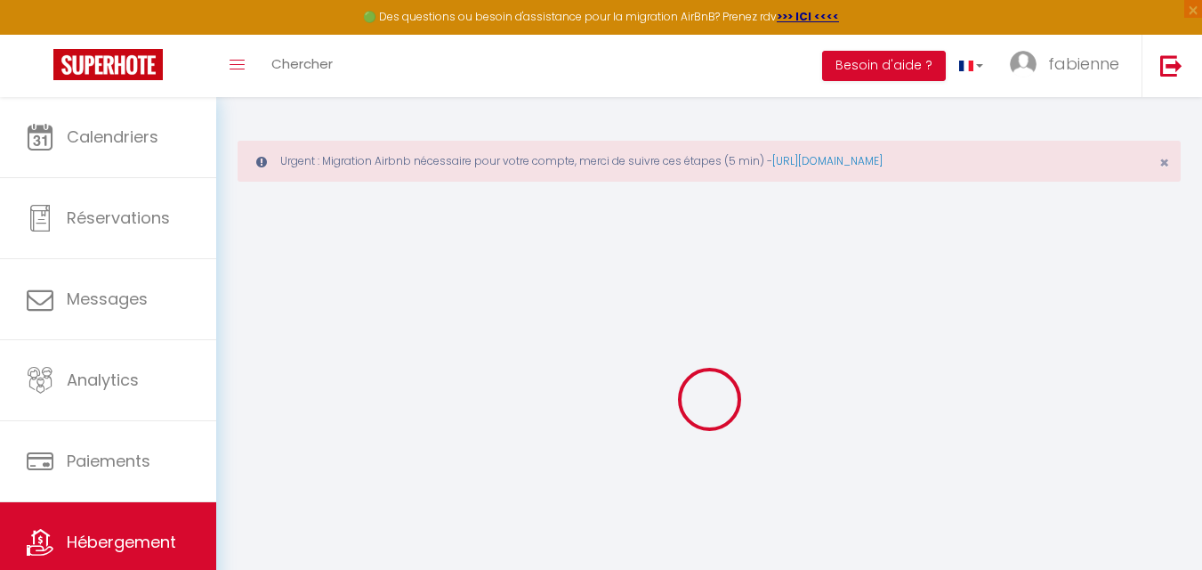
select select
checkbox input "false"
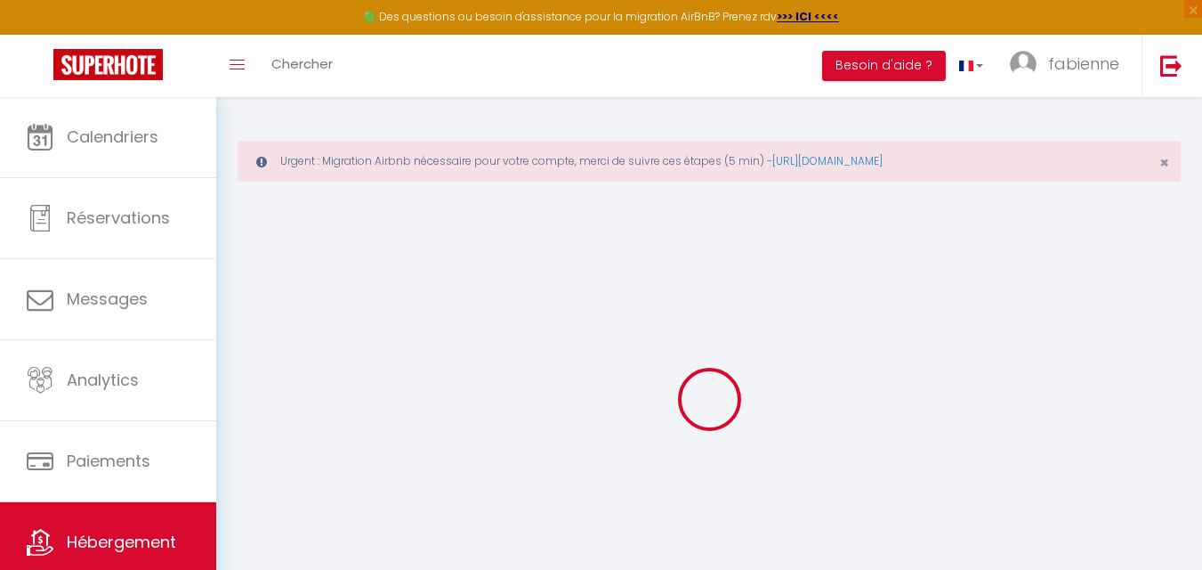
checkbox input "false"
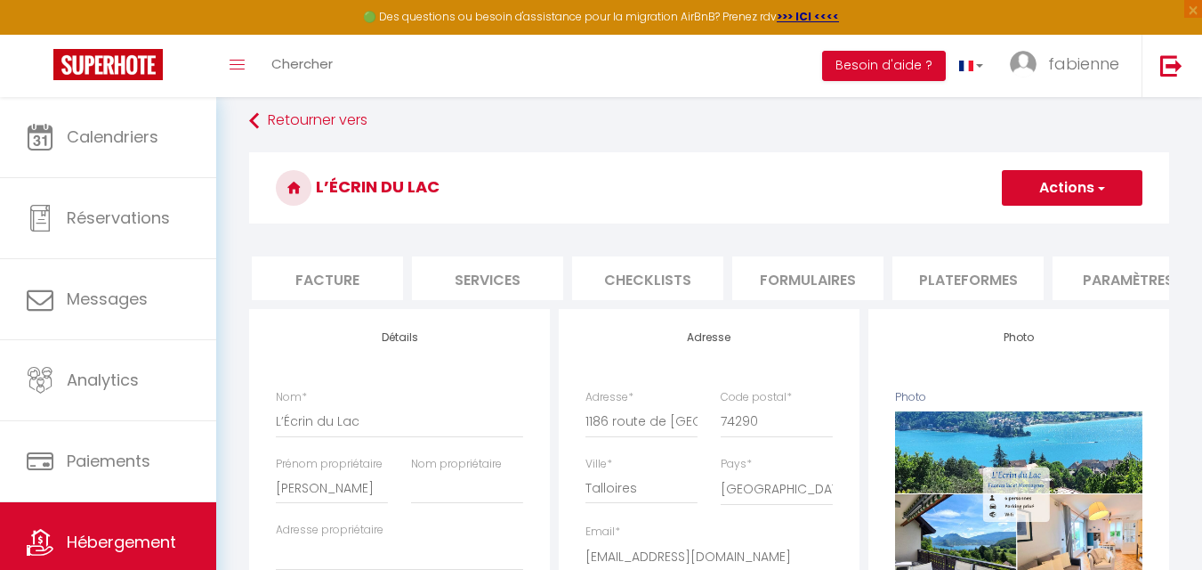
scroll to position [0, 372]
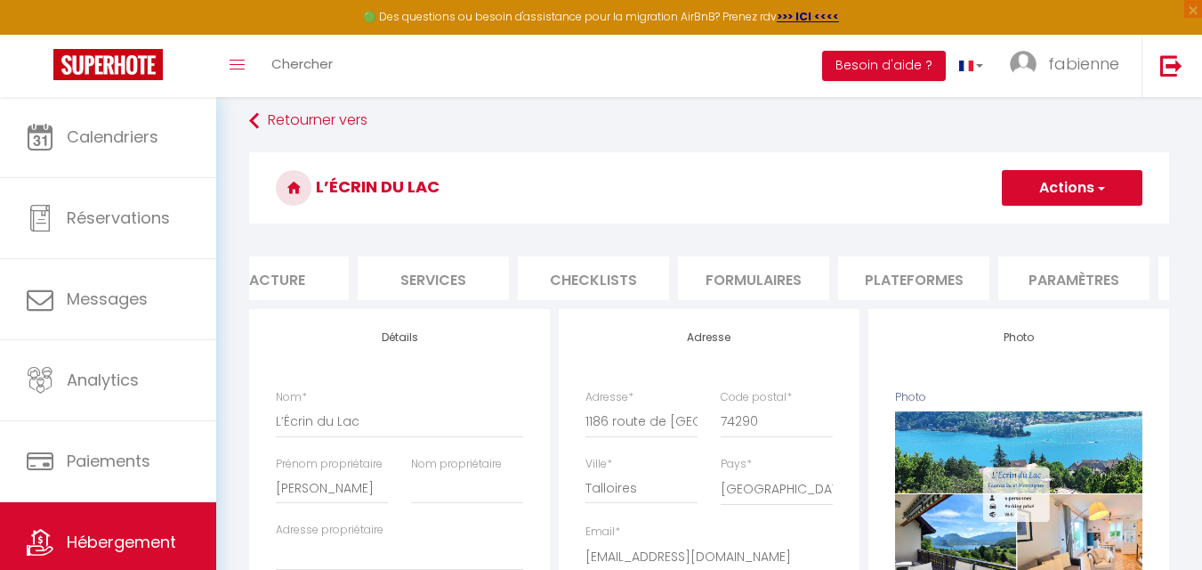
click at [876, 281] on li "Plateformes" at bounding box center [913, 278] width 151 height 44
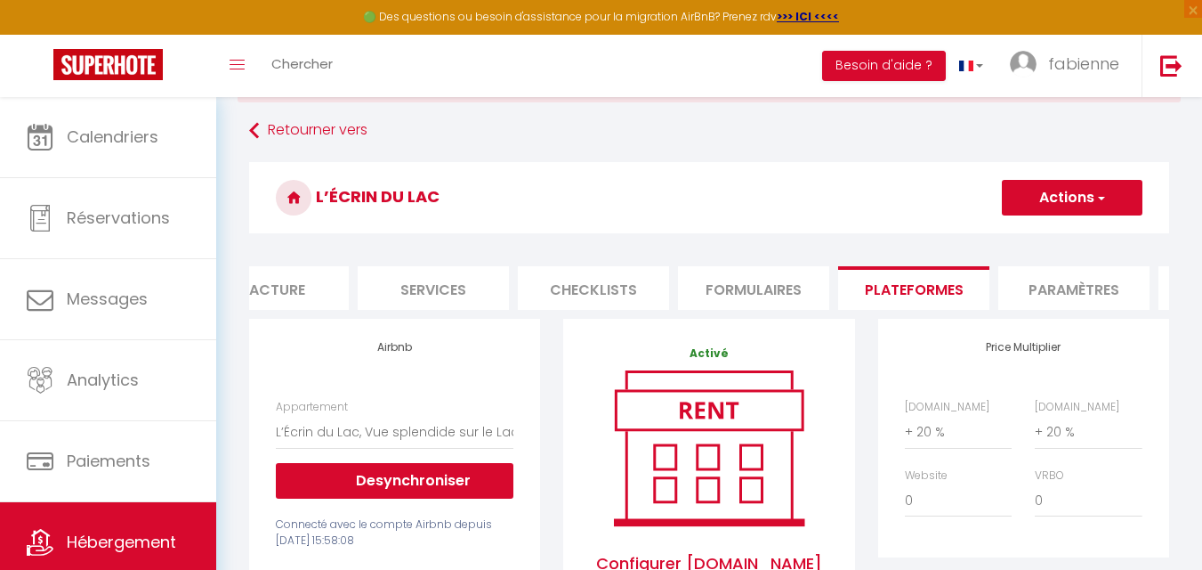
scroll to position [178, 0]
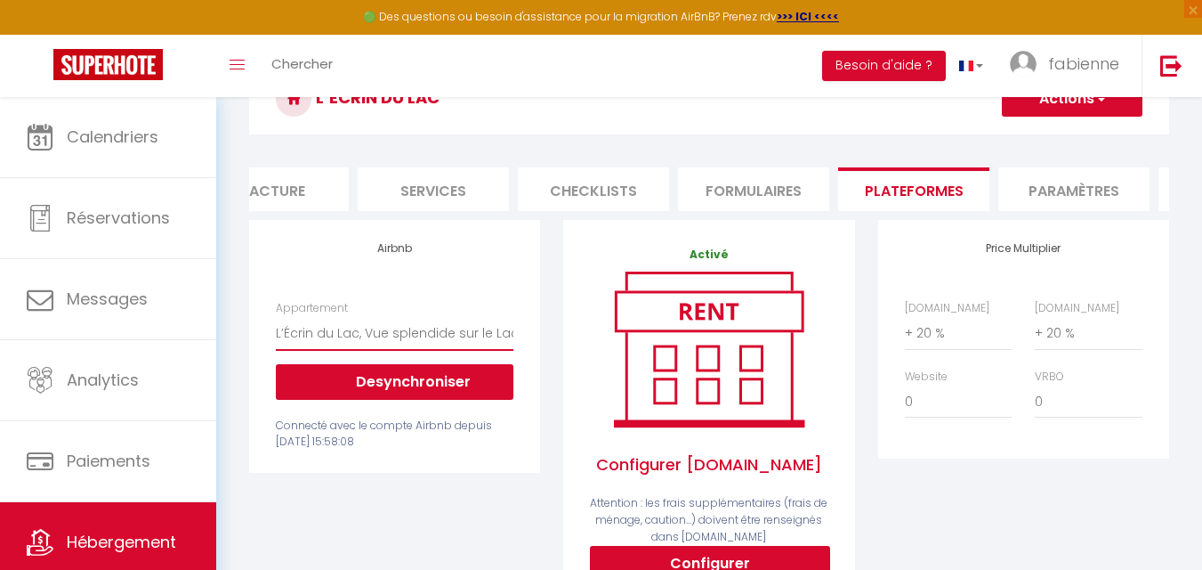
click at [402, 346] on select "L’Écrin du Lac, Vue splendide sur le Lac ! - [EMAIL_ADDRESS][DOMAIN_NAME] L’Écr…" at bounding box center [395, 333] width 238 height 34
click at [373, 521] on div "Airbnb Appartement L’Écrin du Lac, Vue splendide sur le Lac ! - [EMAIL_ADDRESS]…" at bounding box center [395, 451] width 314 height 463
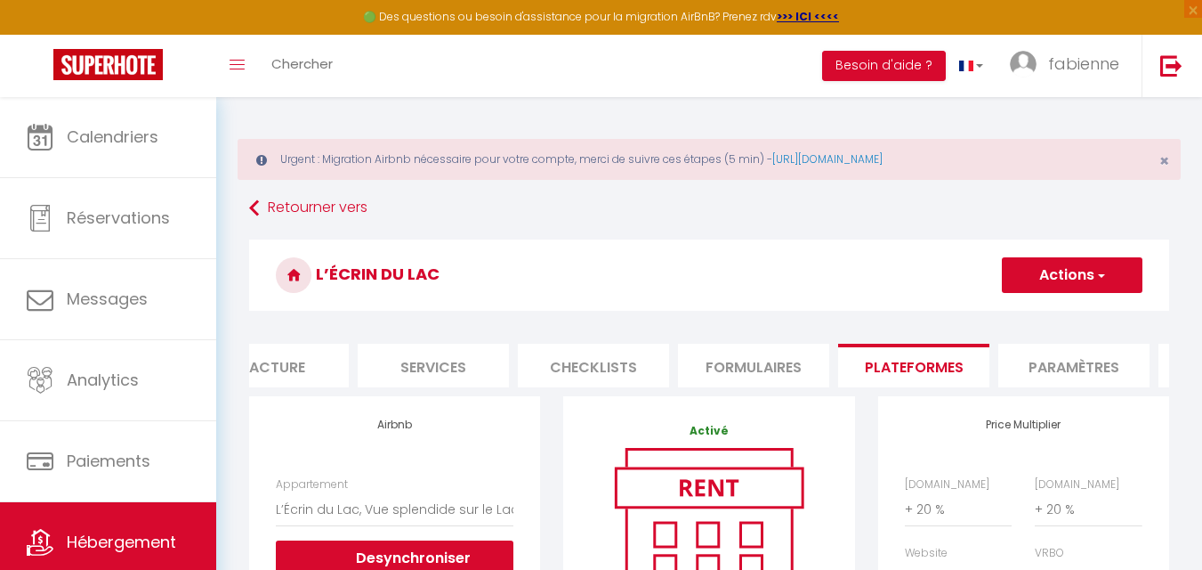
scroll to position [0, 0]
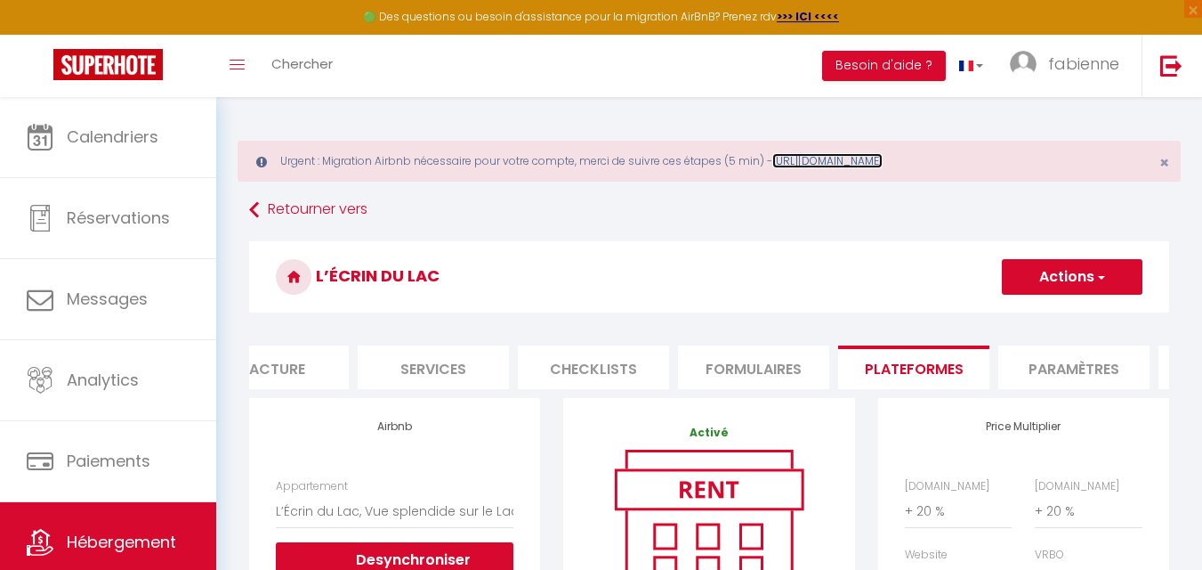
click at [883, 160] on link "[URL][DOMAIN_NAME]" at bounding box center [828, 160] width 110 height 15
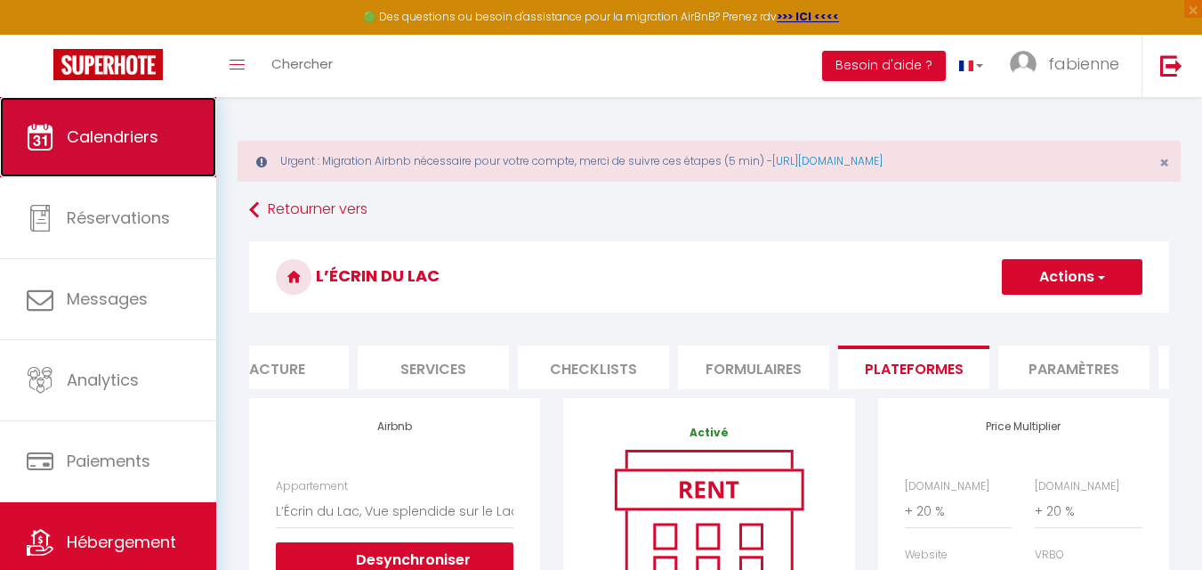
click at [120, 130] on span "Calendriers" at bounding box center [113, 136] width 92 height 22
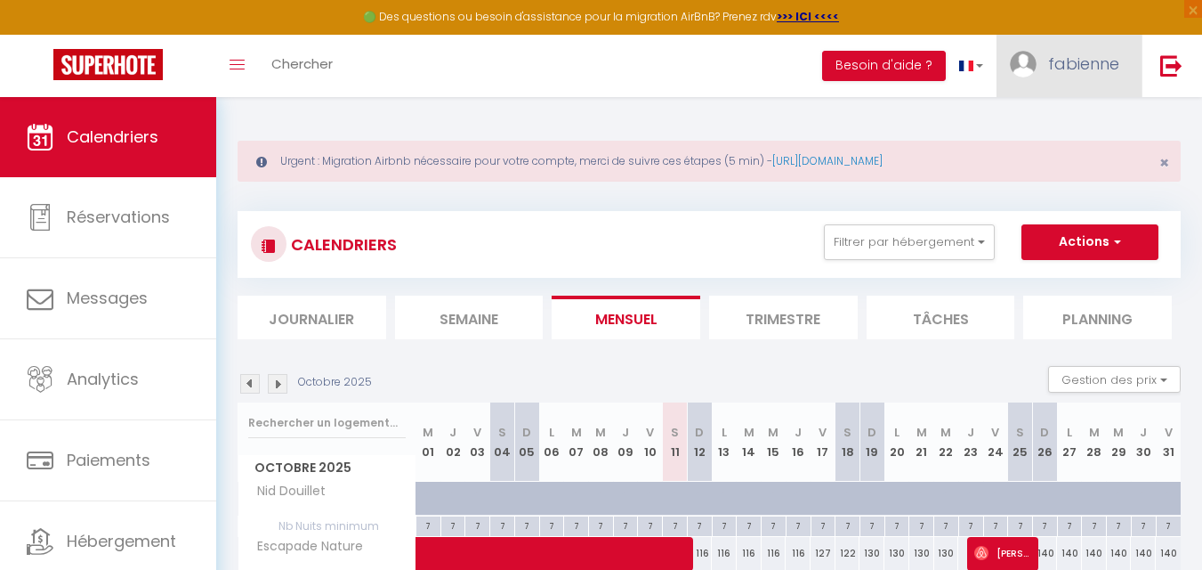
click at [1101, 57] on span "fabienne" at bounding box center [1083, 64] width 71 height 22
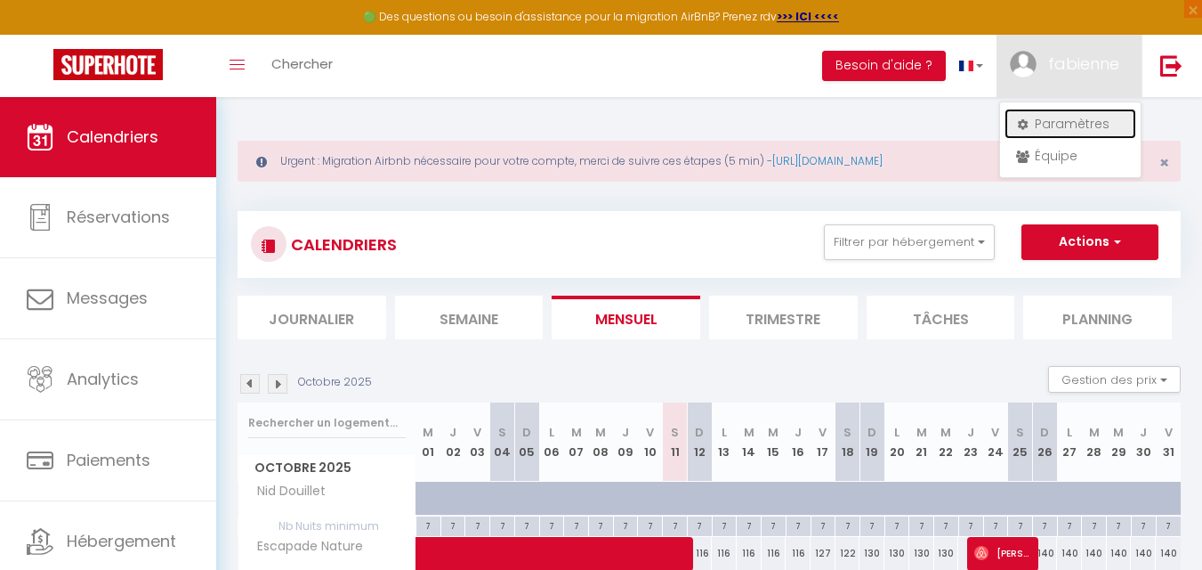
click at [1077, 127] on link "Paramètres" at bounding box center [1071, 124] width 132 height 30
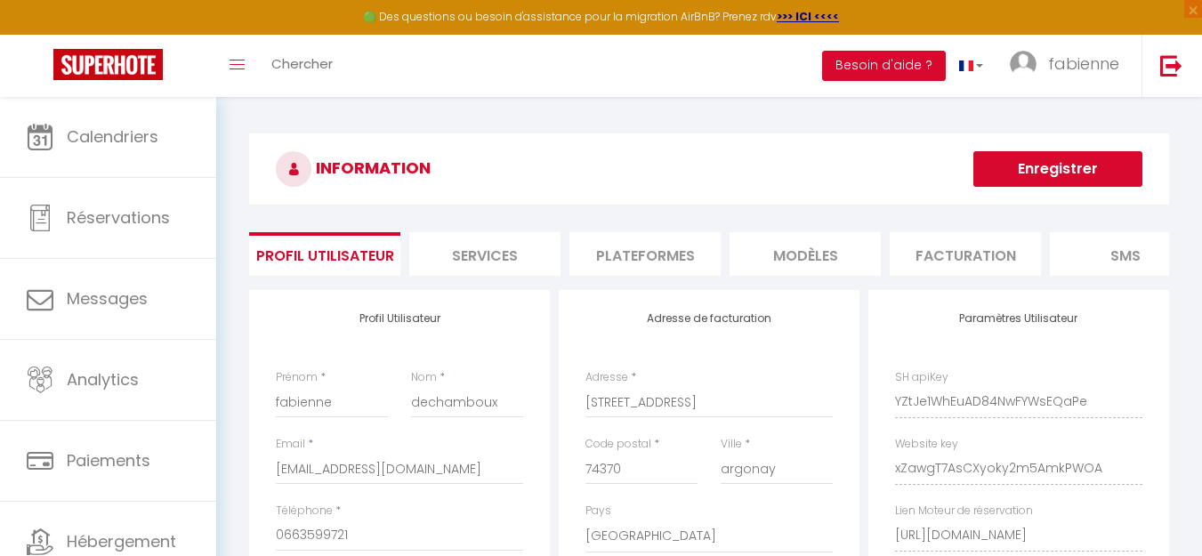
click at [656, 253] on li "Plateformes" at bounding box center [645, 254] width 151 height 44
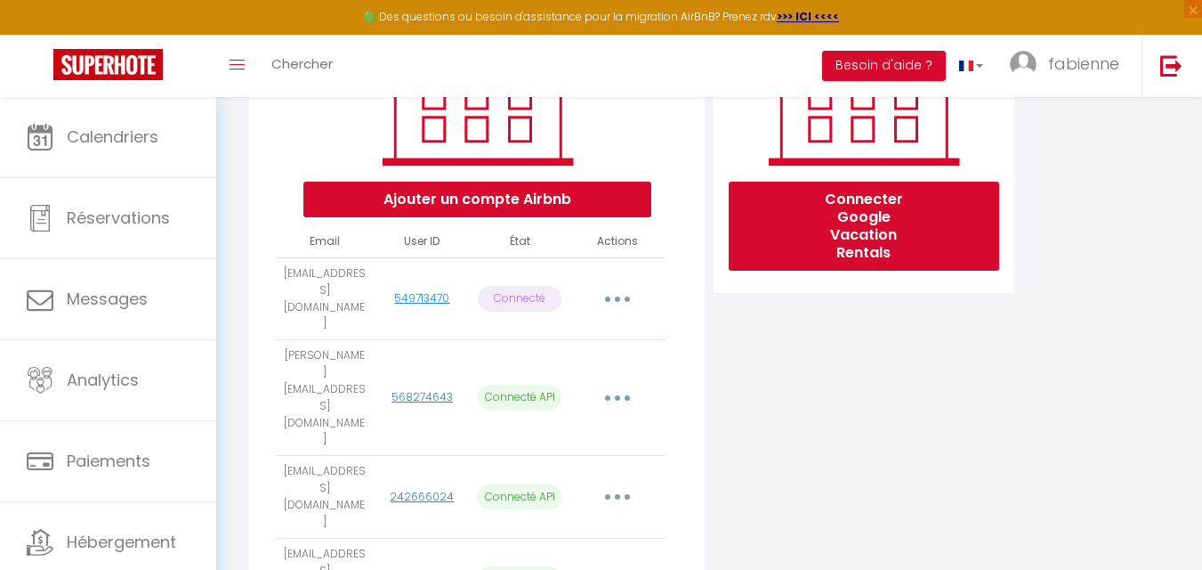
scroll to position [356, 0]
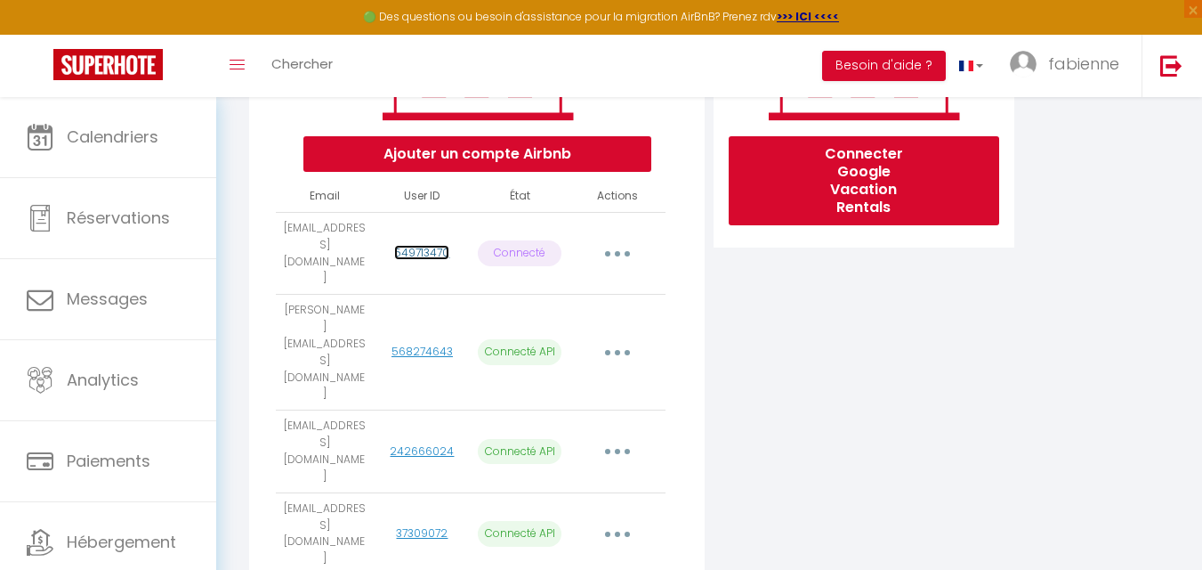
click at [434, 250] on link "549713470" at bounding box center [421, 252] width 55 height 15
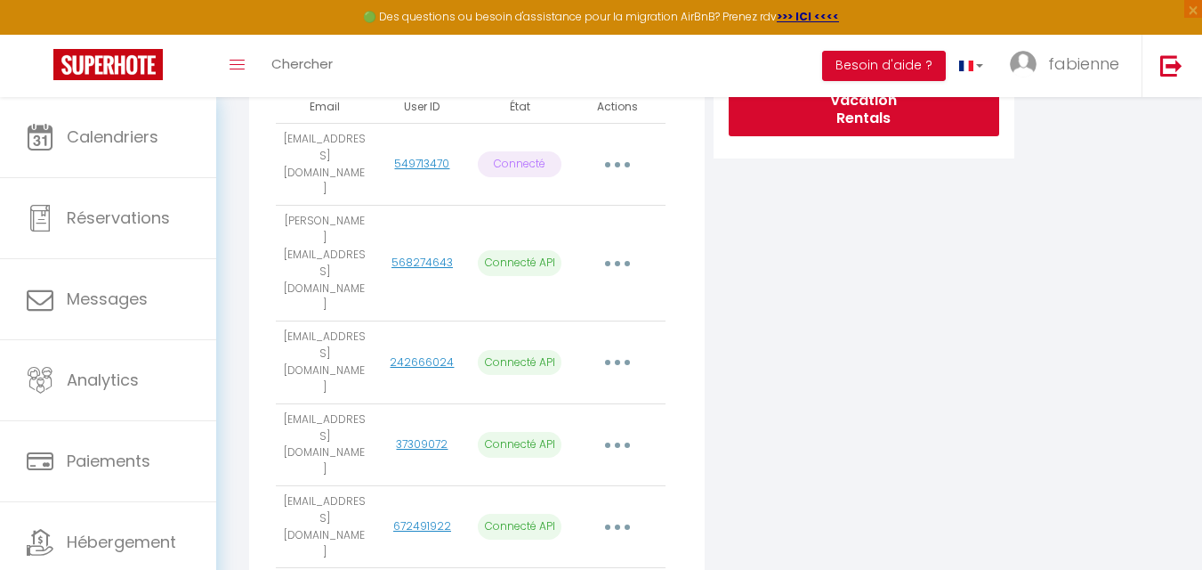
click at [623, 164] on button "button" at bounding box center [618, 164] width 50 height 28
click at [780, 272] on div "Connecter Google Vacation Rentals" at bounding box center [864, 328] width 310 height 967
click at [615, 249] on button "button" at bounding box center [618, 263] width 50 height 28
click at [765, 261] on div "Connecter Google Vacation Rentals" at bounding box center [864, 328] width 310 height 967
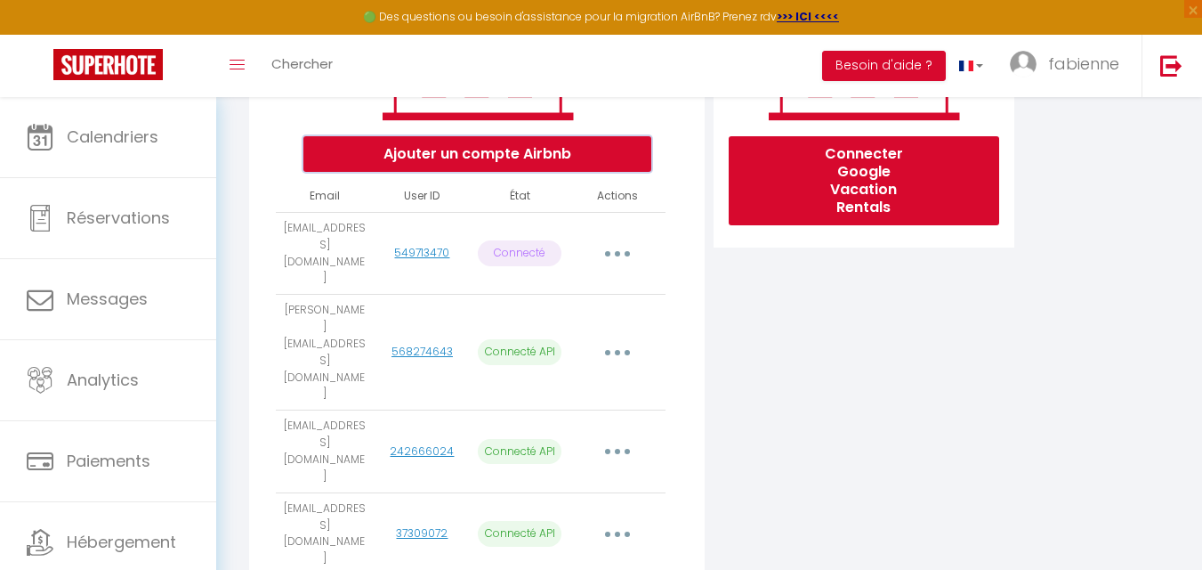
click at [497, 156] on button "Ajouter un compte Airbnb" at bounding box center [477, 154] width 348 height 36
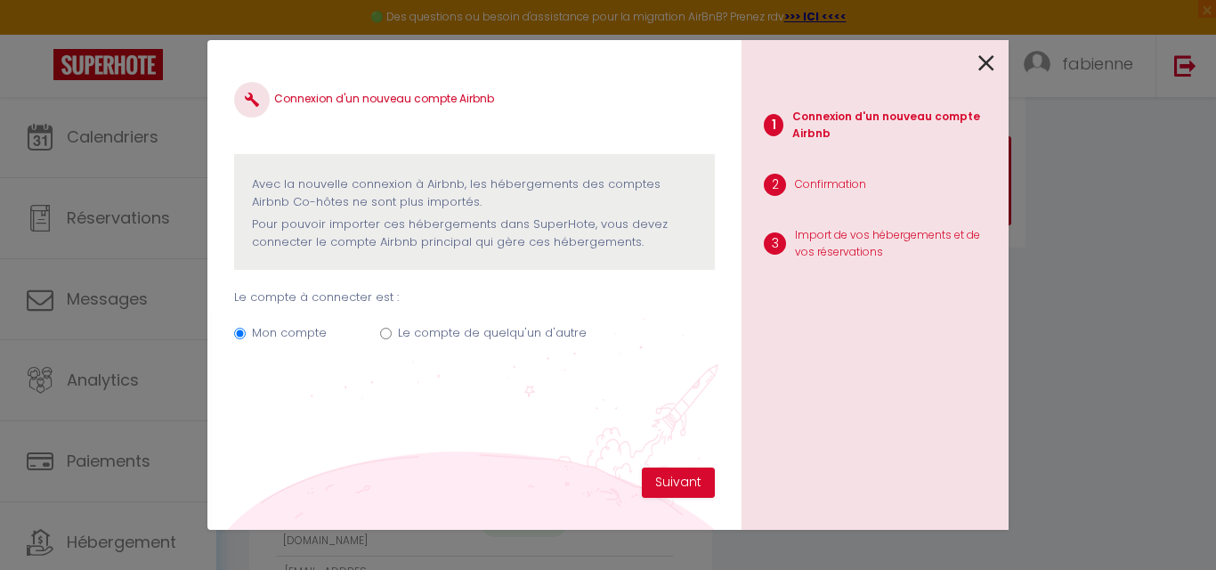
click at [981, 59] on icon at bounding box center [986, 63] width 16 height 27
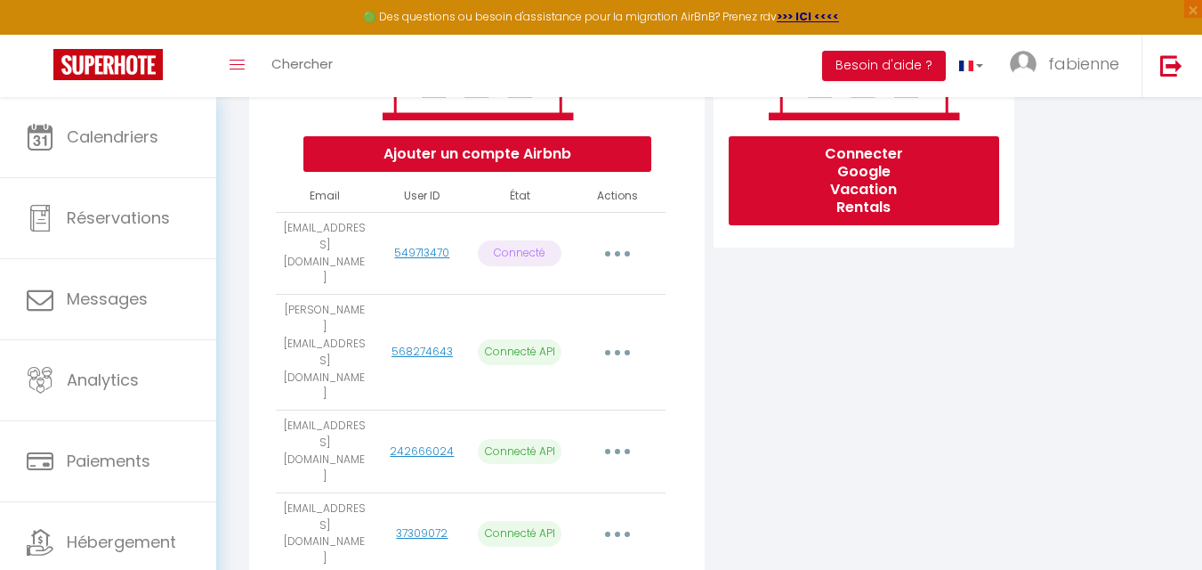
click at [621, 437] on button "button" at bounding box center [618, 451] width 50 height 28
click at [758, 363] on div "Connecter Google Vacation Rentals" at bounding box center [864, 417] width 310 height 967
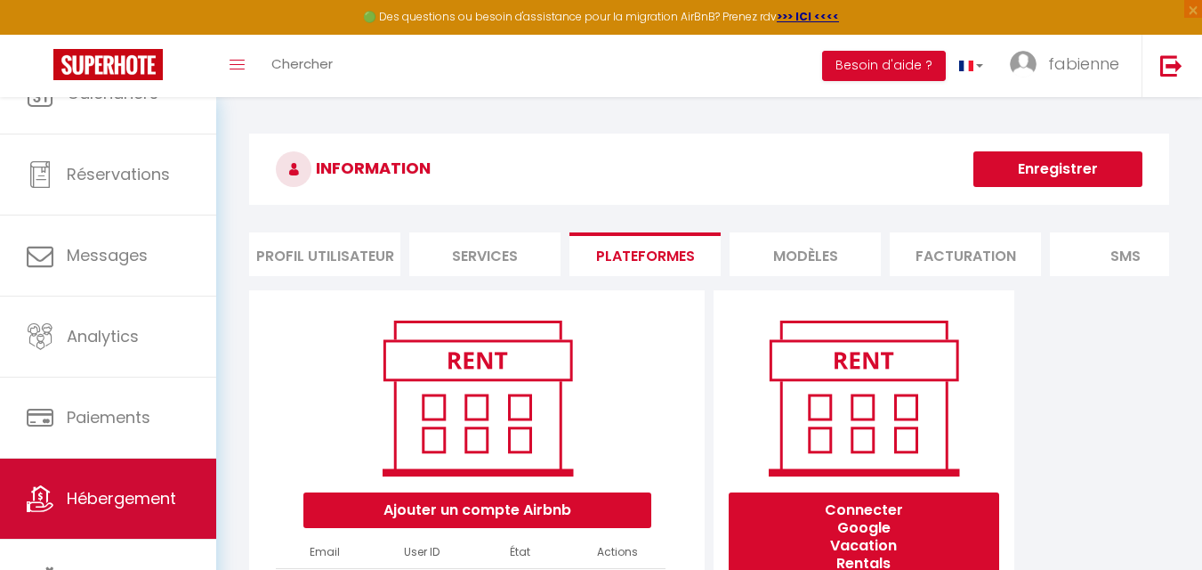
scroll to position [56, 0]
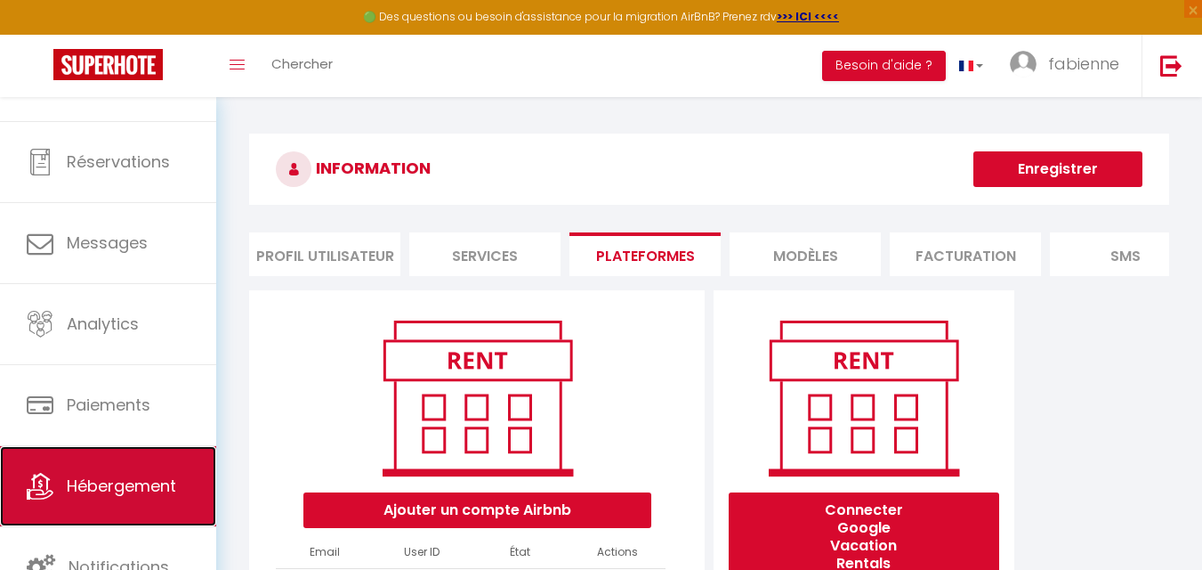
click at [122, 485] on span "Hébergement" at bounding box center [121, 485] width 109 height 22
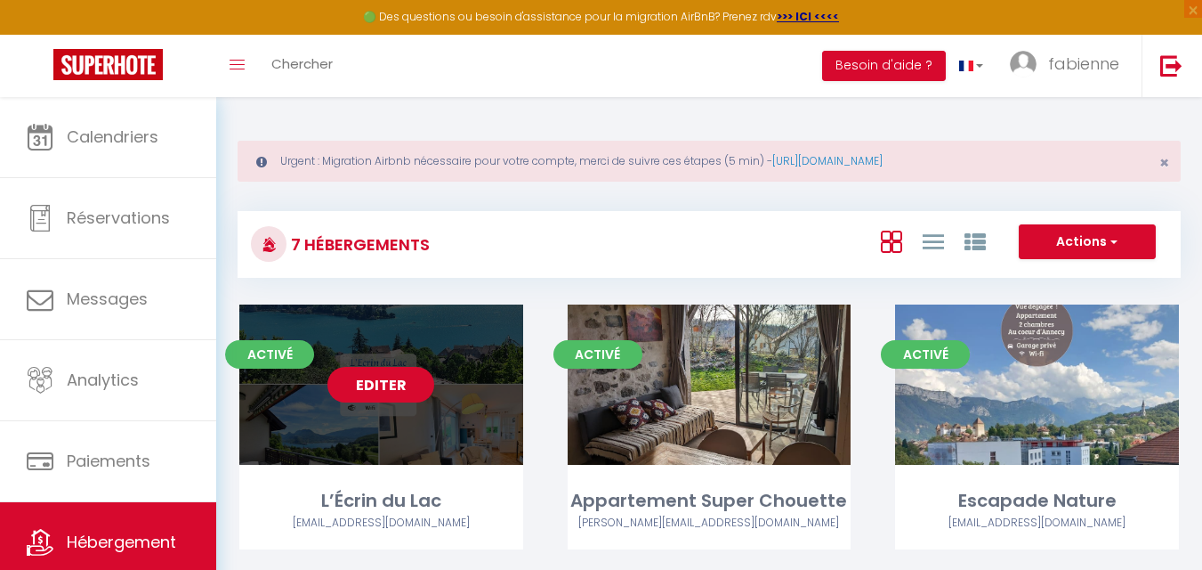
click at [387, 399] on link "Editer" at bounding box center [381, 385] width 107 height 36
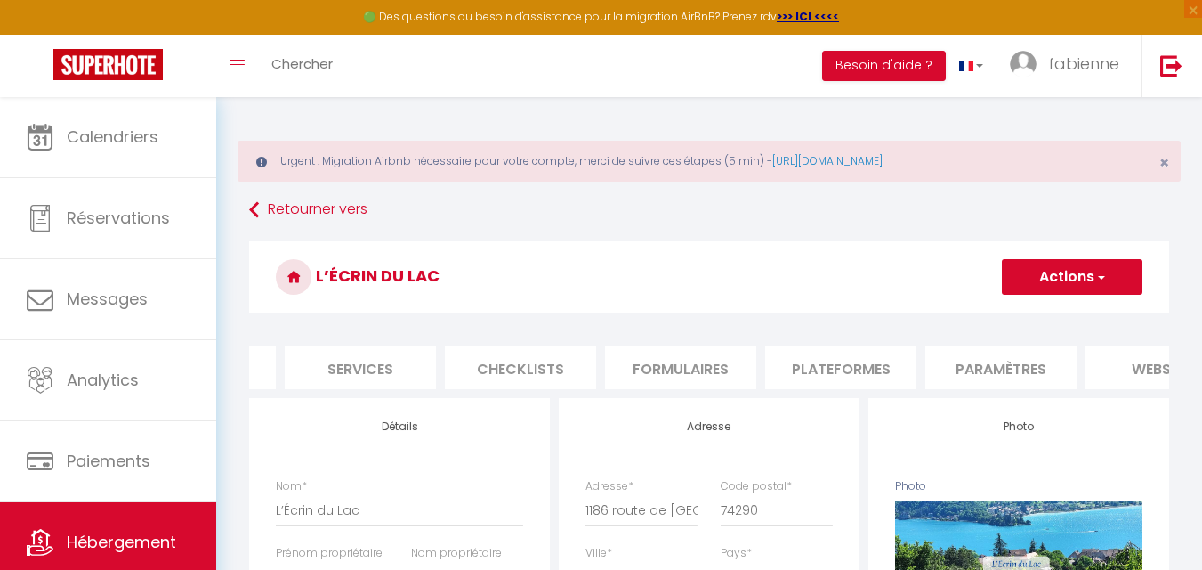
scroll to position [0, 449]
click at [859, 374] on li "Plateformes" at bounding box center [837, 367] width 151 height 44
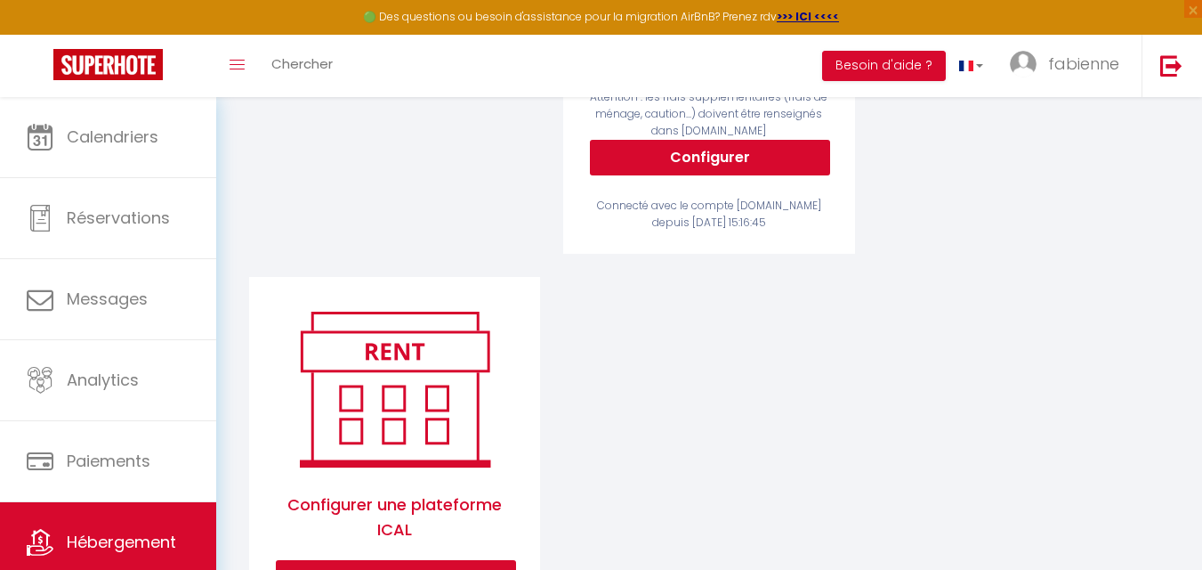
scroll to position [602, 0]
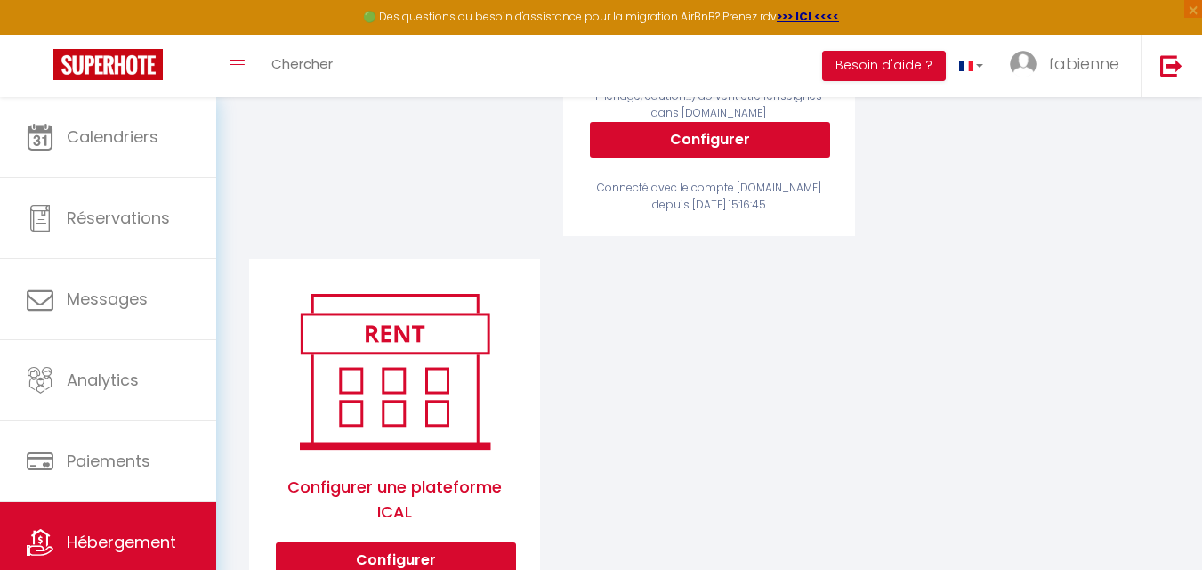
click at [399, 355] on img at bounding box center [394, 371] width 227 height 171
click at [405, 238] on div "Airbnb Appartement L’Écrin du Lac, Vue splendide sur le Lac ! - [EMAIL_ADDRESS]…" at bounding box center [395, 27] width 314 height 463
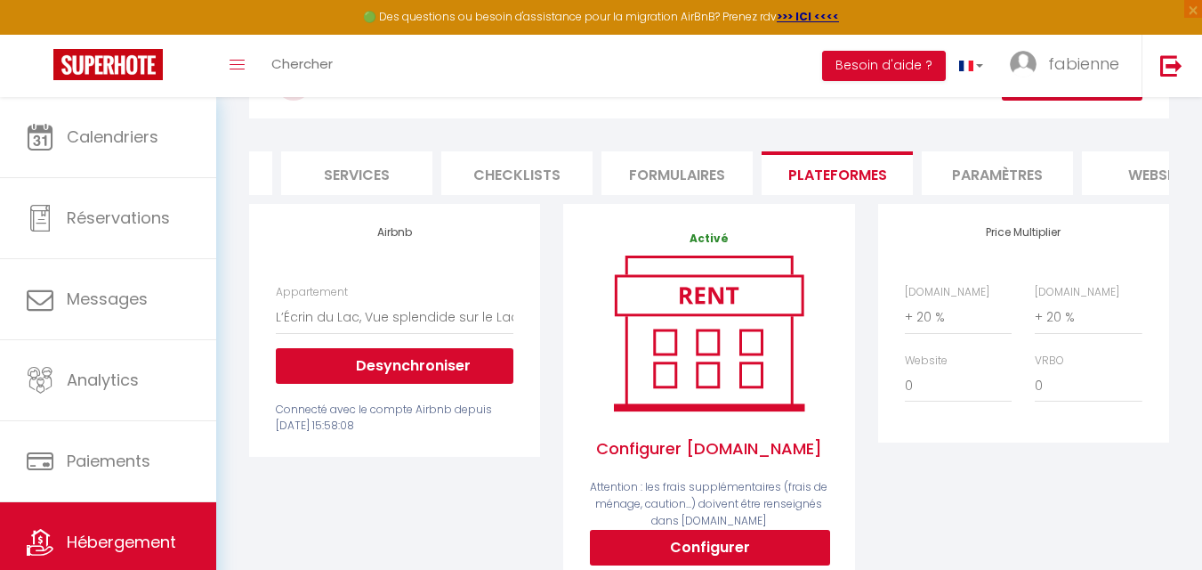
scroll to position [157, 0]
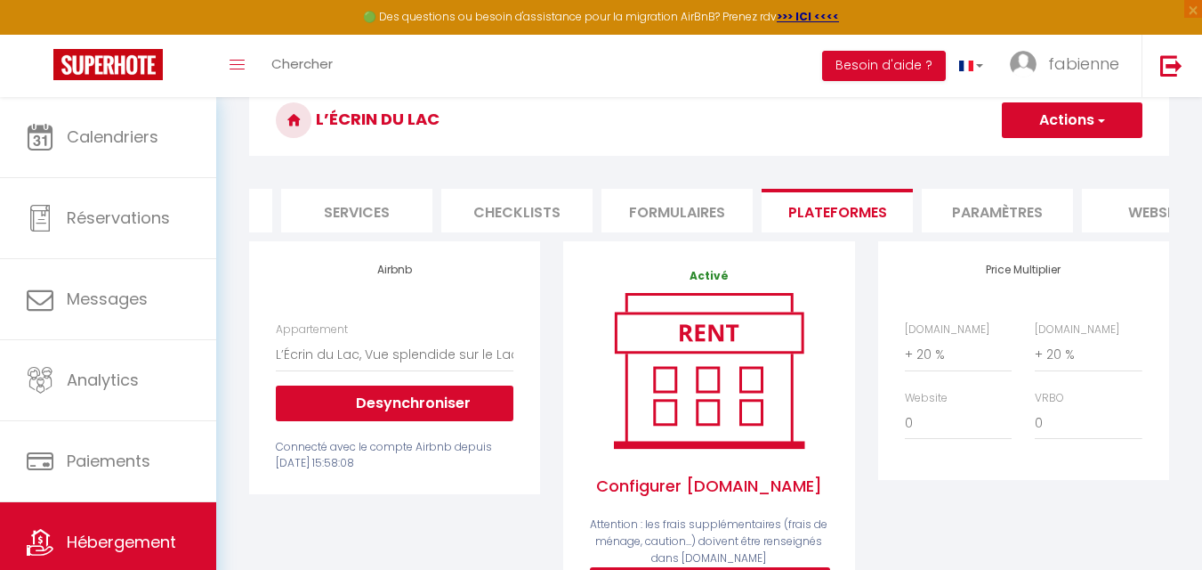
click at [392, 276] on h4 "Airbnb" at bounding box center [395, 269] width 238 height 12
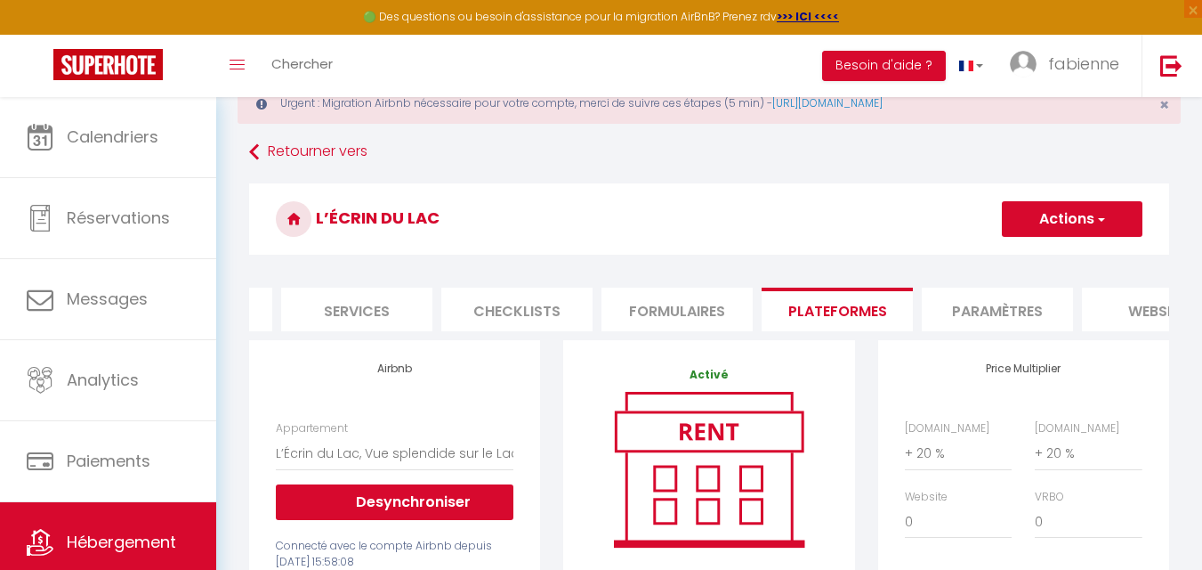
scroll to position [89, 0]
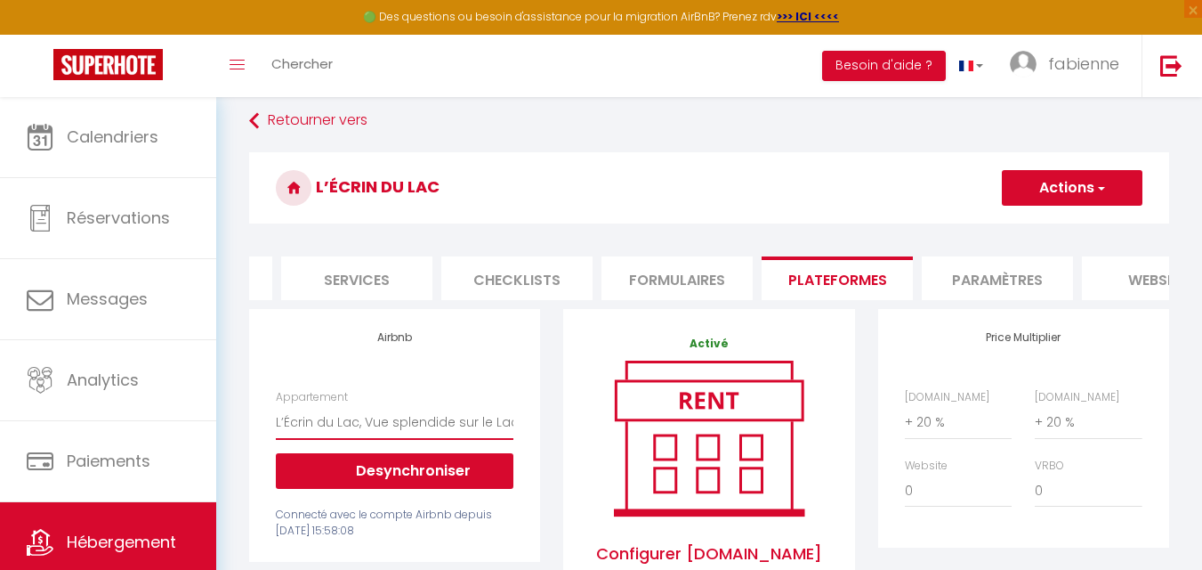
click at [346, 439] on select "L’Écrin du Lac, Vue splendide sur le Lac ! - [EMAIL_ADDRESS][DOMAIN_NAME] L’Écr…" at bounding box center [395, 422] width 238 height 34
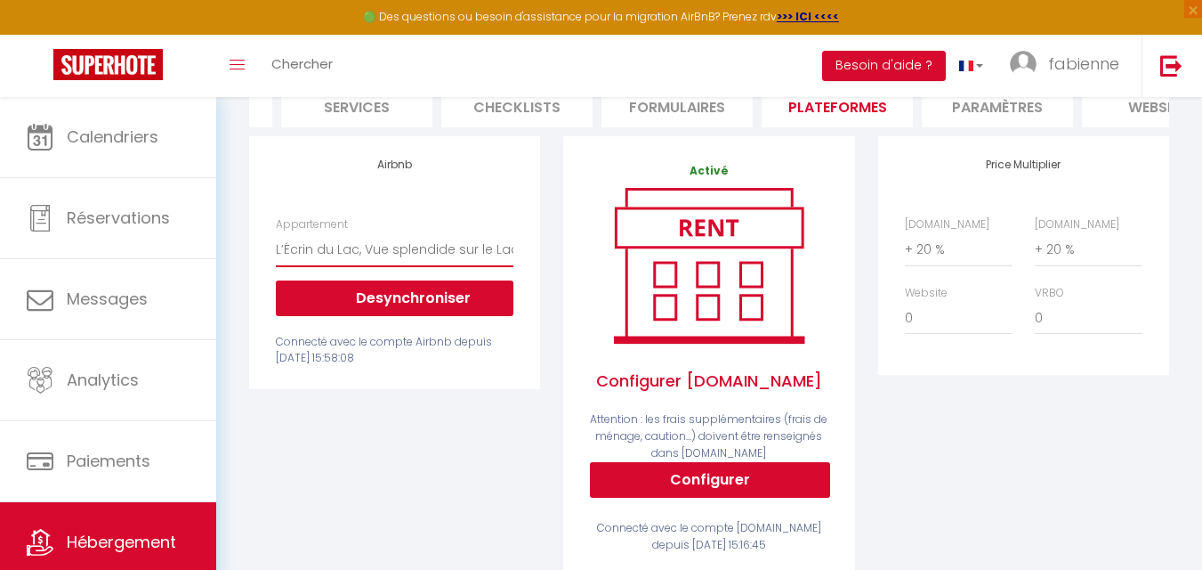
scroll to position [267, 0]
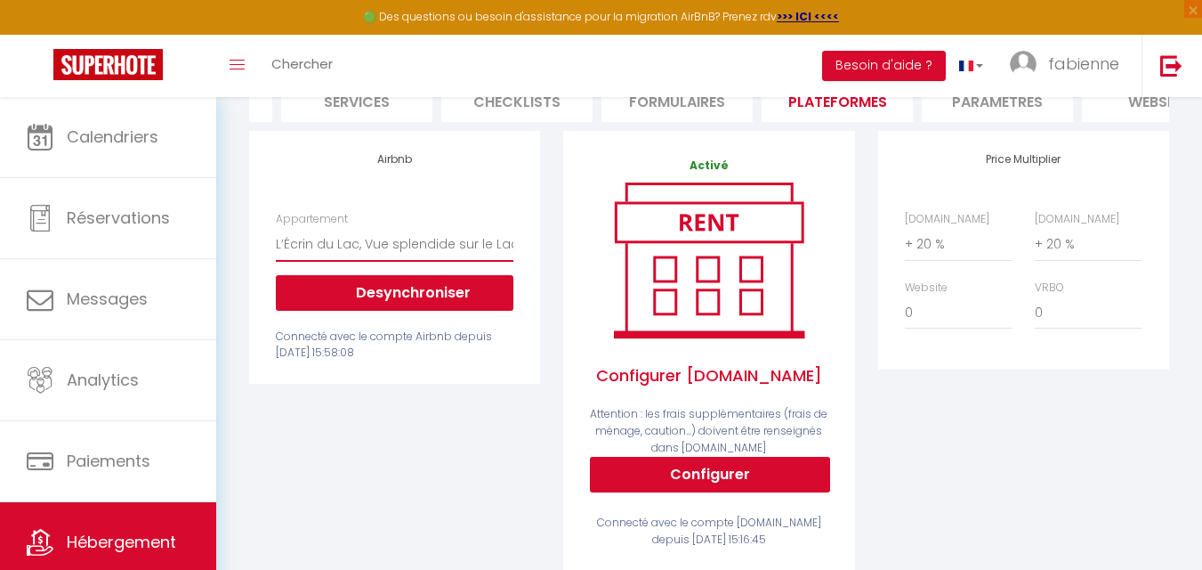
click at [321, 252] on select "L’Écrin du Lac, Vue splendide sur le Lac ! - [EMAIL_ADDRESS][DOMAIN_NAME] L’Écr…" at bounding box center [395, 244] width 238 height 34
click at [320, 257] on select "L’Écrin du Lac, Vue splendide sur le Lac ! - [EMAIL_ADDRESS][DOMAIN_NAME] L’Écr…" at bounding box center [395, 244] width 238 height 34
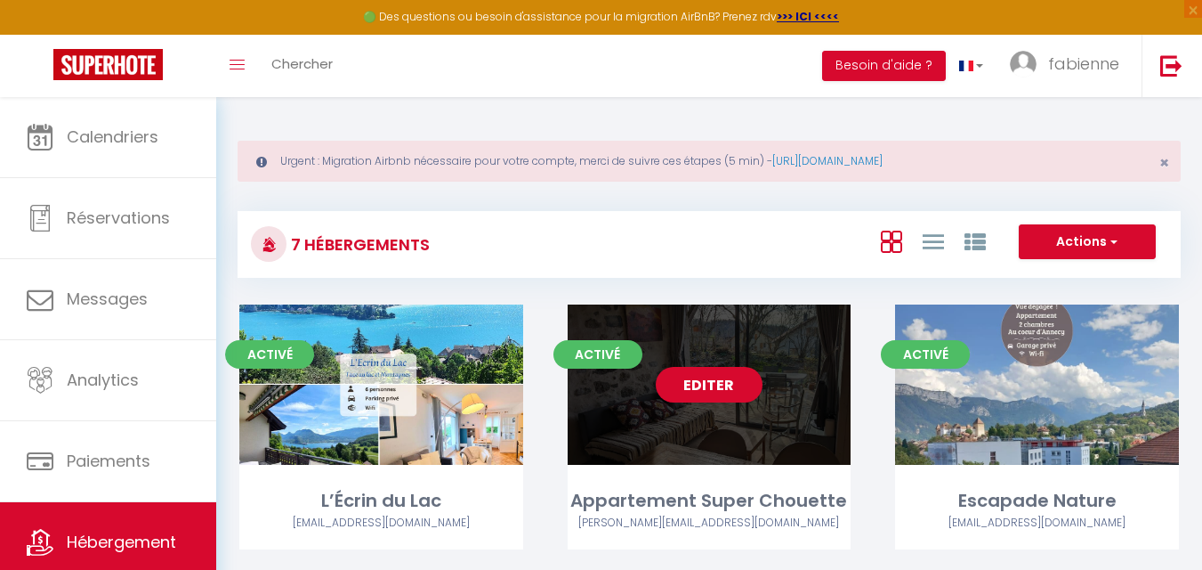
click at [716, 398] on link "Editer" at bounding box center [709, 385] width 107 height 36
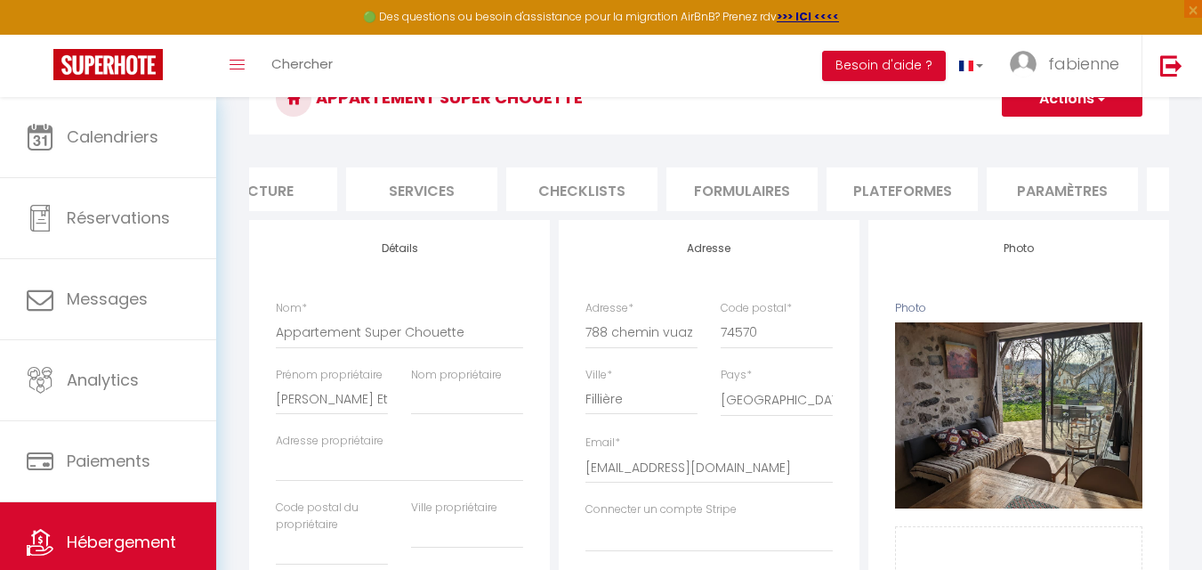
scroll to position [0, 403]
click at [878, 192] on li "Plateformes" at bounding box center [882, 189] width 151 height 44
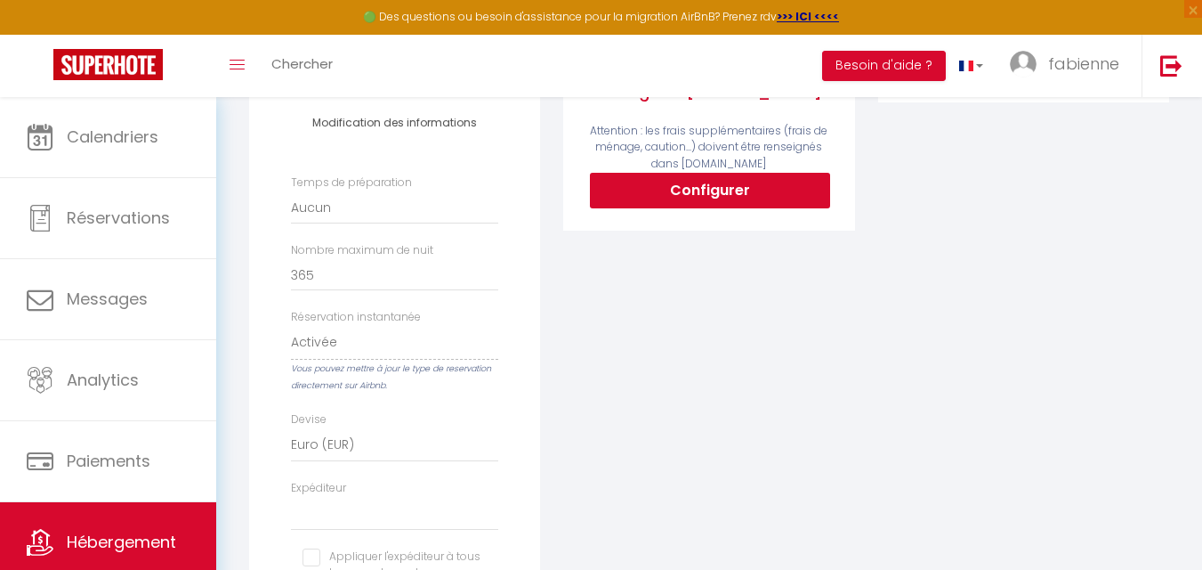
scroll to position [623, 0]
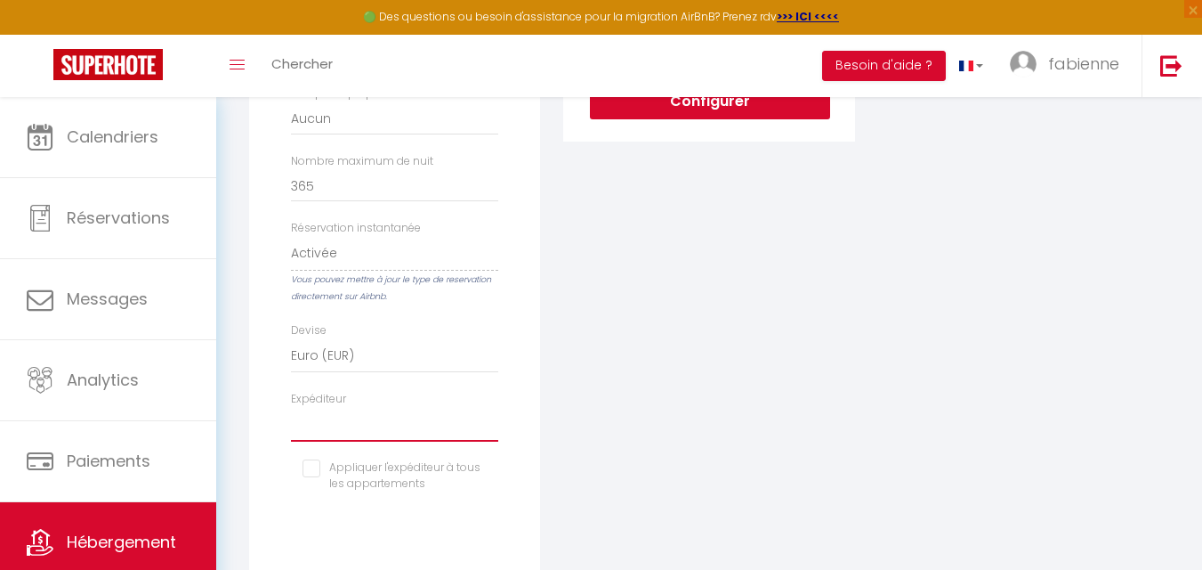
click at [355, 441] on select "[EMAIL_ADDRESS][DOMAIN_NAME] [PERSON_NAME][EMAIL_ADDRESS][DOMAIN_NAME] [EMAIL_A…" at bounding box center [394, 425] width 207 height 34
click at [291, 420] on select "[EMAIL_ADDRESS][DOMAIN_NAME] [PERSON_NAME][EMAIL_ADDRESS][DOMAIN_NAME] [EMAIL_A…" at bounding box center [394, 425] width 207 height 34
click at [315, 477] on input "checkbox" at bounding box center [395, 468] width 184 height 18
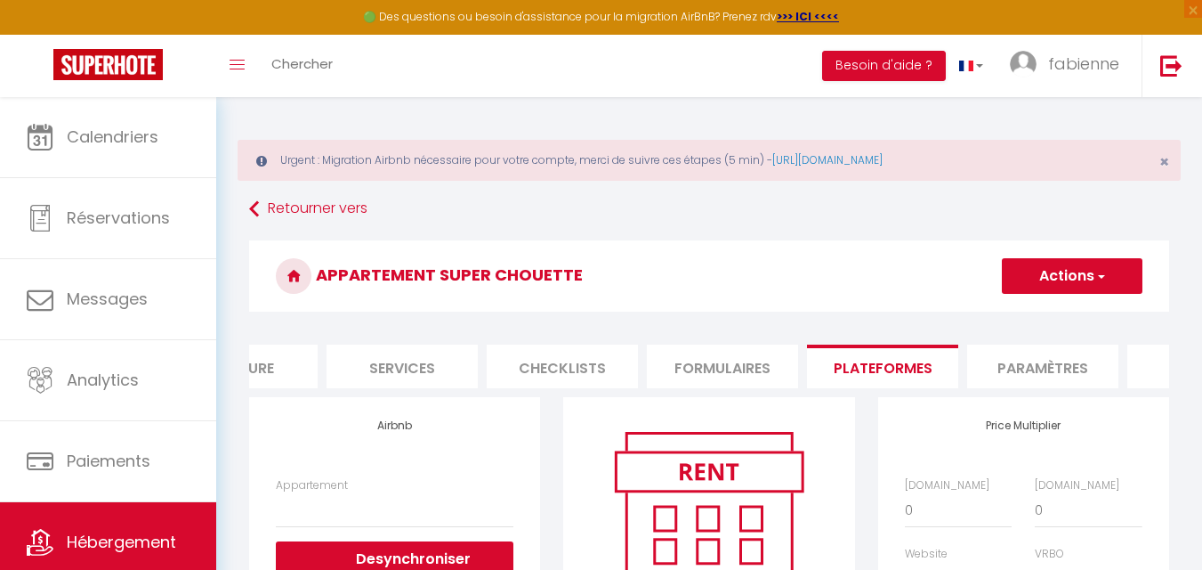
scroll to position [0, 0]
click at [1104, 283] on span "button" at bounding box center [1101, 277] width 12 height 18
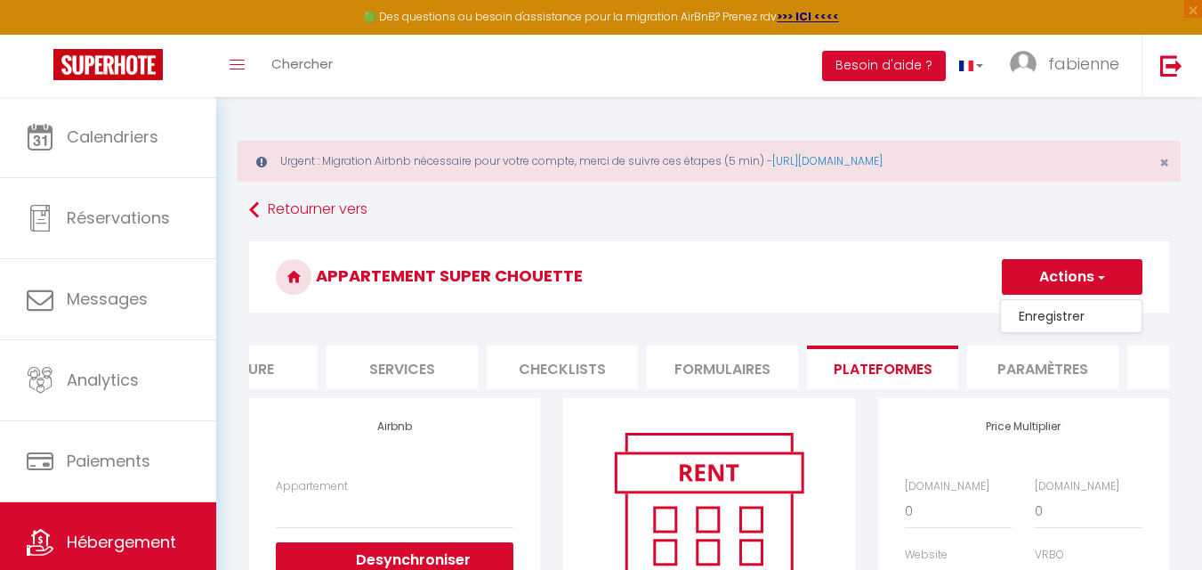
click at [1058, 315] on link "Enregistrer" at bounding box center [1071, 315] width 141 height 23
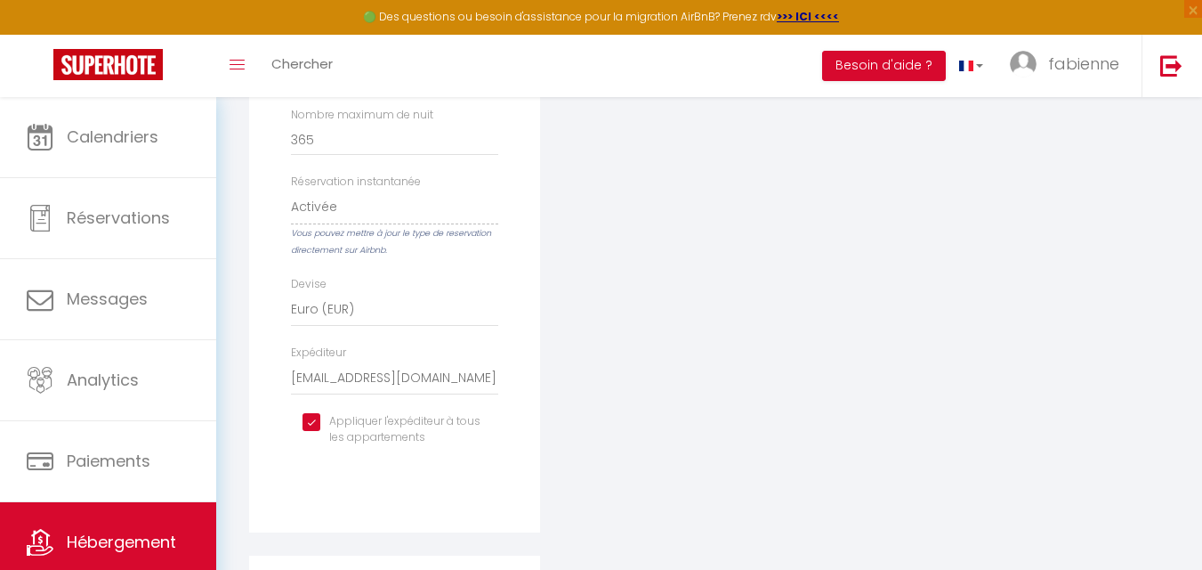
scroll to position [801, 0]
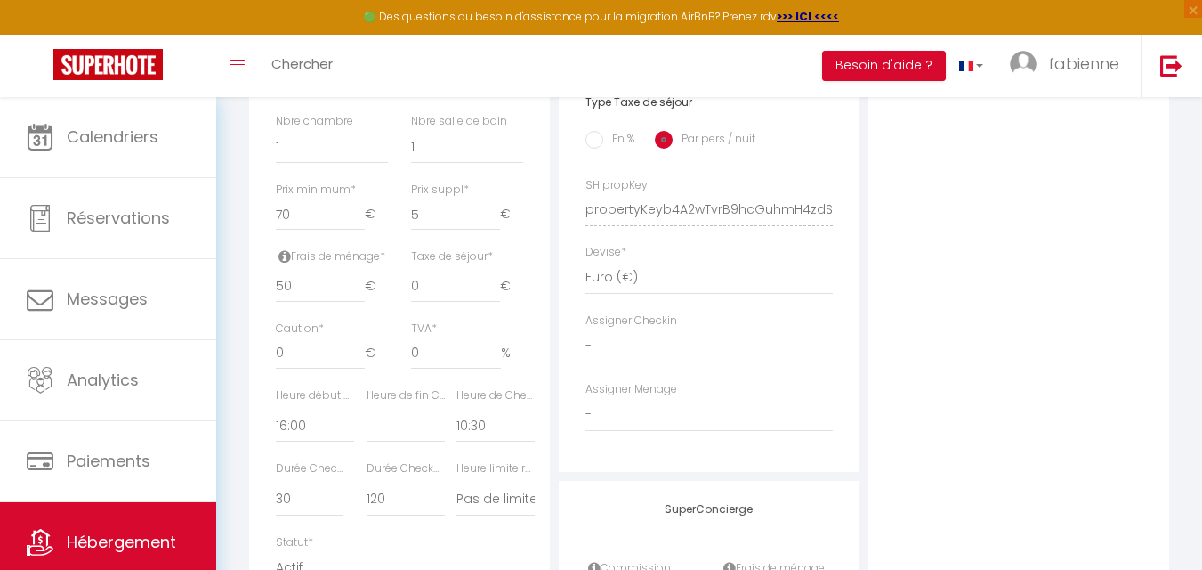
scroll to position [178, 0]
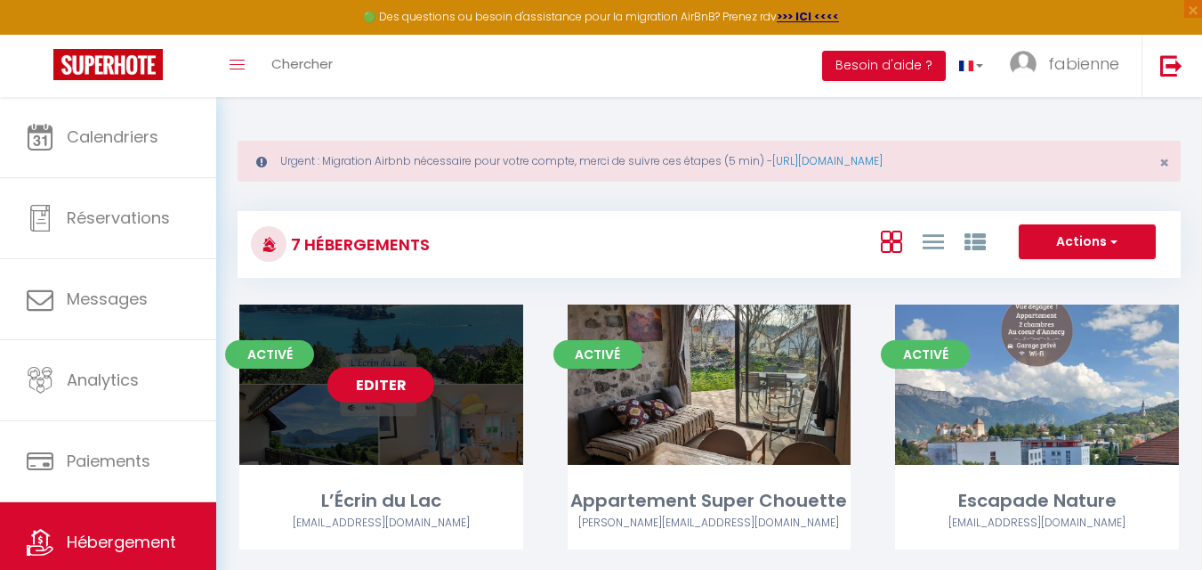
click at [390, 397] on link "Editer" at bounding box center [381, 385] width 107 height 36
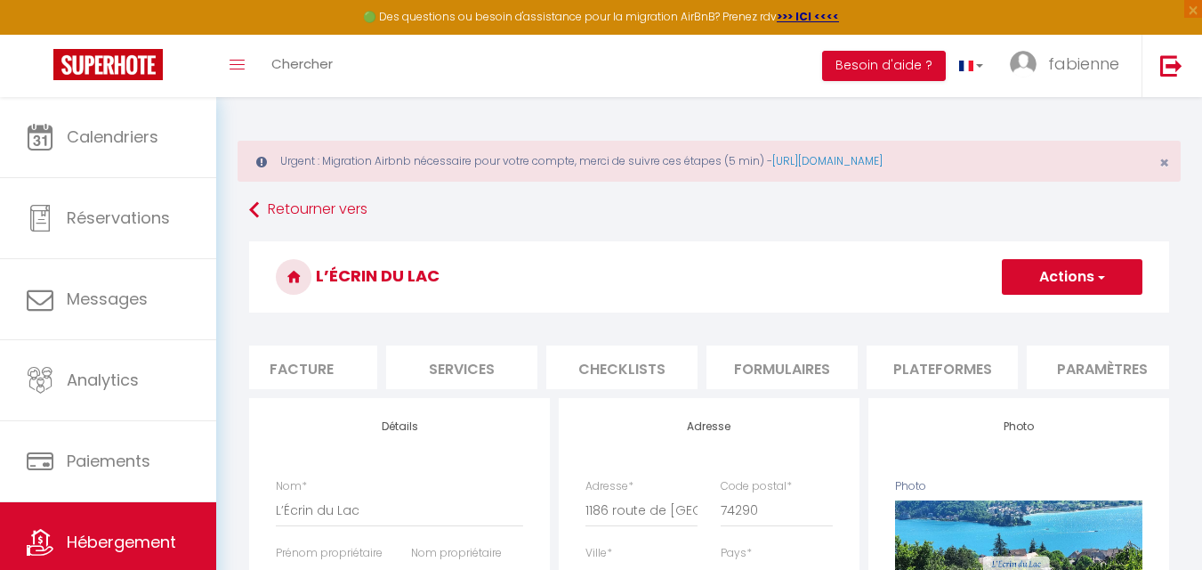
scroll to position [0, 352]
click at [935, 366] on li "Plateformes" at bounding box center [933, 367] width 151 height 44
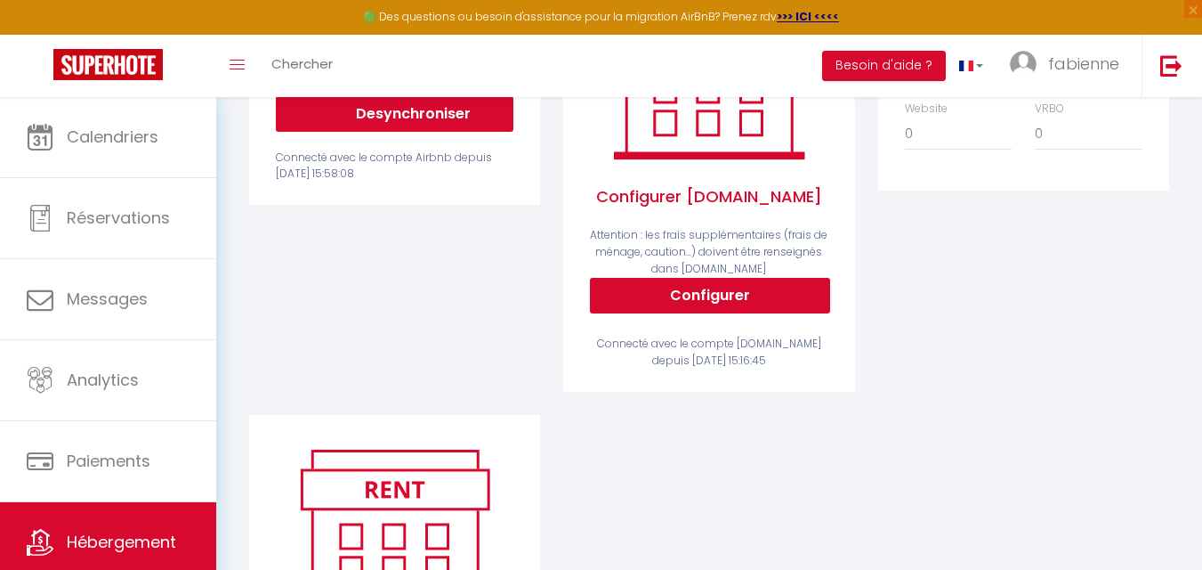
scroll to position [445, 0]
click at [360, 329] on div "Airbnb Appartement L’Écrin du Lac, Vue splendide sur le Lac ! - [EMAIL_ADDRESS]…" at bounding box center [395, 184] width 314 height 463
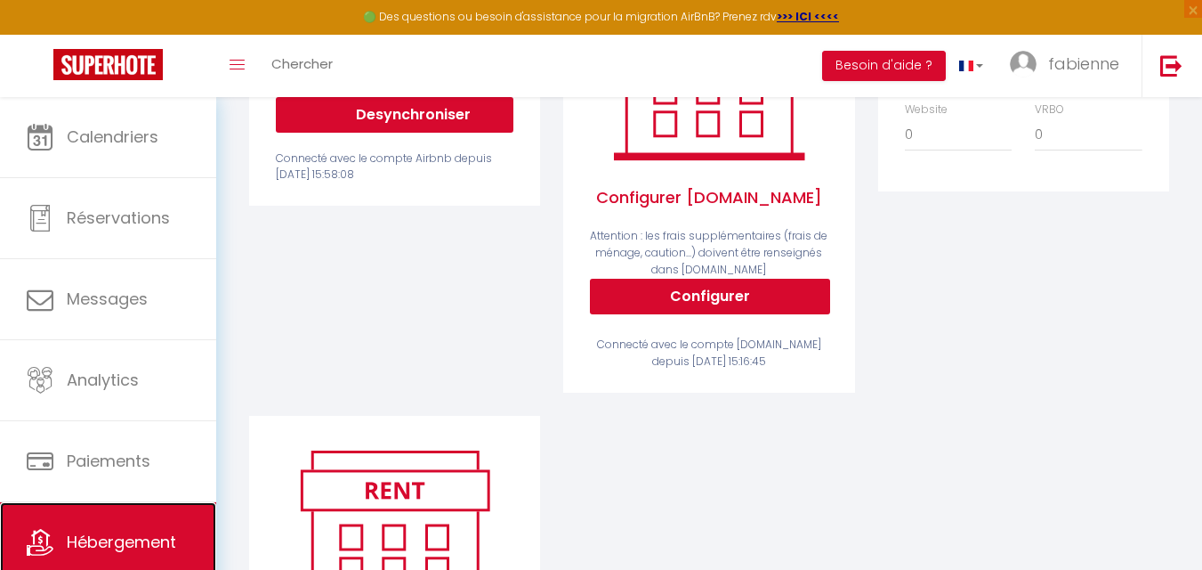
click at [146, 530] on span "Hébergement" at bounding box center [121, 541] width 109 height 22
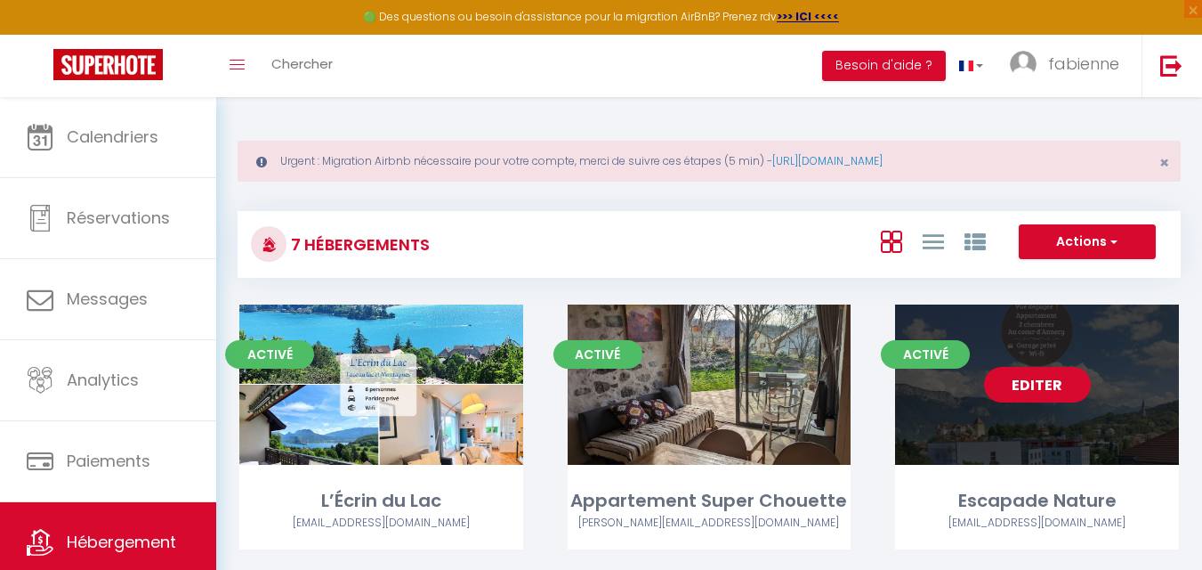
click at [1052, 395] on link "Editer" at bounding box center [1037, 385] width 107 height 36
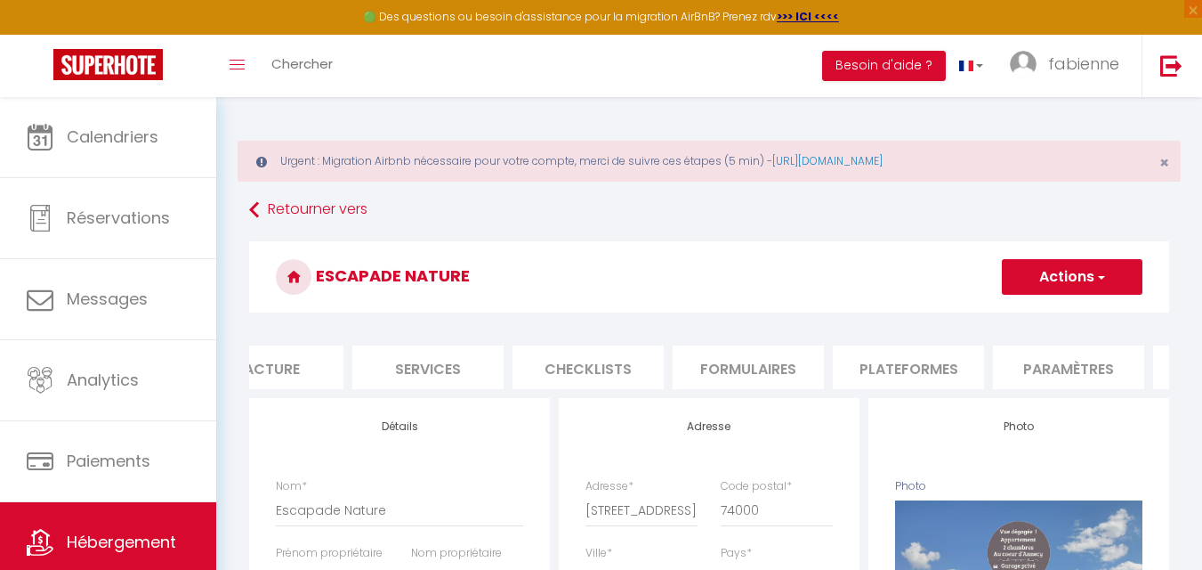
scroll to position [0, 430]
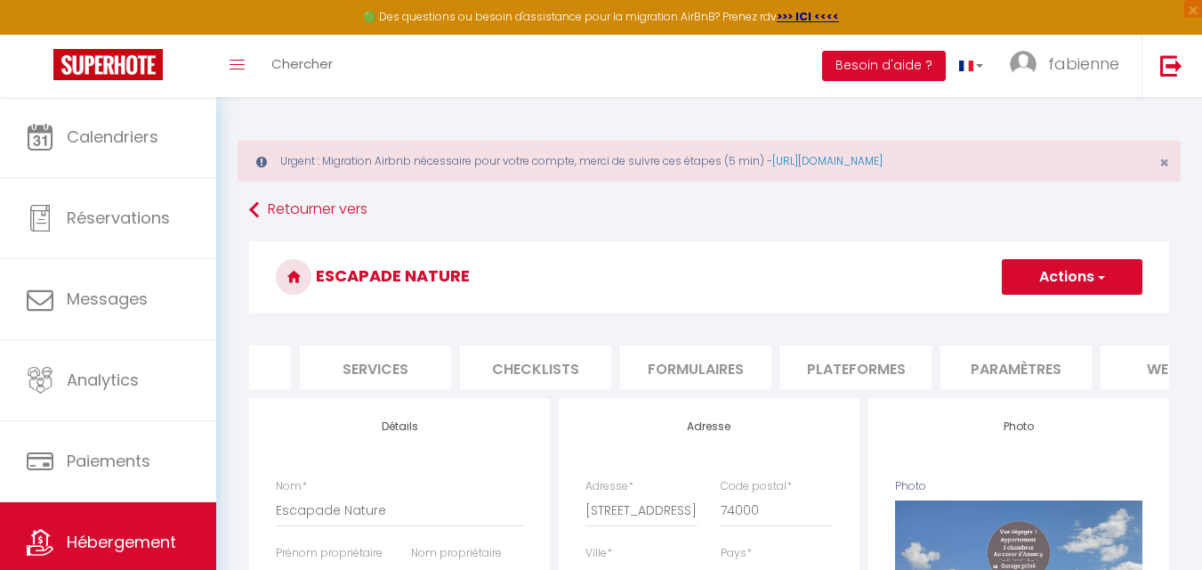
click at [854, 367] on li "Plateformes" at bounding box center [856, 367] width 151 height 44
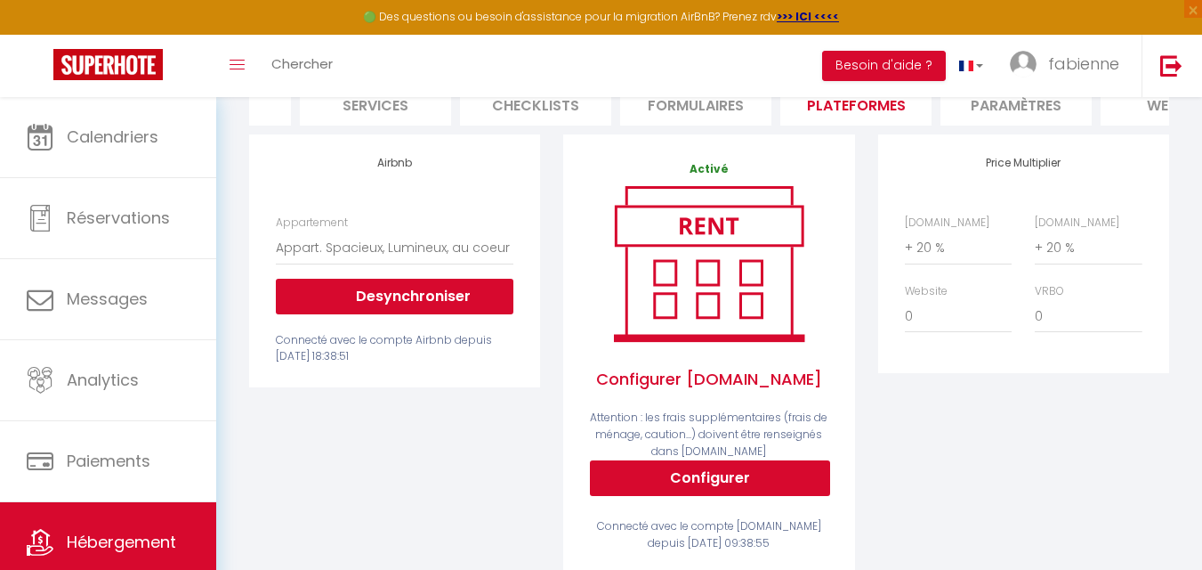
scroll to position [267, 0]
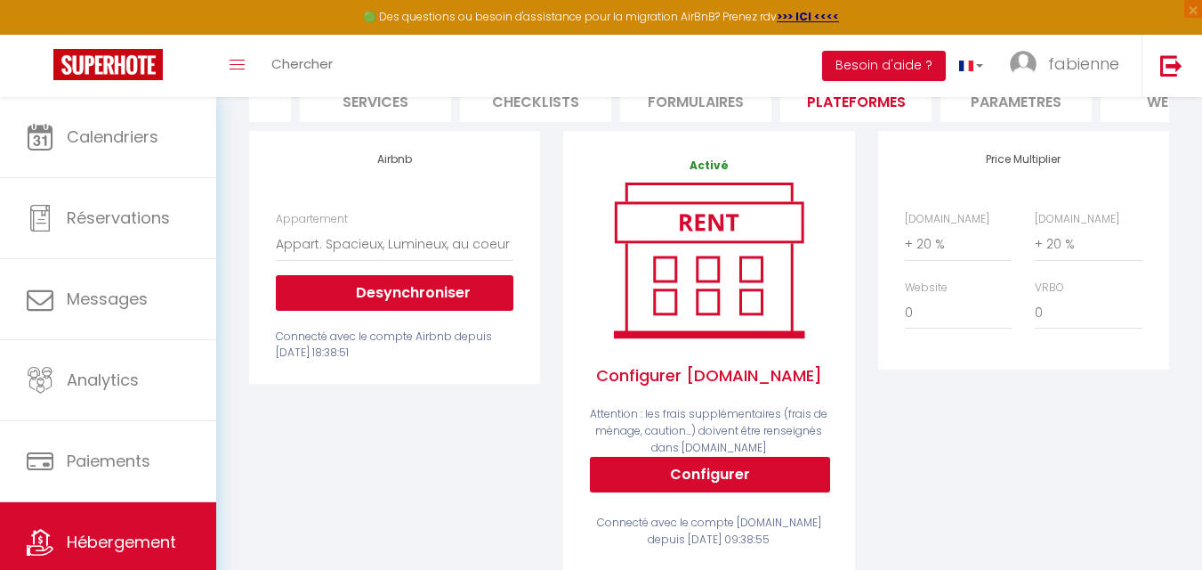
click at [396, 354] on div "Connecté avec le compte Airbnb depuis [DATE] 18:38:51" at bounding box center [395, 345] width 238 height 34
click at [443, 257] on select "Appart. Spacieux, Lumineux, au coeur d'Annecy - [EMAIL_ADDRESS][DOMAIN_NAME] Ap…" at bounding box center [395, 244] width 238 height 34
click at [359, 465] on div "Airbnb Appartement Appart. Spacieux, Lumineux, au coeur d'Annecy - [EMAIL_ADDRE…" at bounding box center [395, 362] width 314 height 463
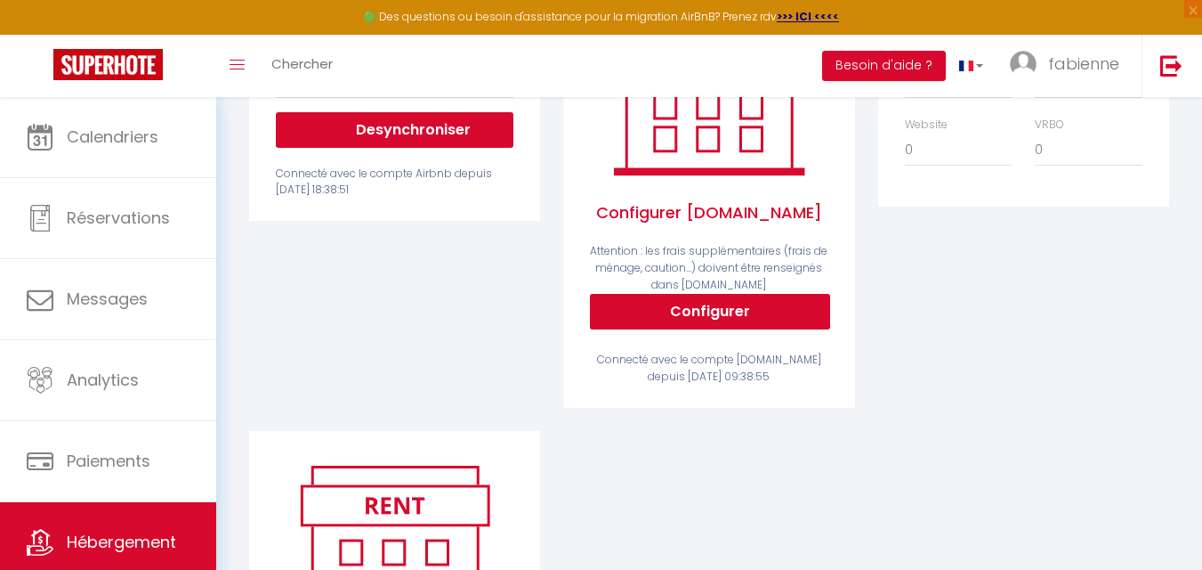
scroll to position [445, 0]
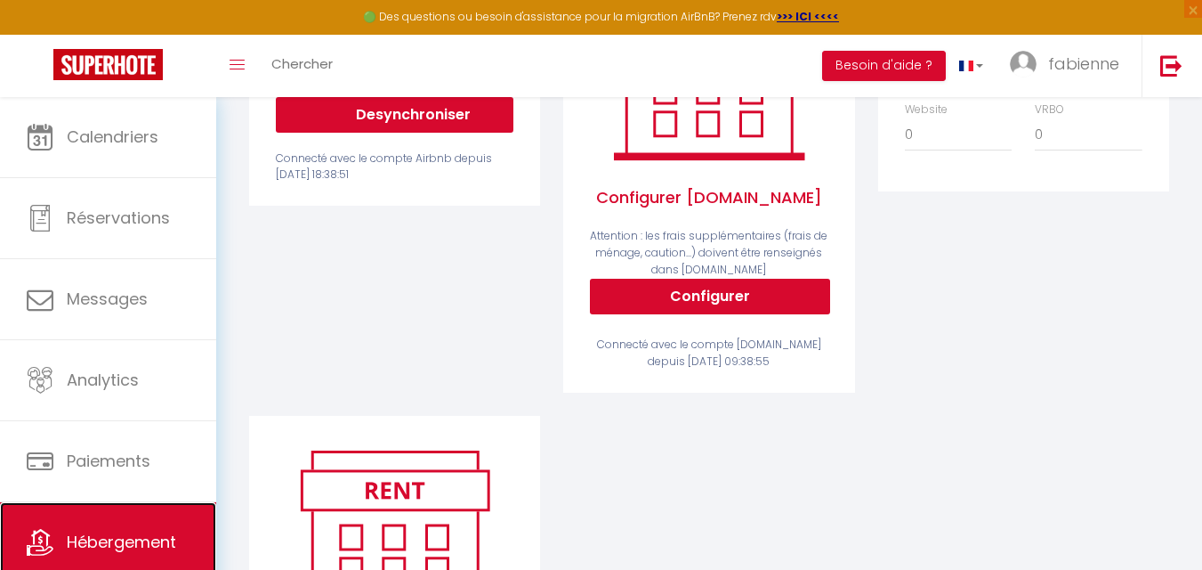
click at [137, 540] on span "Hébergement" at bounding box center [121, 541] width 109 height 22
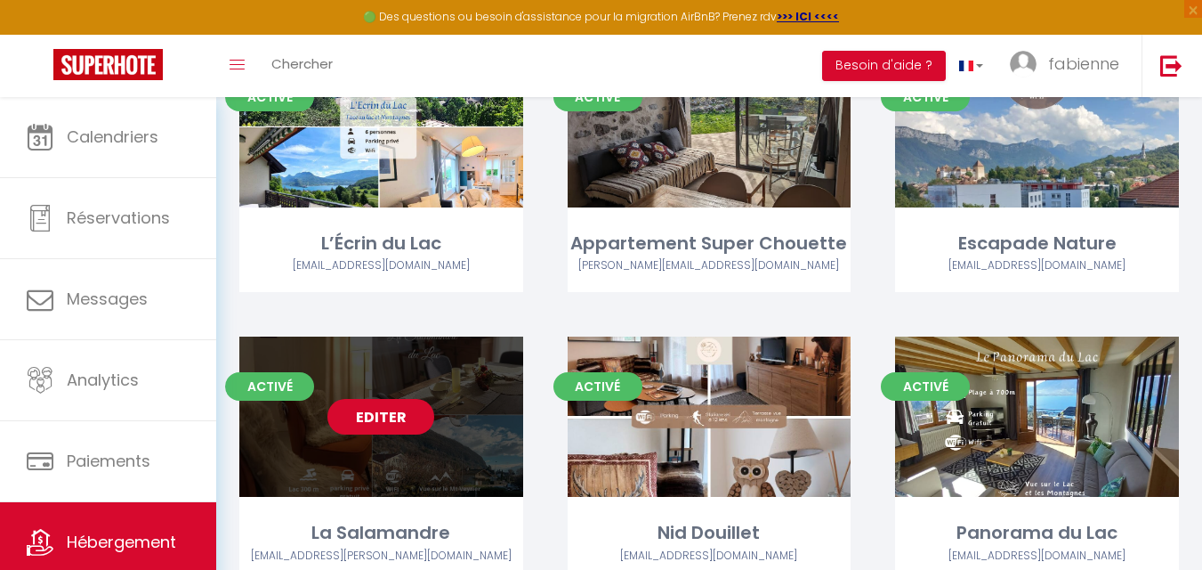
scroll to position [267, 0]
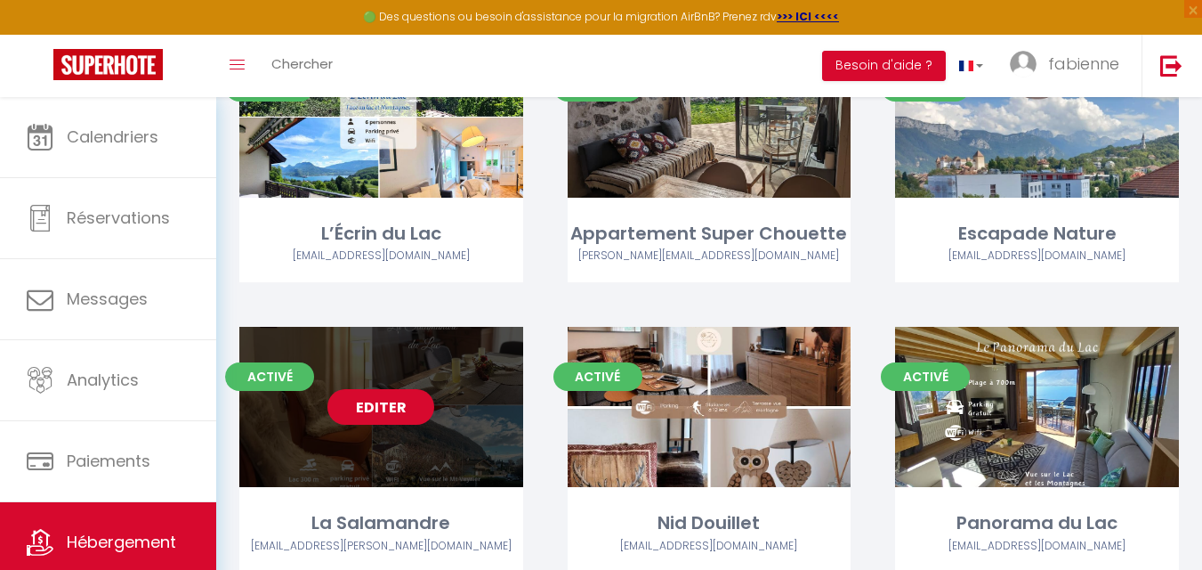
click at [372, 401] on link "Editer" at bounding box center [381, 407] width 107 height 36
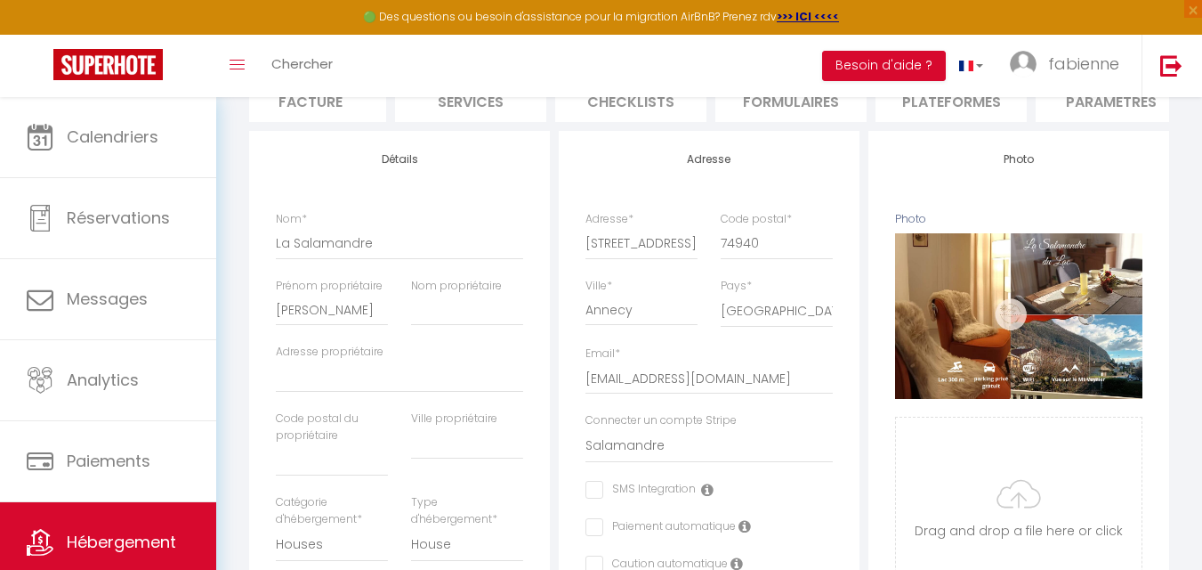
scroll to position [0, 340]
click at [936, 104] on li "Plateformes" at bounding box center [945, 100] width 151 height 44
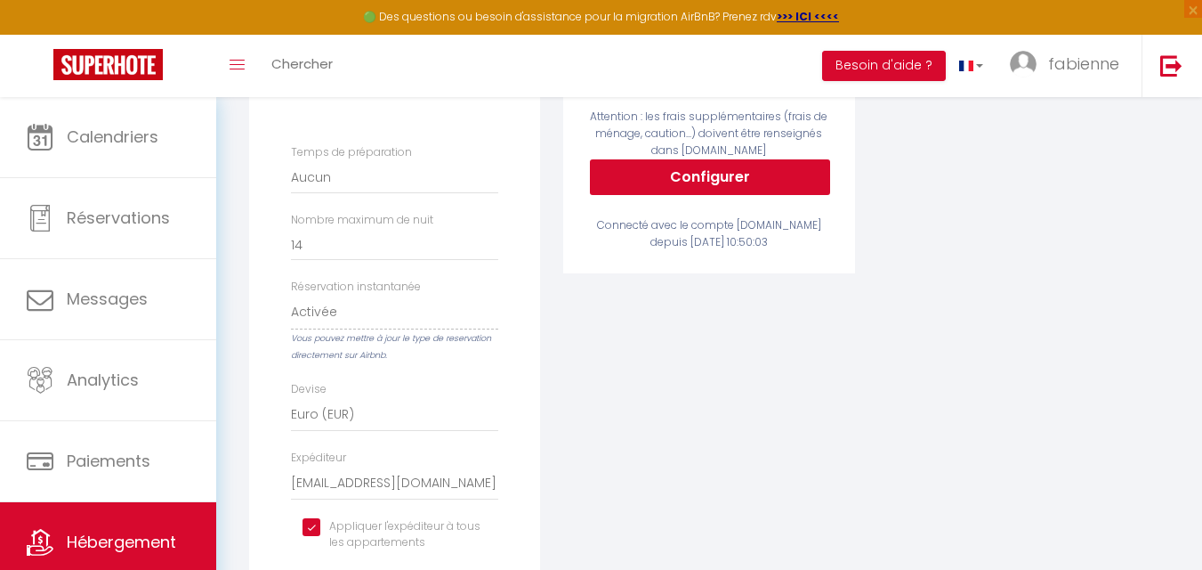
scroll to position [534, 0]
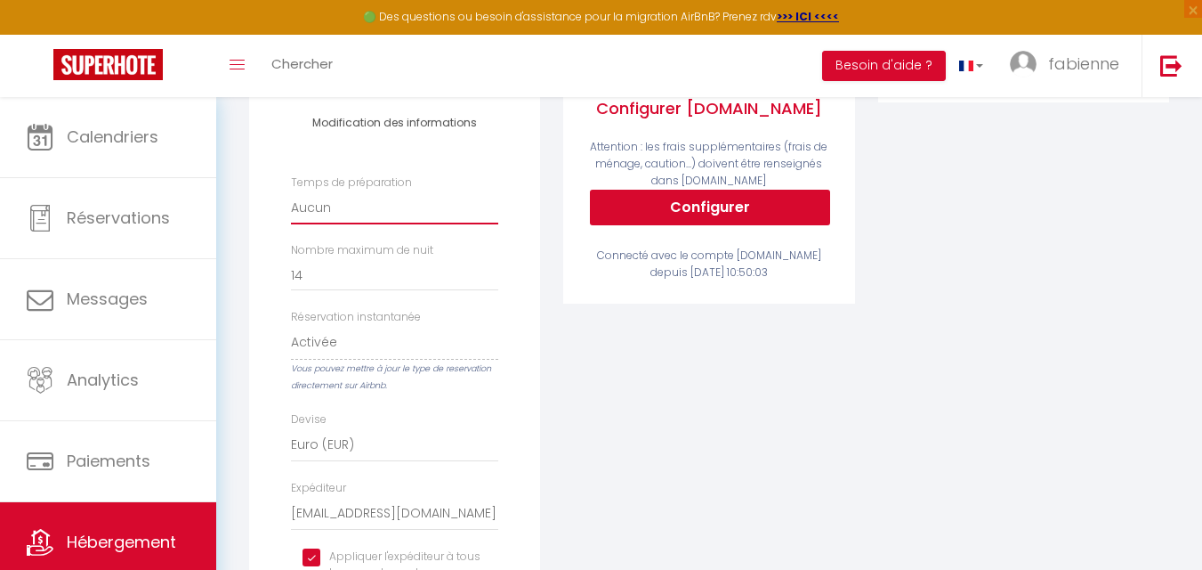
click at [345, 219] on select "Aucun 1 nuit avant et après chaque réservation 2 nuits avant et après chaque ré…" at bounding box center [394, 207] width 207 height 34
click at [248, 223] on div "Airbnb Appartement Maison Charmante à deux pas du Lac - [EMAIL_ADDRESS][DOMAIN_…" at bounding box center [395, 265] width 300 height 803
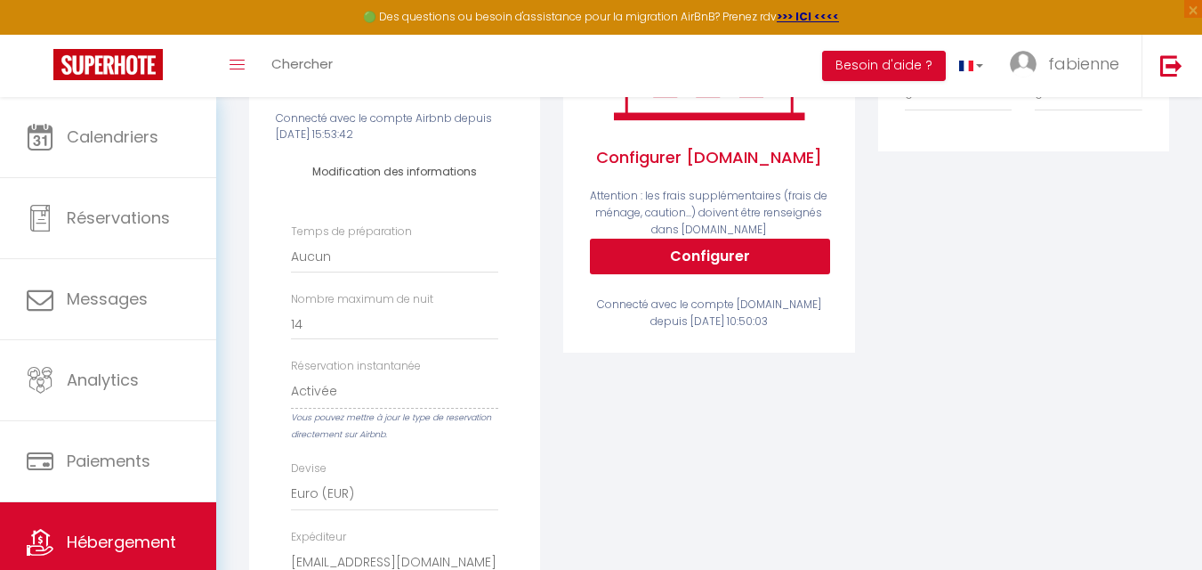
scroll to position [445, 0]
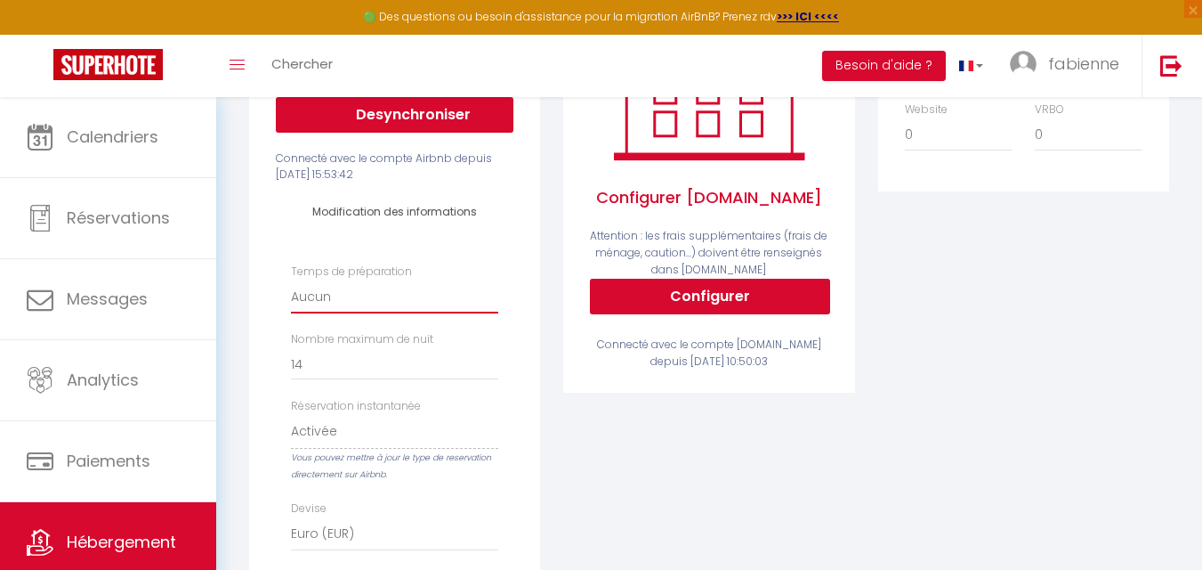
click at [322, 313] on select "Aucun 1 nuit avant et après chaque réservation 2 nuits avant et après chaque ré…" at bounding box center [394, 296] width 207 height 34
click at [340, 299] on select "Aucun 1 nuit avant et après chaque réservation 2 nuits avant et après chaque ré…" at bounding box center [394, 296] width 207 height 34
click at [323, 311] on select "Aucun 1 nuit avant et après chaque réservation 2 nuits avant et après chaque ré…" at bounding box center [394, 296] width 207 height 34
click at [265, 247] on div "Modification des informations Temps de préparation [GEOGRAPHIC_DATA] 1 nuit ava…" at bounding box center [394, 446] width 261 height 527
click at [149, 538] on span "Hébergement" at bounding box center [121, 541] width 109 height 22
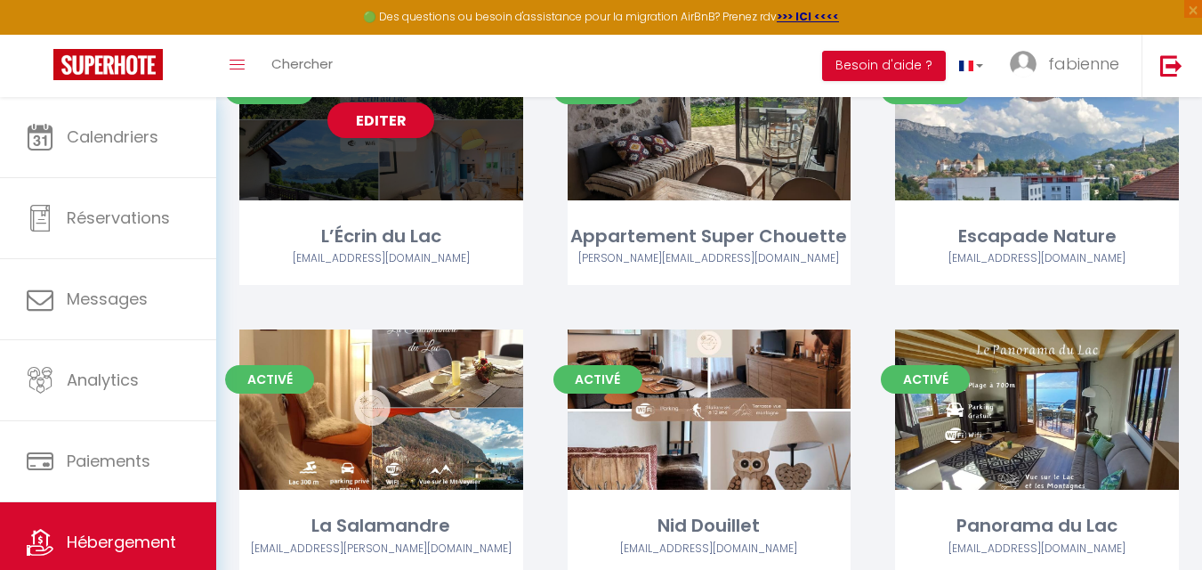
scroll to position [267, 0]
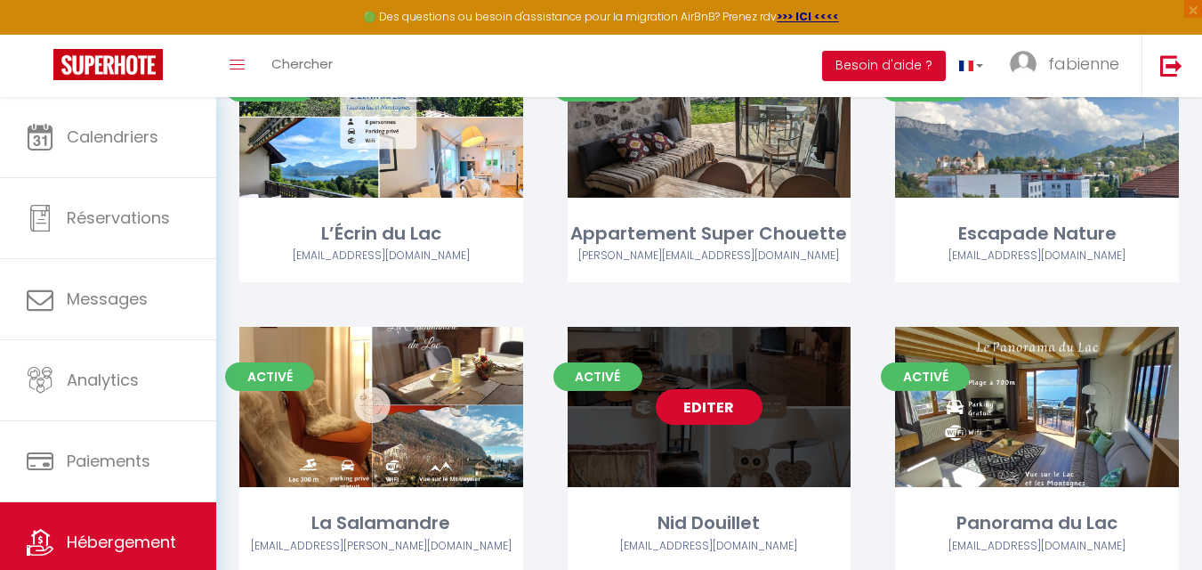
click at [700, 397] on link "Editer" at bounding box center [709, 407] width 107 height 36
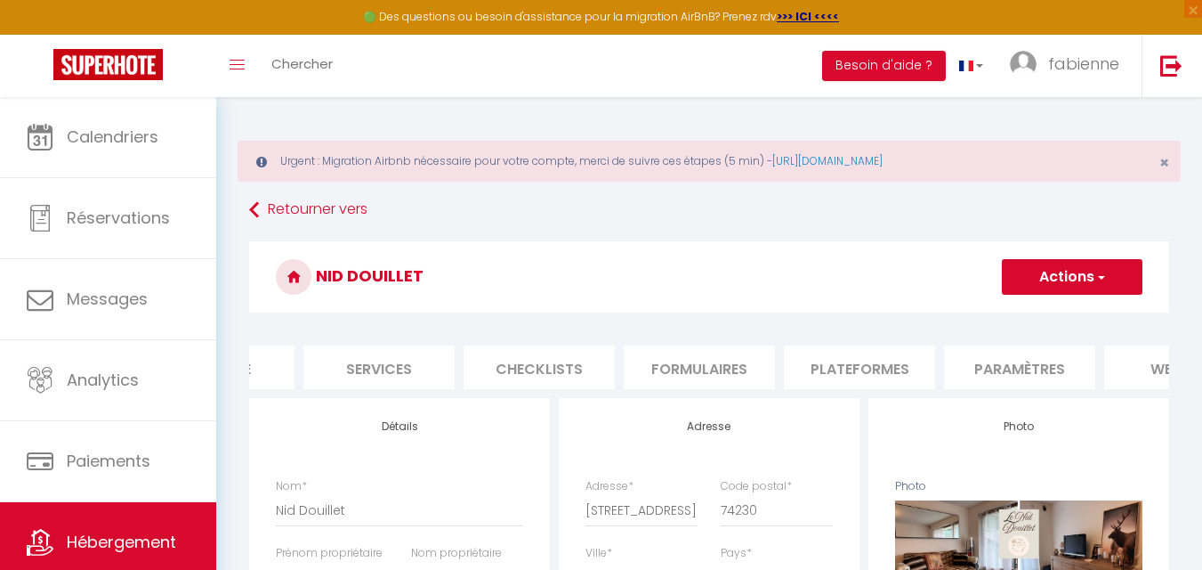
scroll to position [0, 436]
click at [878, 369] on li "Plateformes" at bounding box center [849, 367] width 151 height 44
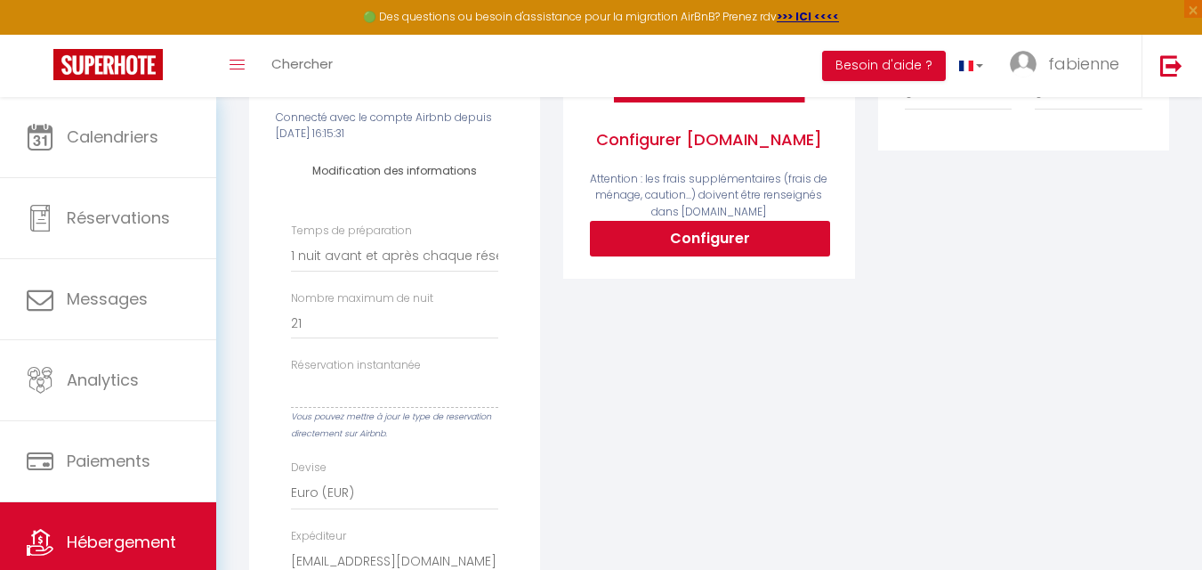
scroll to position [445, 0]
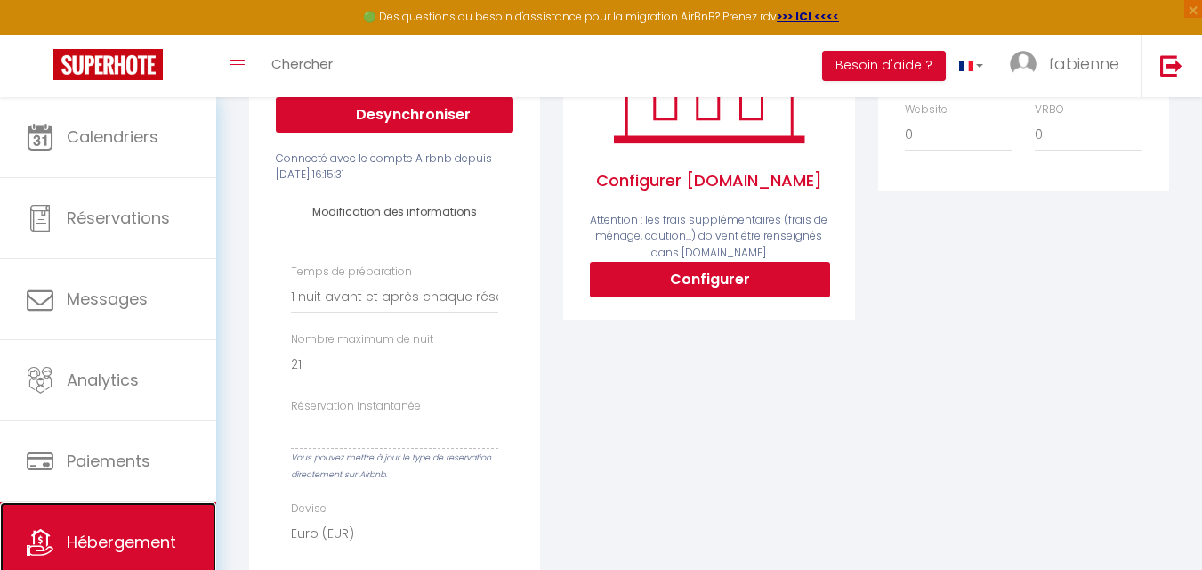
click at [155, 523] on link "Hébergement" at bounding box center [108, 542] width 216 height 80
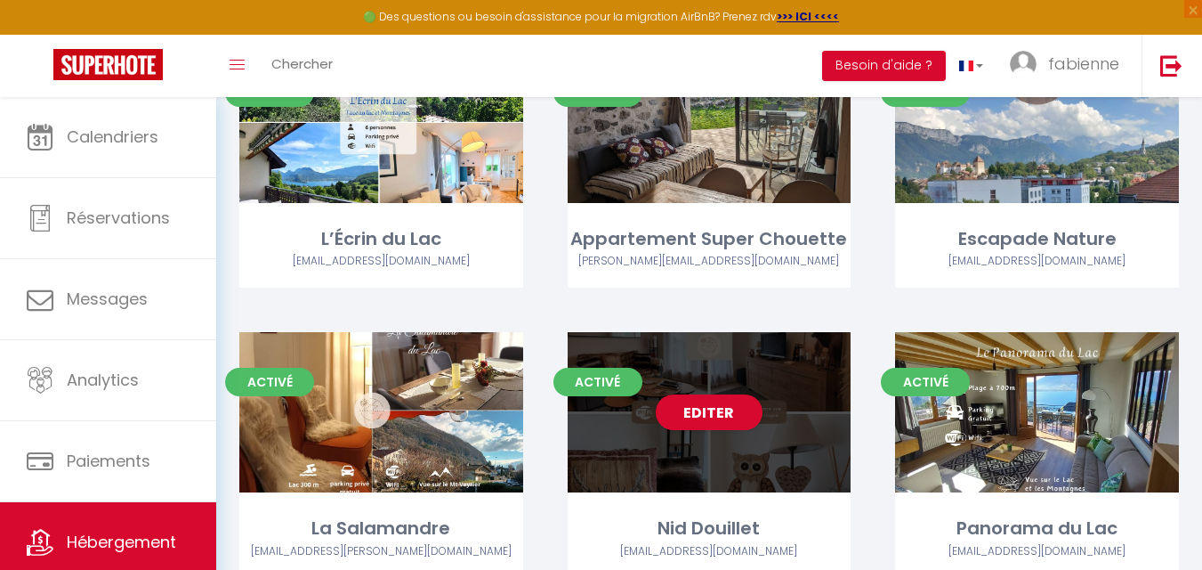
scroll to position [267, 0]
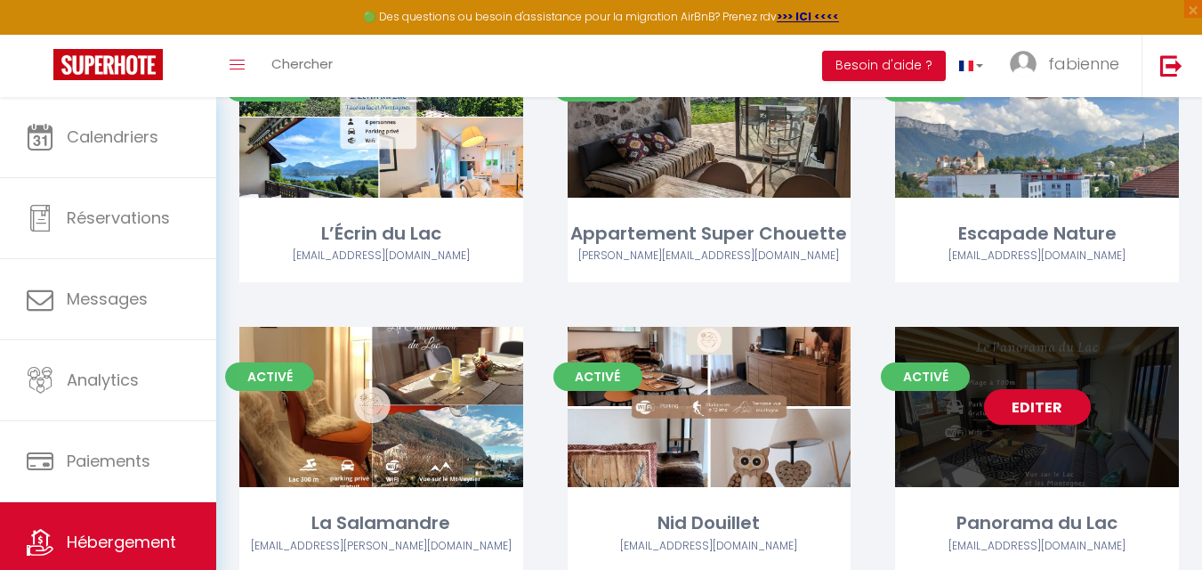
click at [1045, 411] on link "Editer" at bounding box center [1037, 407] width 107 height 36
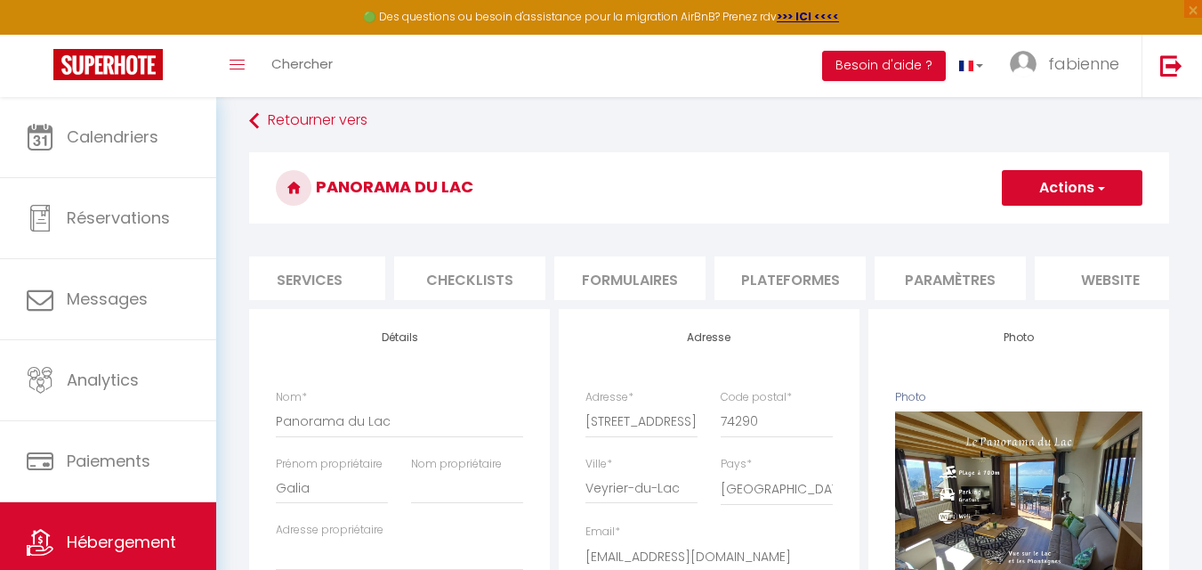
scroll to position [0, 509]
click at [788, 286] on li "Plateformes" at bounding box center [776, 278] width 151 height 44
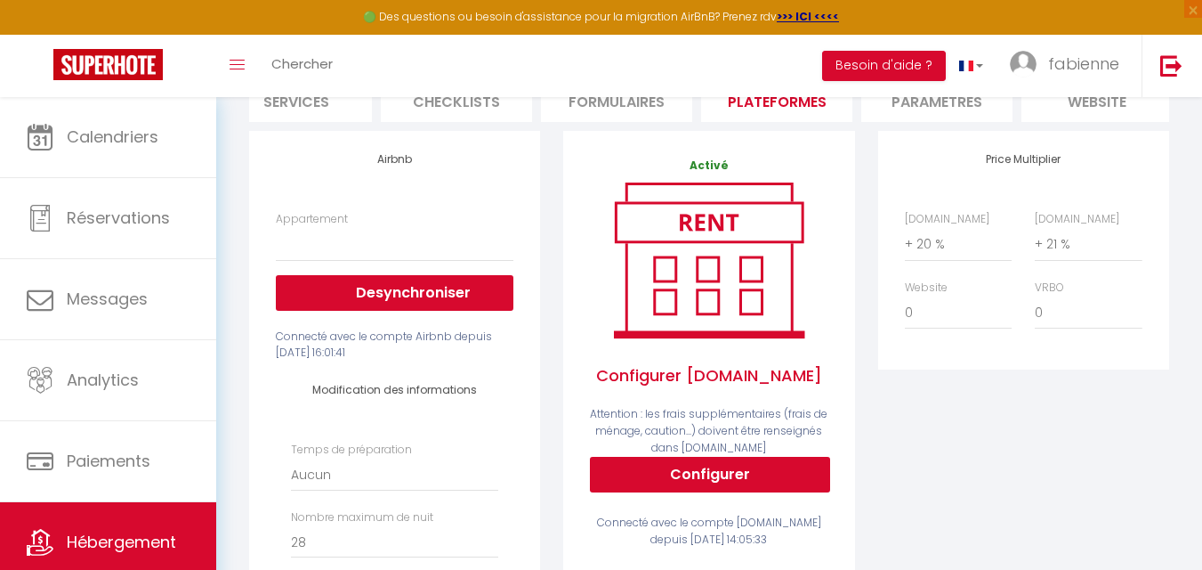
scroll to position [356, 0]
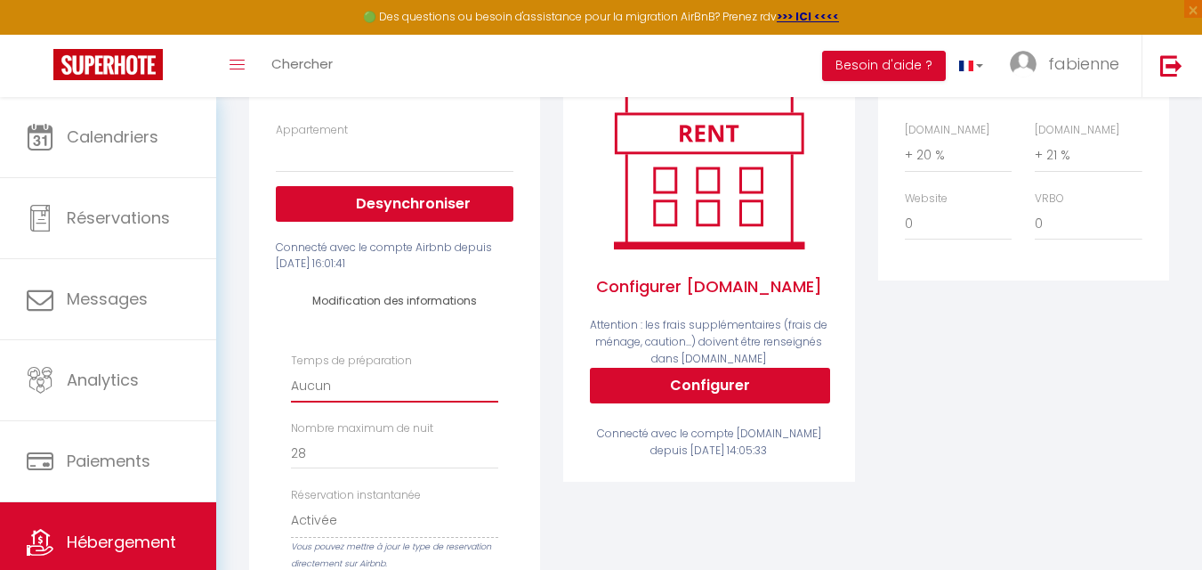
click at [356, 402] on select "Aucun 1 nuit avant et après chaque réservation 2 nuits avant et après chaque ré…" at bounding box center [394, 385] width 207 height 34
click at [253, 497] on div "Airbnb Appartement Le Panorama du Lac. Vue Splendide ! 3 [GEOGRAPHIC_DATA] - [E…" at bounding box center [394, 443] width 291 height 803
drag, startPoint x: 314, startPoint y: 465, endPoint x: 253, endPoint y: 465, distance: 61.4
click at [253, 465] on div "Airbnb Appartement Le Panorama du Lac. Vue Splendide ! 3 [GEOGRAPHIC_DATA] - [E…" at bounding box center [394, 443] width 291 height 803
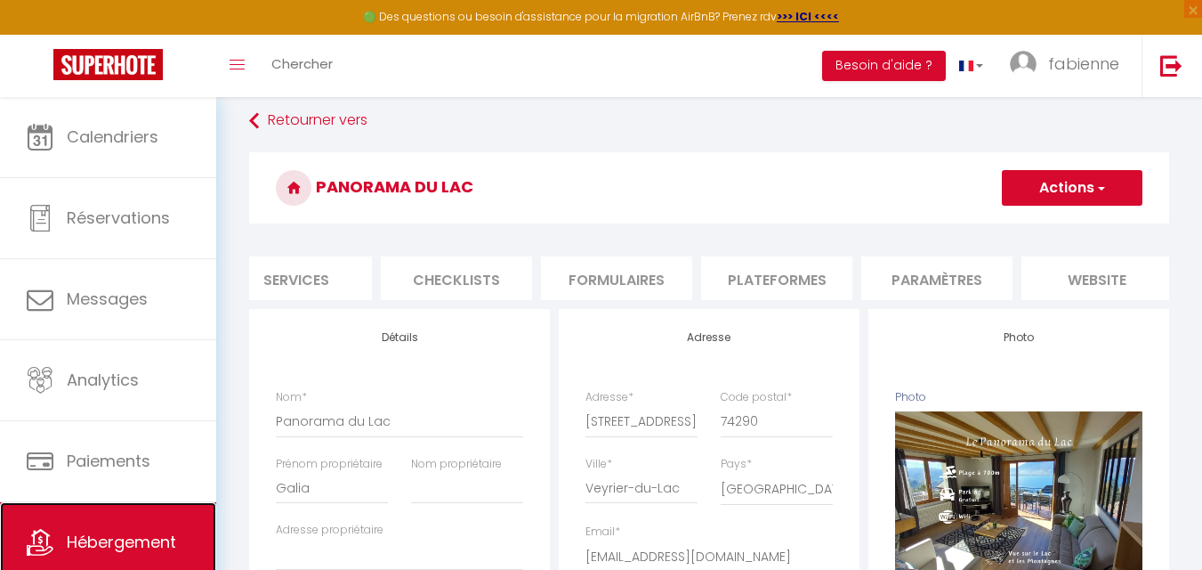
click at [120, 537] on span "Hébergement" at bounding box center [121, 541] width 109 height 22
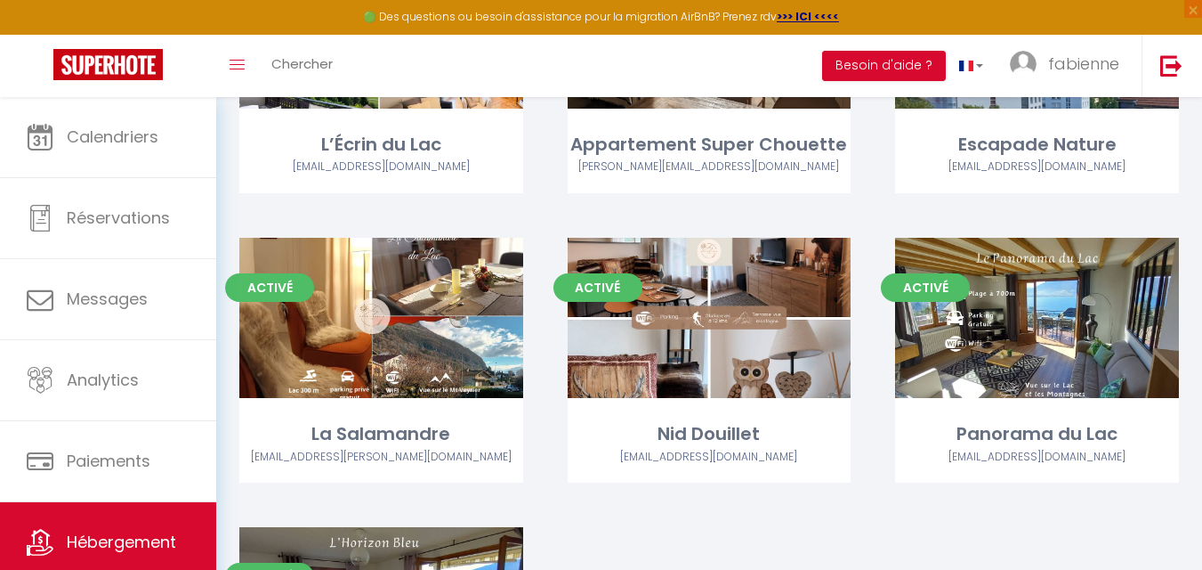
scroll to position [445, 0]
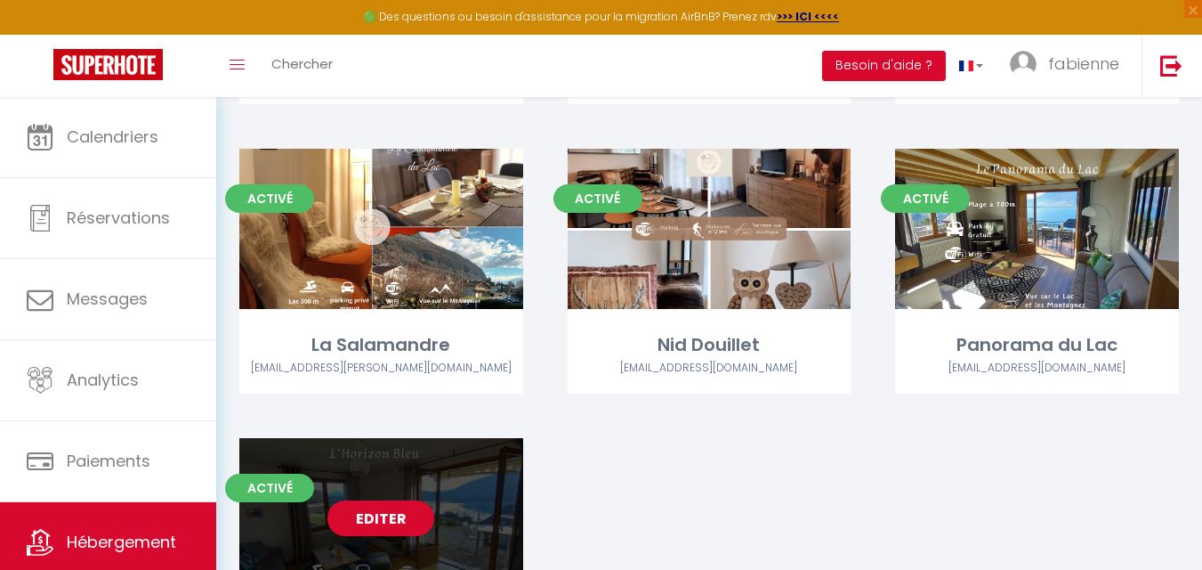
click at [409, 513] on link "Editer" at bounding box center [381, 518] width 107 height 36
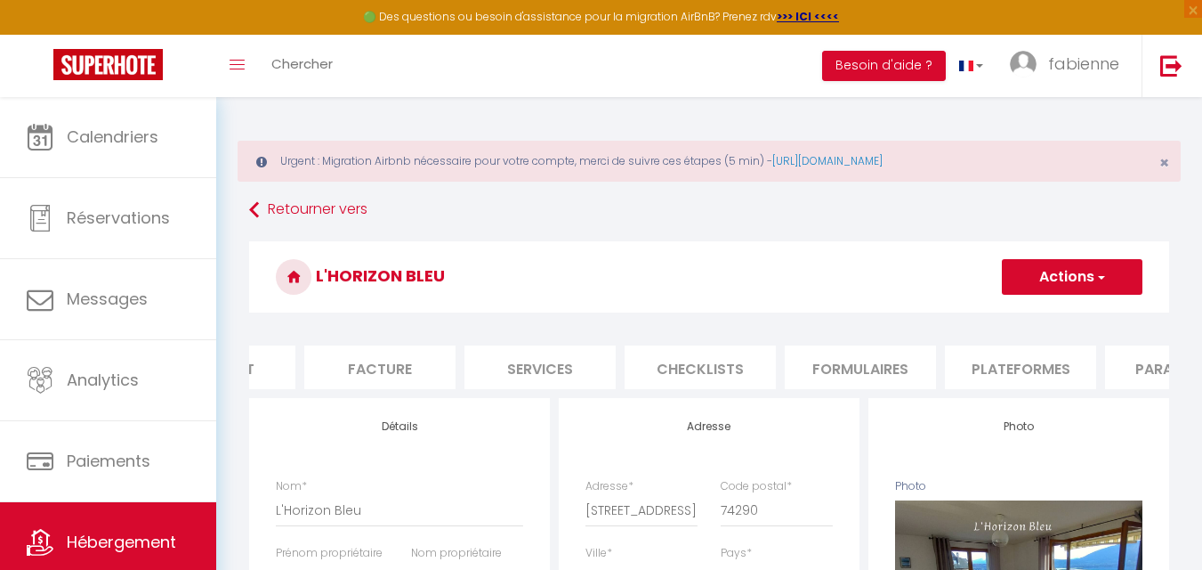
scroll to position [0, 370]
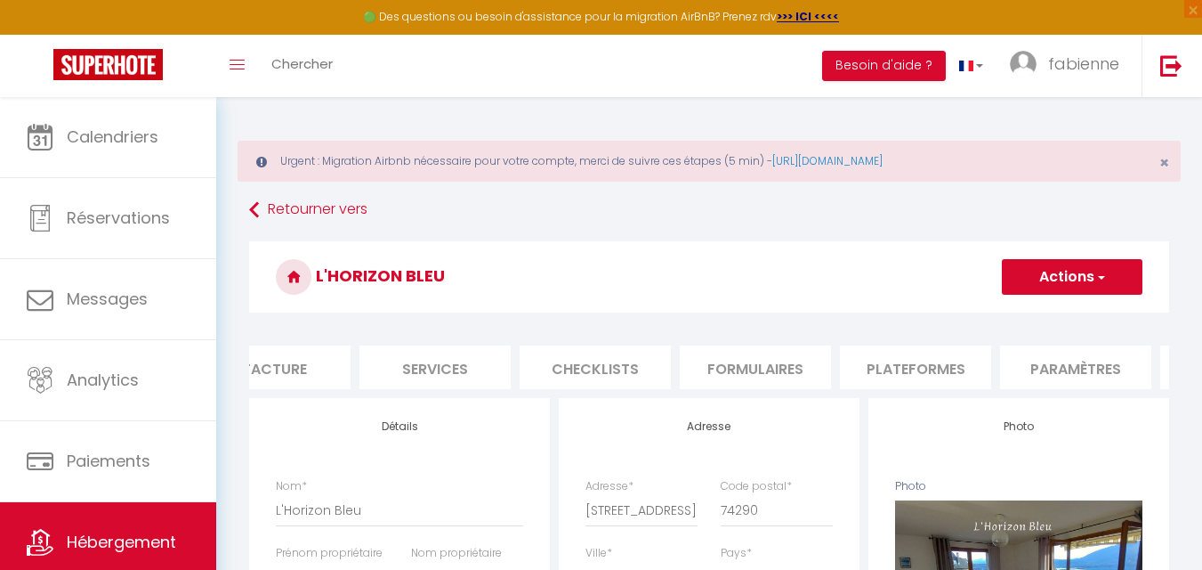
click at [918, 361] on li "Plateformes" at bounding box center [915, 367] width 151 height 44
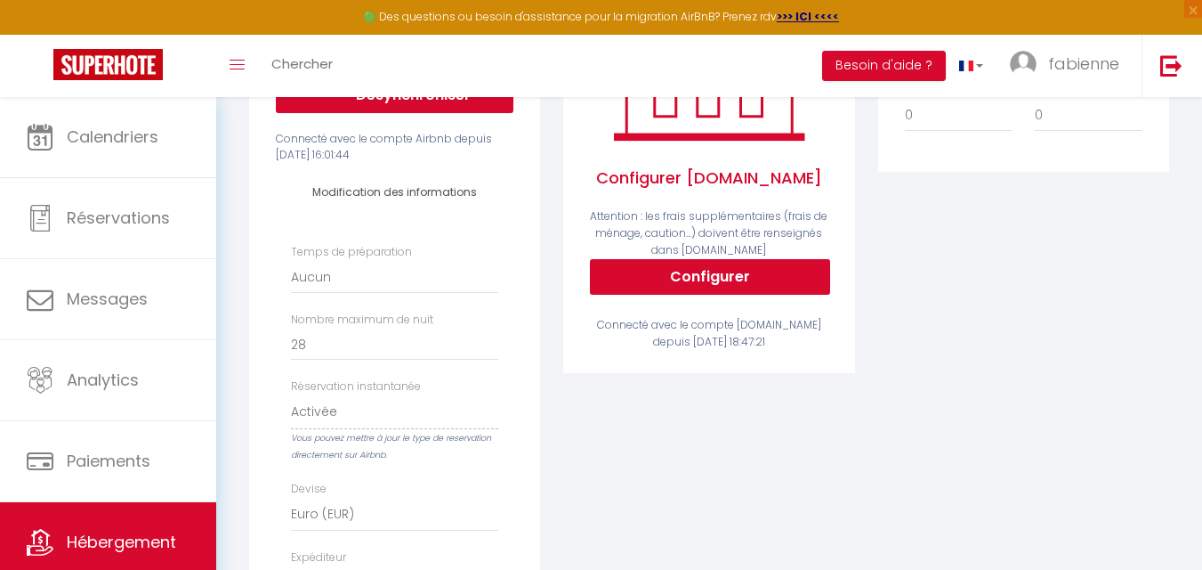
scroll to position [445, 0]
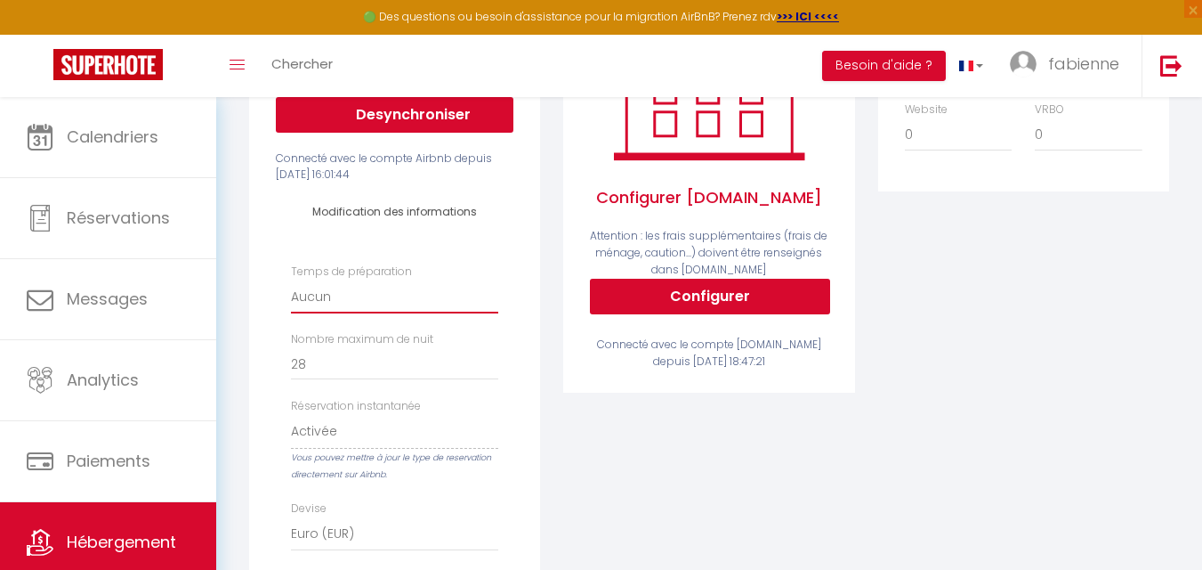
click at [352, 313] on select "Aucun 1 nuit avant et après chaque réservation 2 nuits avant et après chaque ré…" at bounding box center [394, 296] width 207 height 34
click at [266, 386] on div "Modification des informations Temps de préparation [GEOGRAPHIC_DATA] 1 nuit ava…" at bounding box center [394, 446] width 261 height 527
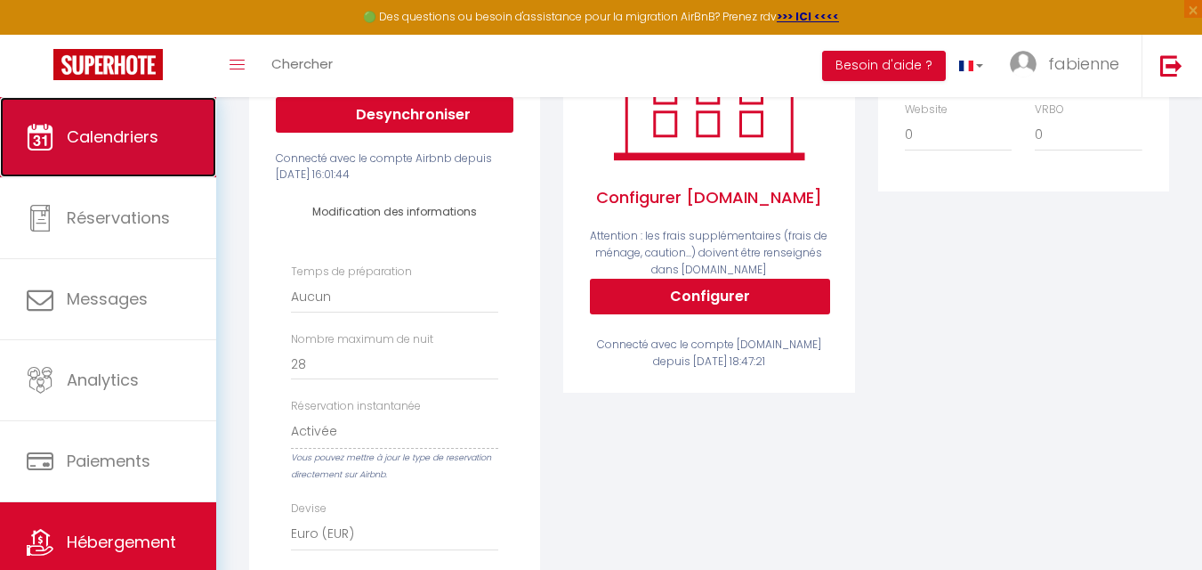
click at [100, 136] on span "Calendriers" at bounding box center [113, 136] width 92 height 22
